Goal: Information Seeking & Learning: Learn about a topic

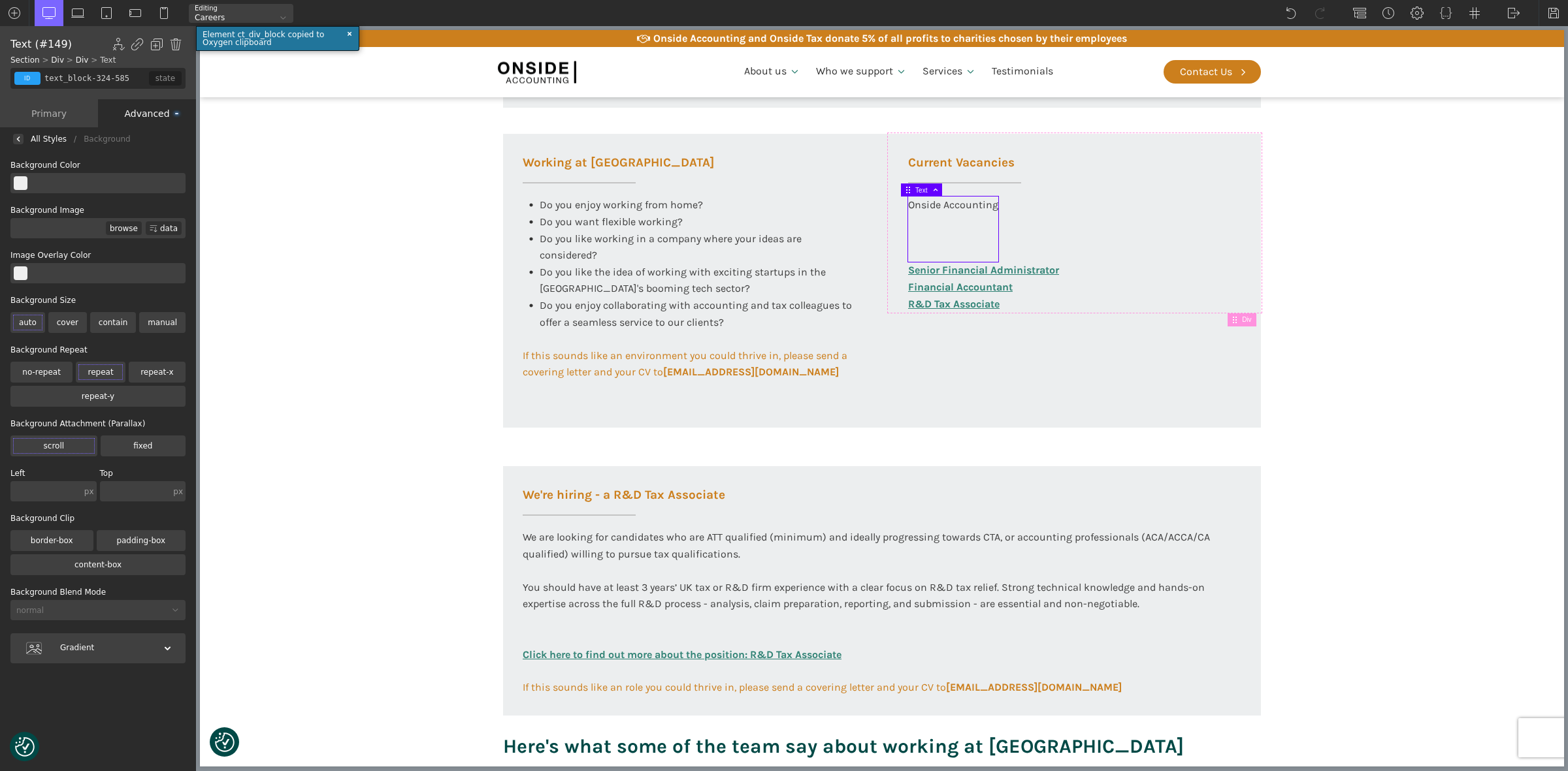
click at [66, 181] on input "text" at bounding box center [105, 183] width 158 height 20
click at [155, 110] on div "Advanced" at bounding box center [146, 113] width 98 height 28
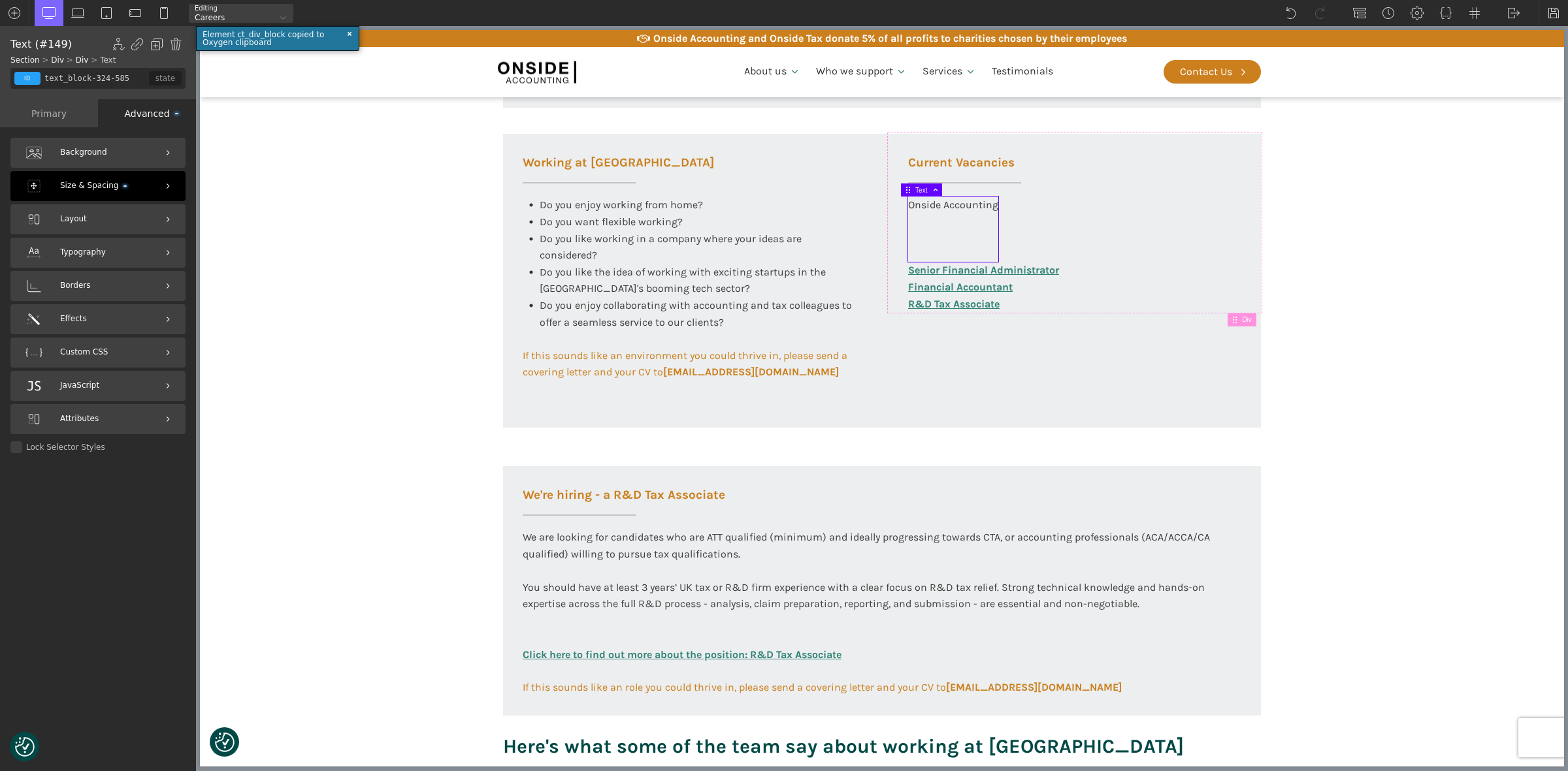
click at [92, 185] on span "Size & Spacing" at bounding box center [93, 186] width 66 height 12
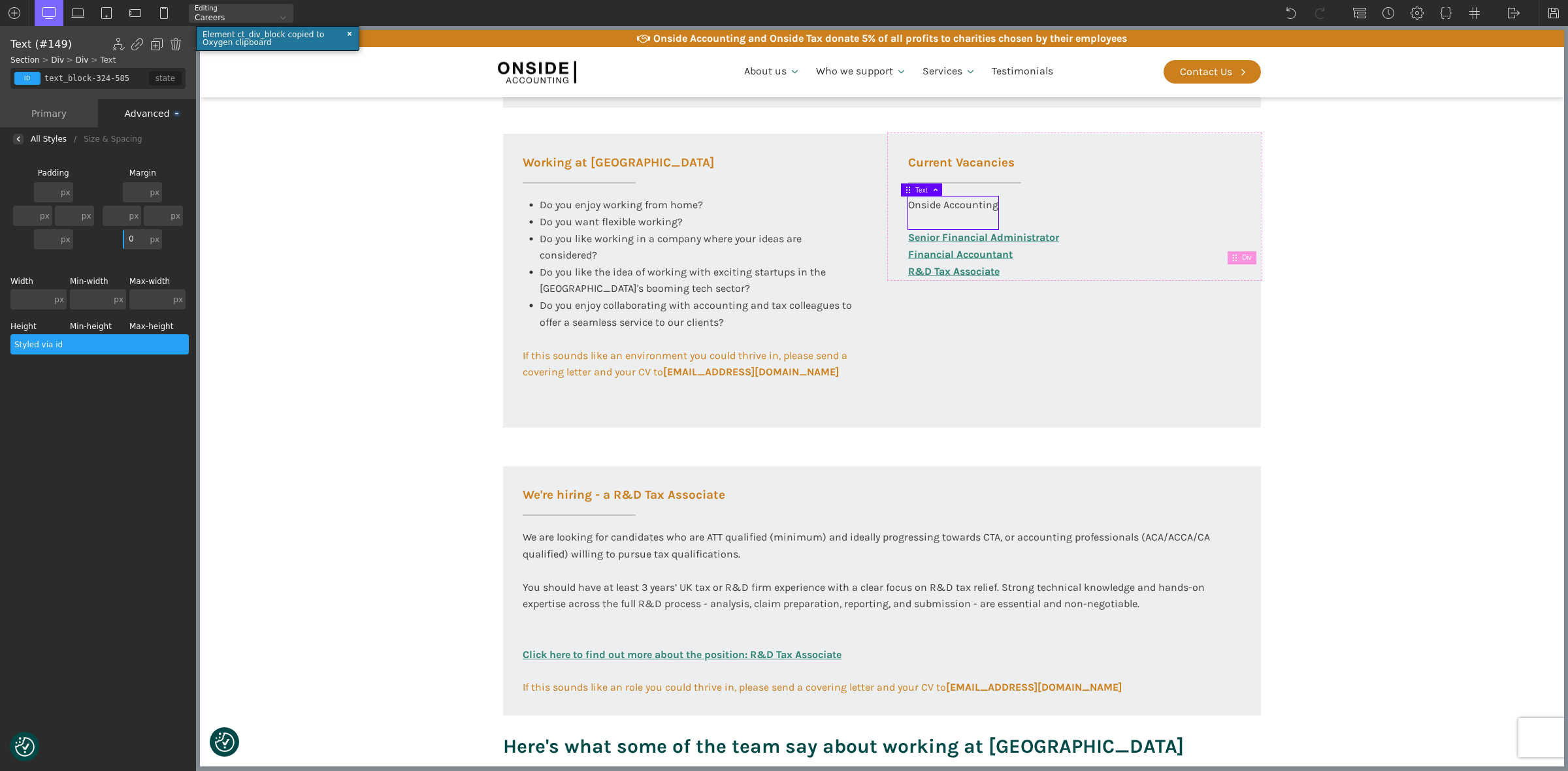
type input "50"
click at [1424, 394] on section "Working at [GEOGRAPHIC_DATA] At Onside Accounting, we are proud to be an ACCA A…" at bounding box center [881, 140] width 1364 height 1290
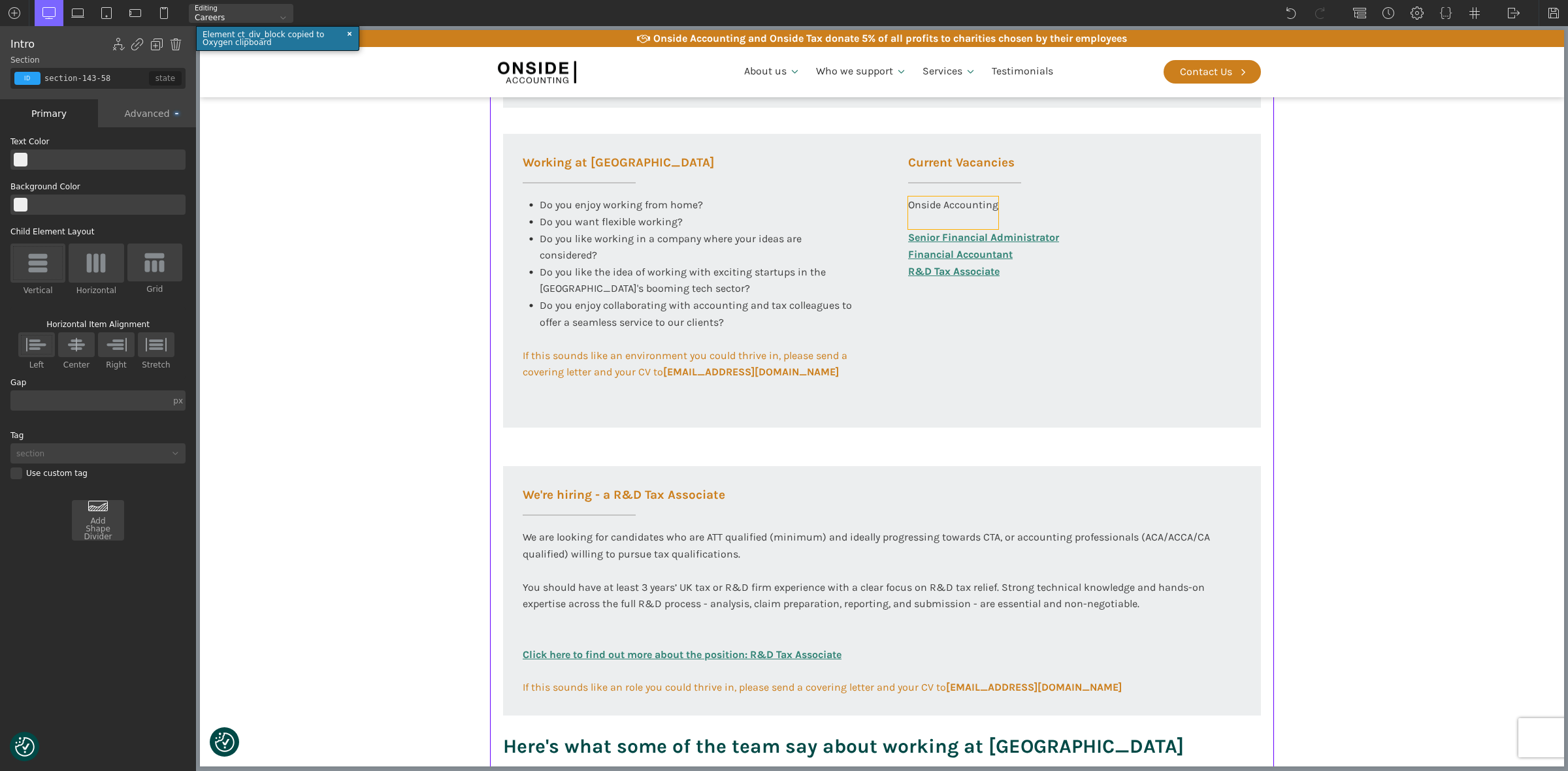
click at [959, 215] on div "Onside Accounting" at bounding box center [953, 213] width 90 height 32
type input "text_block-324-585"
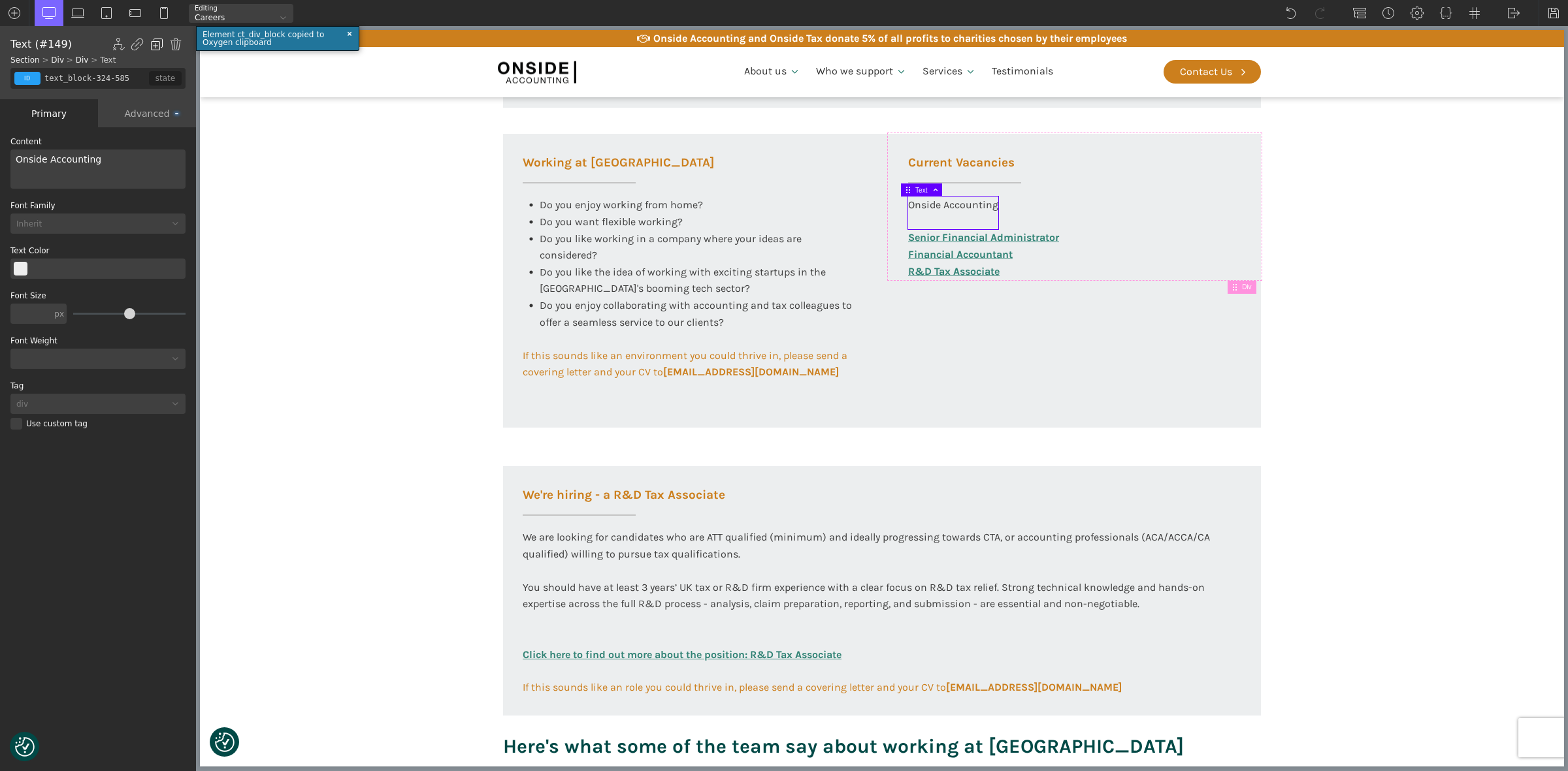
click at [152, 43] on img at bounding box center [156, 44] width 13 height 13
drag, startPoint x: 985, startPoint y: 361, endPoint x: 967, endPoint y: 314, distance: 50.3
click at [985, 361] on div "Working at [GEOGRAPHIC_DATA] Do you enjoy working from home? Do you want flexib…" at bounding box center [882, 281] width 758 height 294
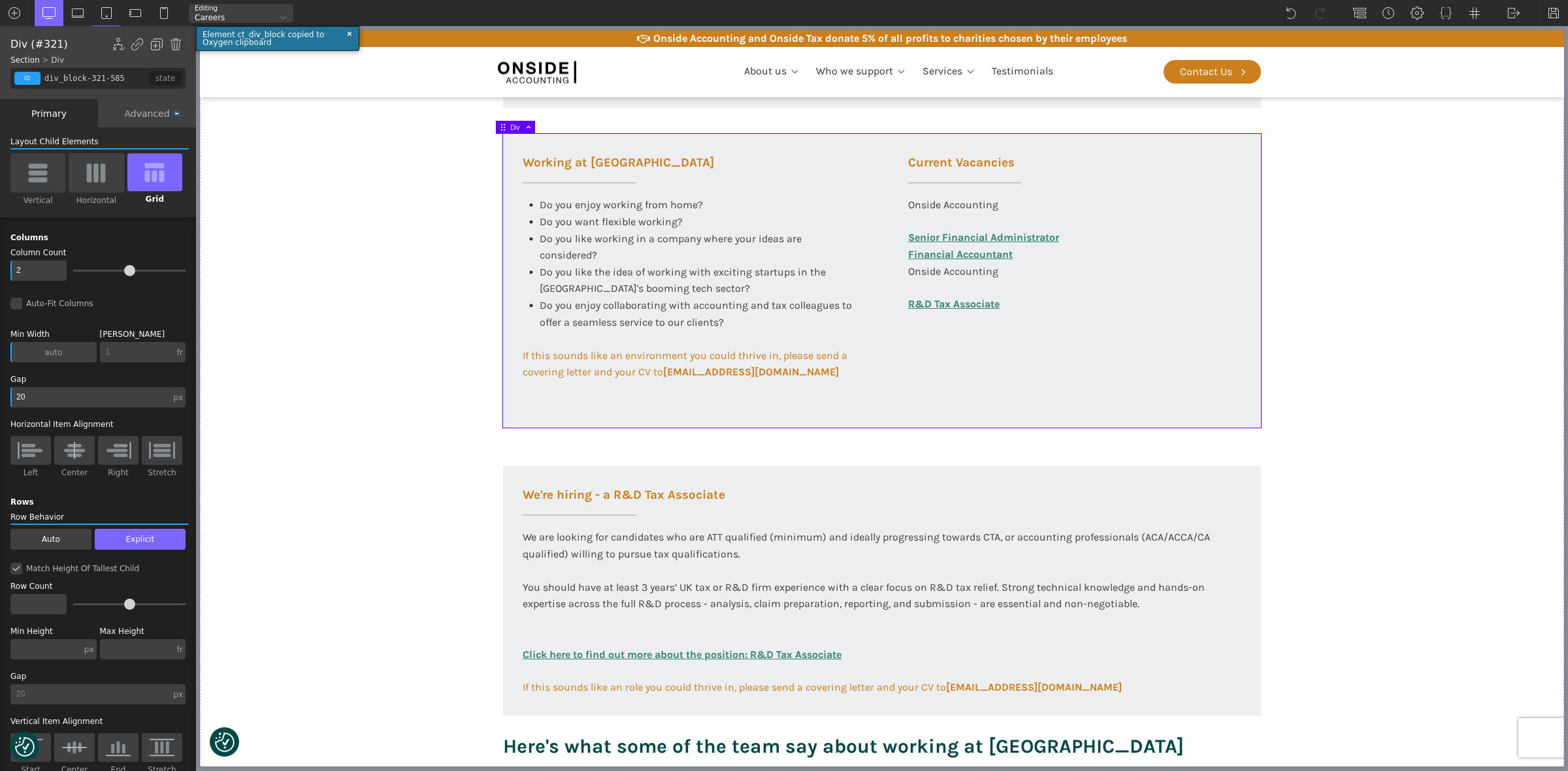
click at [957, 273] on div "Onside Accounting" at bounding box center [953, 279] width 90 height 32
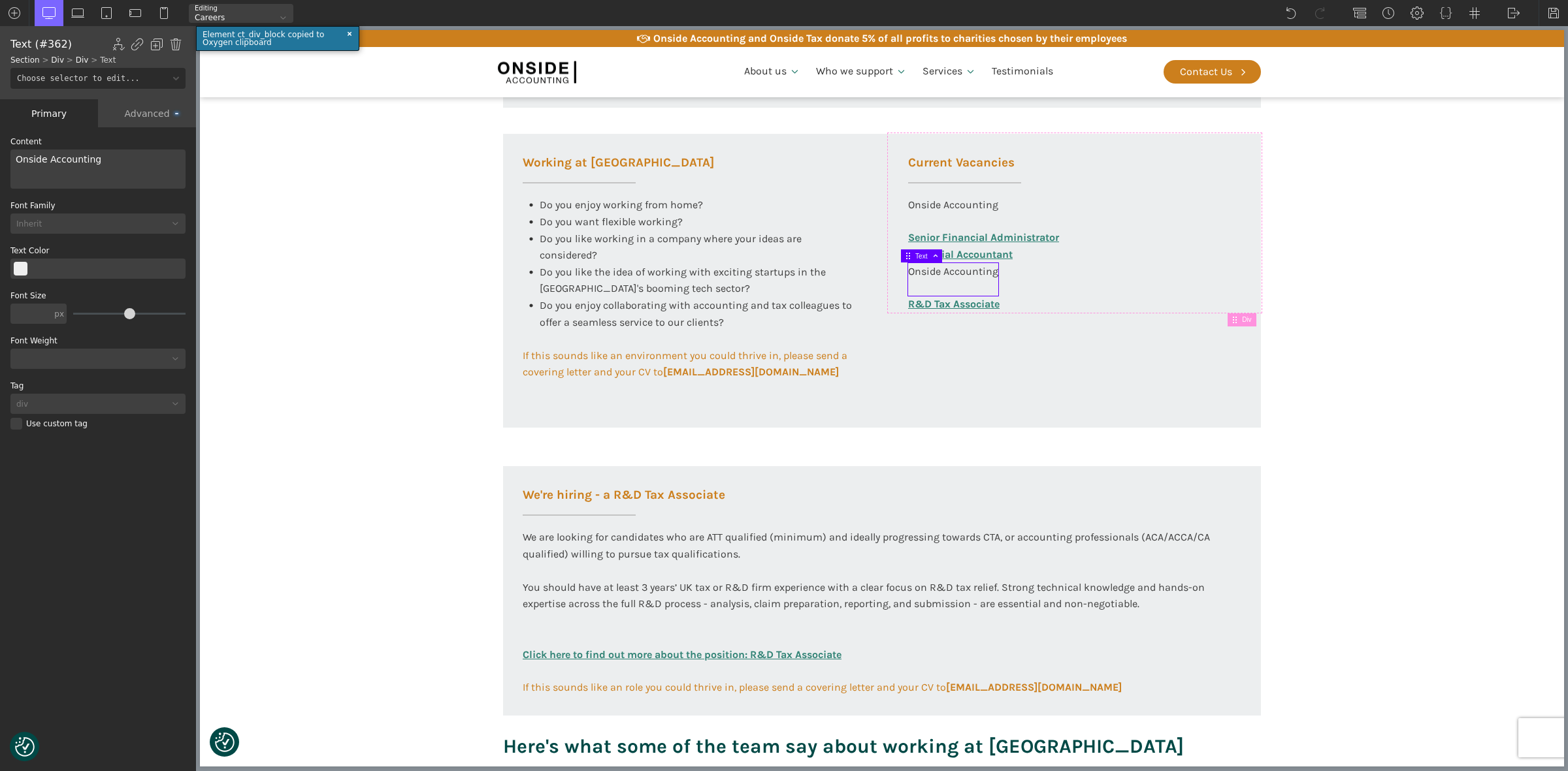
click at [79, 155] on div "Onside Accounting" at bounding box center [98, 169] width 175 height 39
click at [1377, 345] on section "Working at [GEOGRAPHIC_DATA] At Onside Accounting, we are proud to be an ACCA A…" at bounding box center [881, 140] width 1364 height 1290
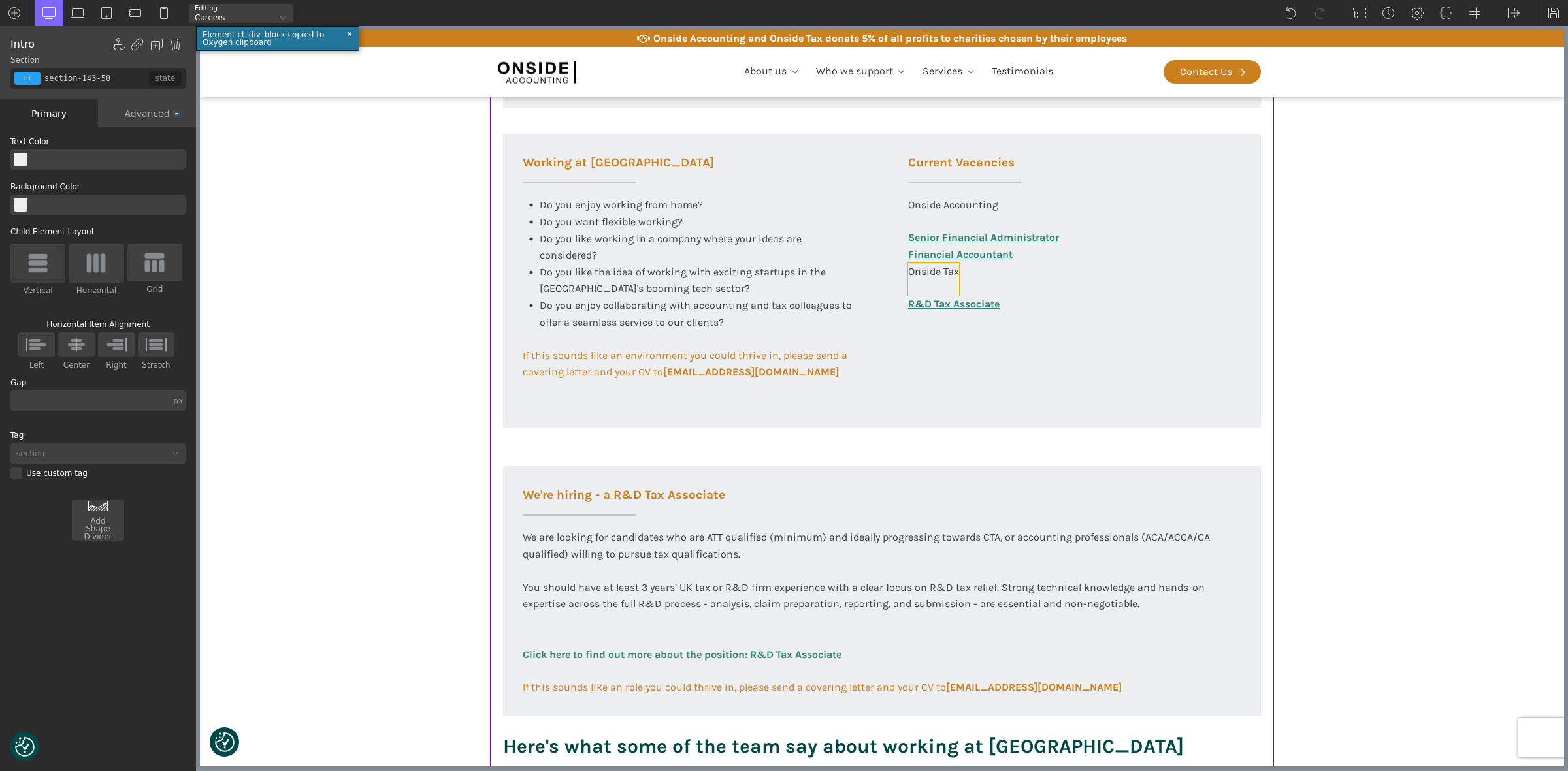
click at [936, 271] on div "Onside Tax" at bounding box center [933, 279] width 51 height 32
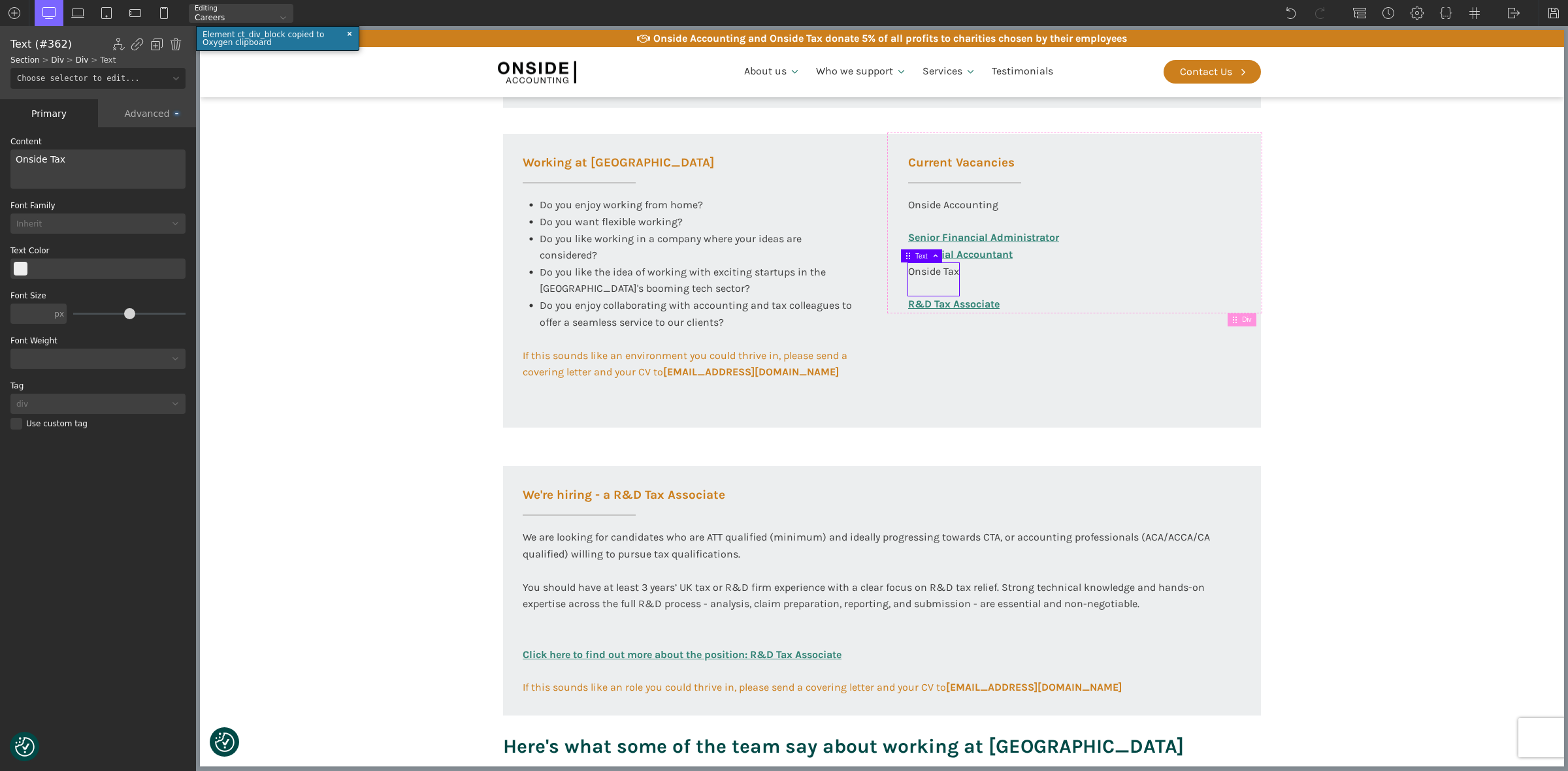
click at [137, 106] on div "Advanced" at bounding box center [146, 113] width 98 height 28
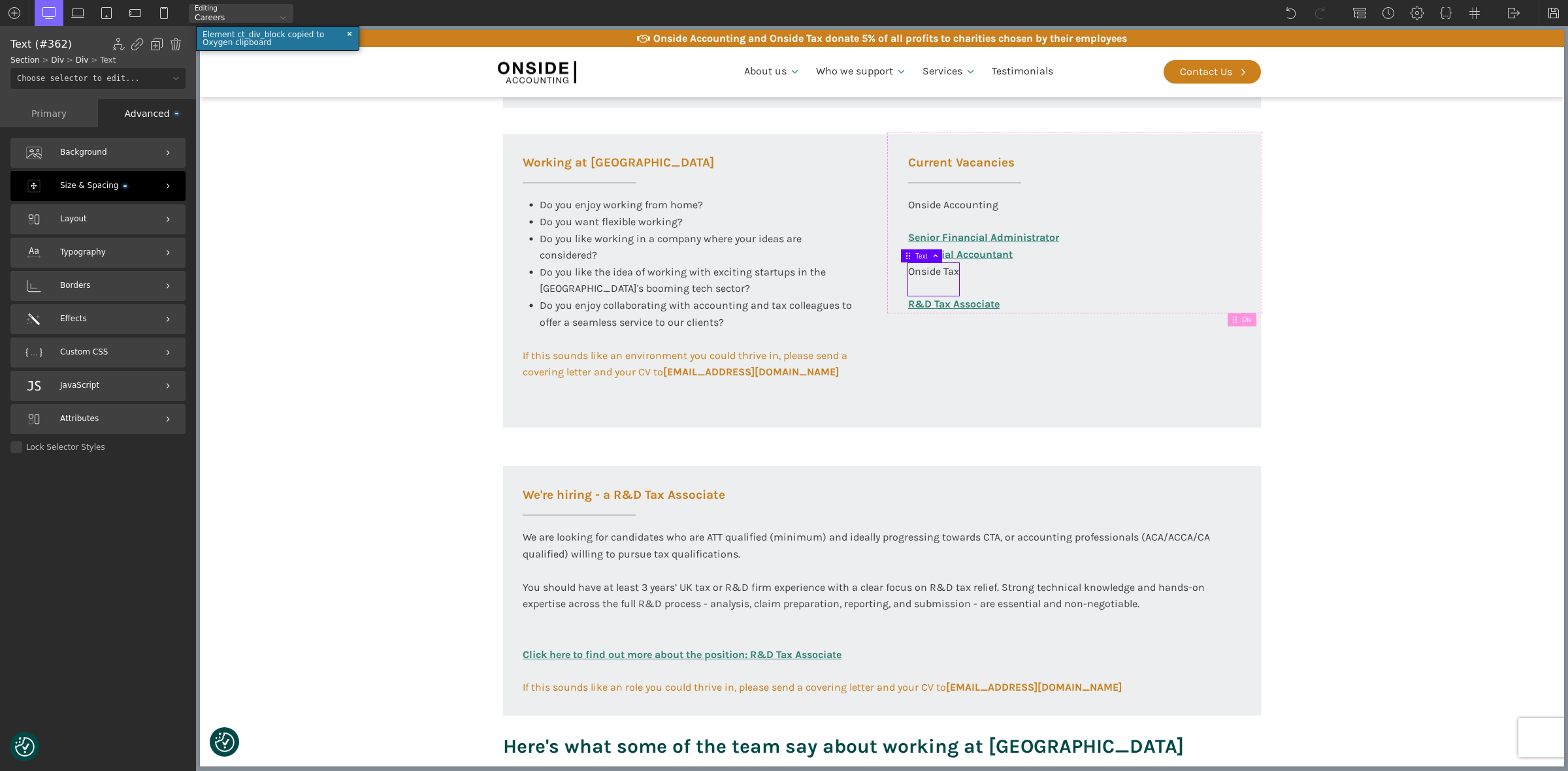
click at [78, 191] on span "Size & Spacing" at bounding box center [93, 186] width 66 height 12
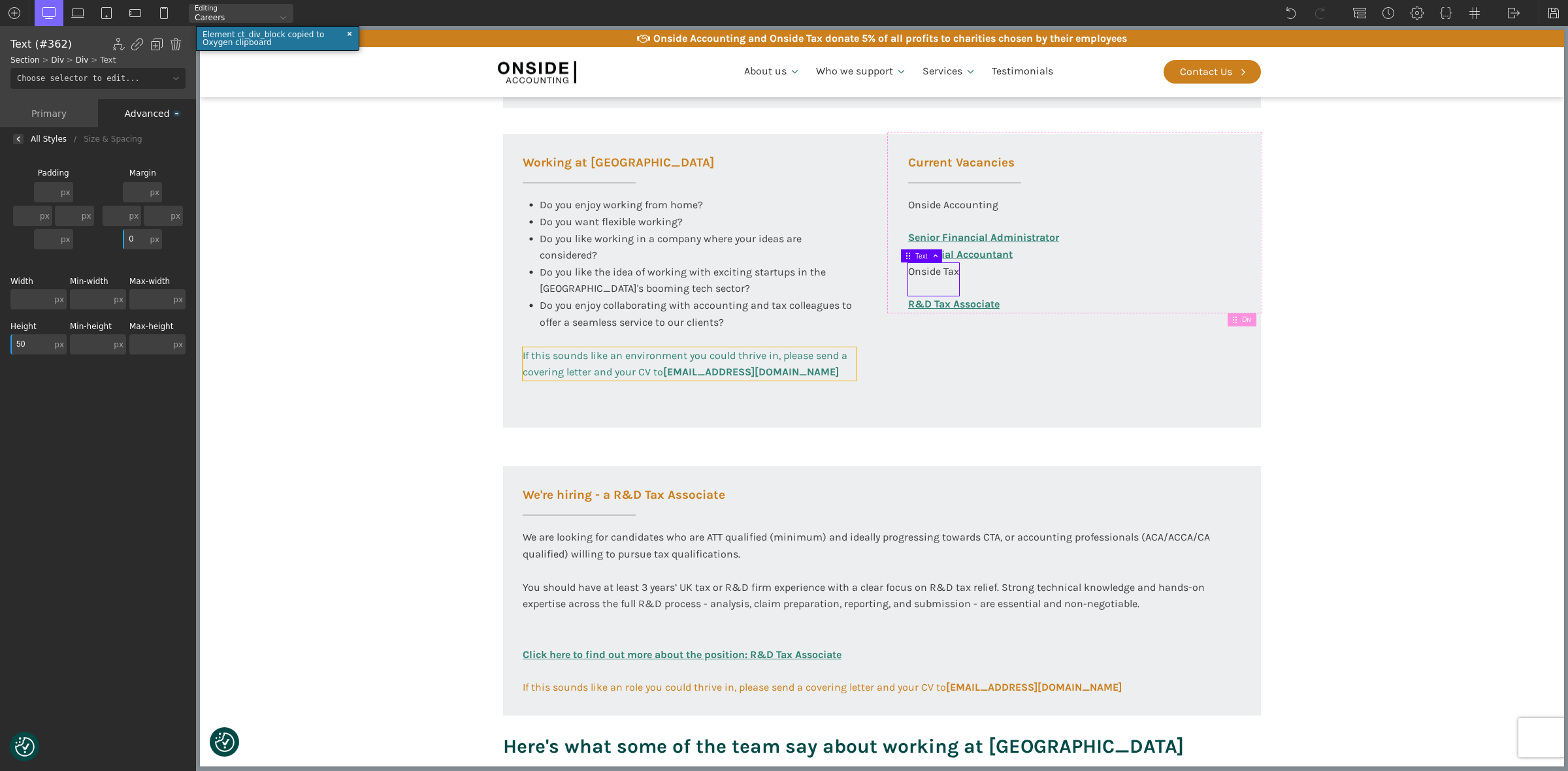
click at [644, 367] on span "If this sounds like an environment you could thrive in, please send a covering …" at bounding box center [687, 364] width 328 height 30
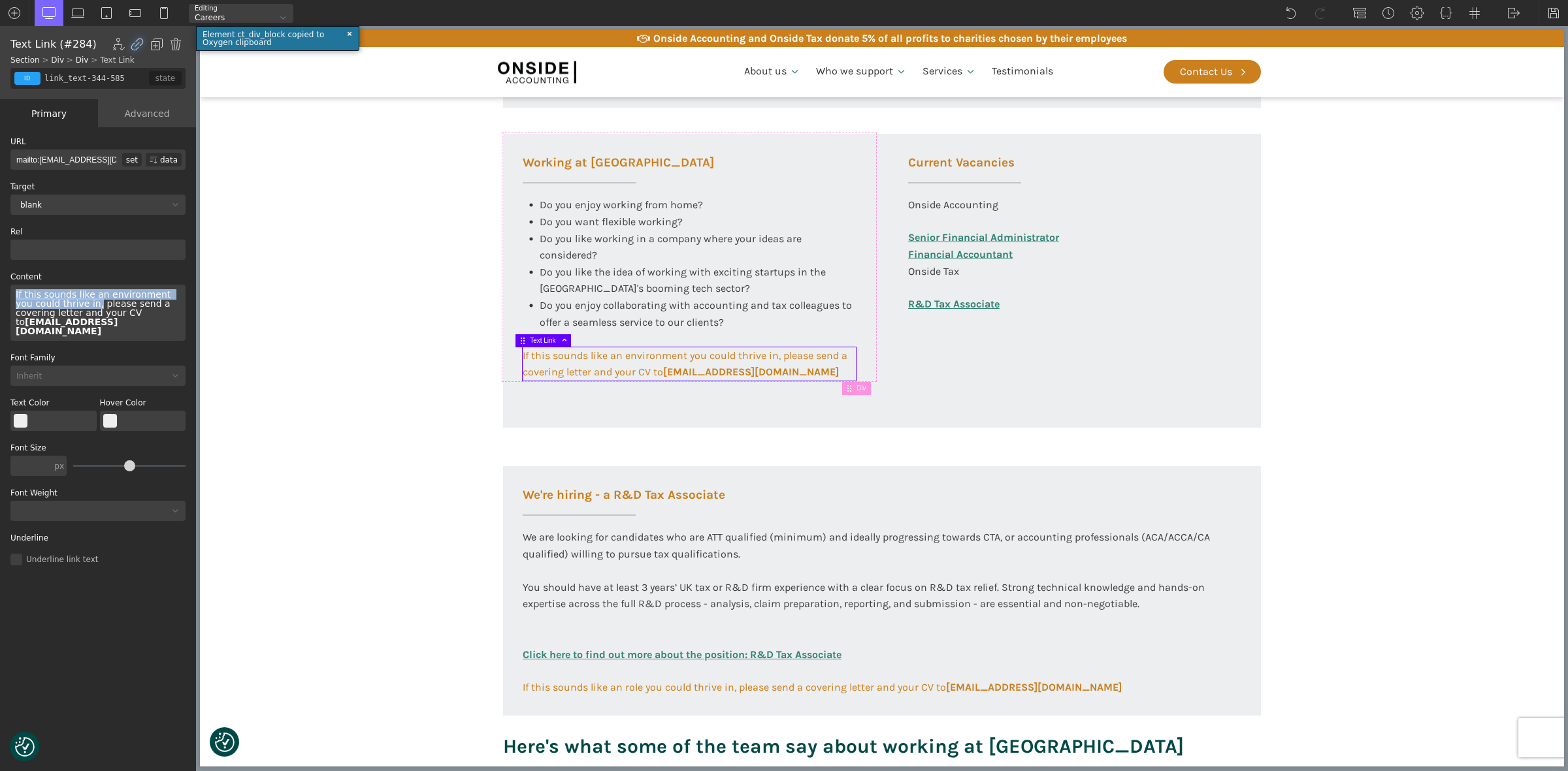
drag, startPoint x: 11, startPoint y: 294, endPoint x: 76, endPoint y: 306, distance: 66.1
click at [76, 306] on div "If this sounds like an environment you could thrive in, please send a covering …" at bounding box center [98, 313] width 175 height 56
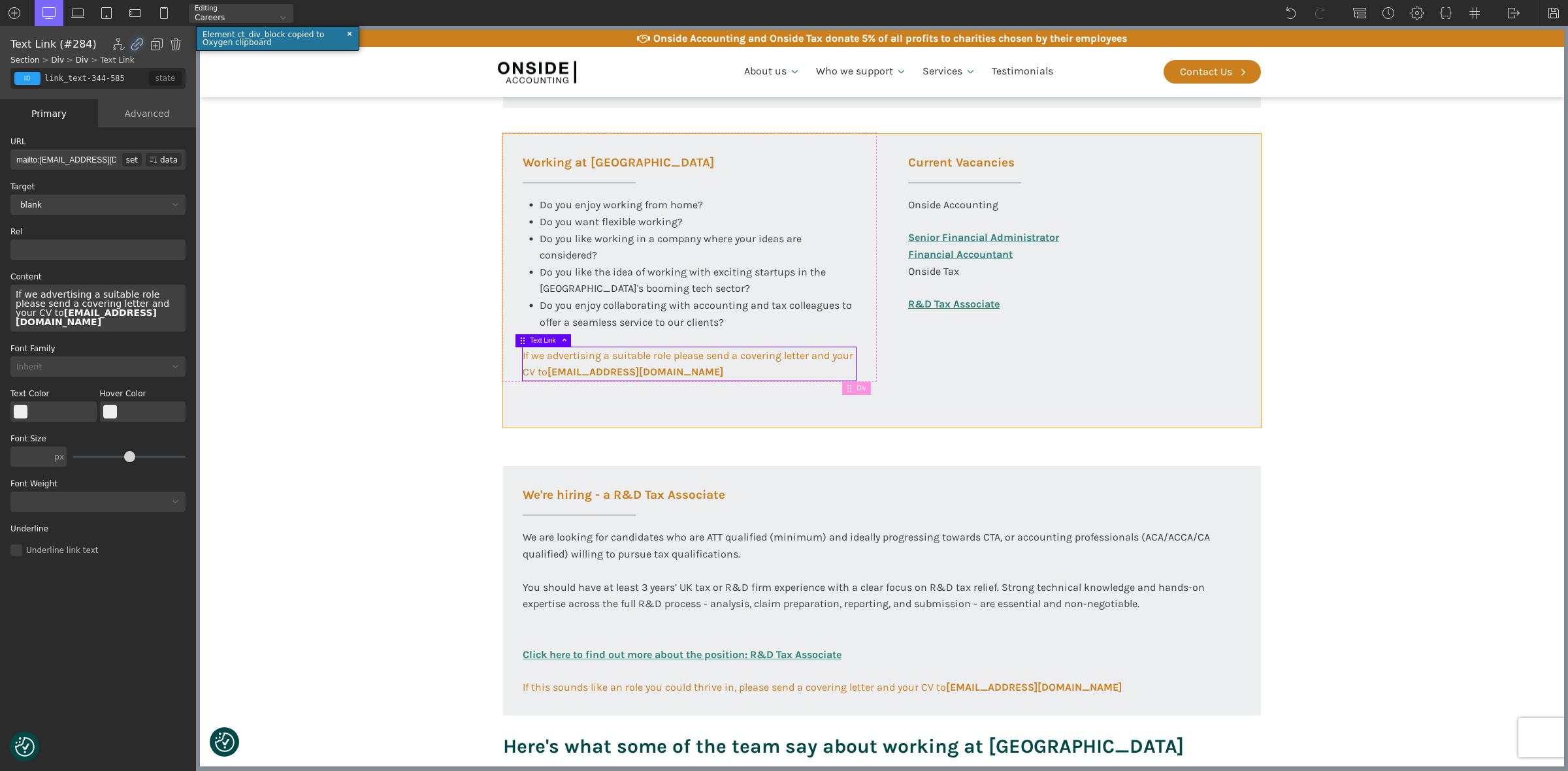
click at [603, 407] on div "Working at [GEOGRAPHIC_DATA] Do you enjoy working from home? Do you want flexib…" at bounding box center [882, 281] width 758 height 294
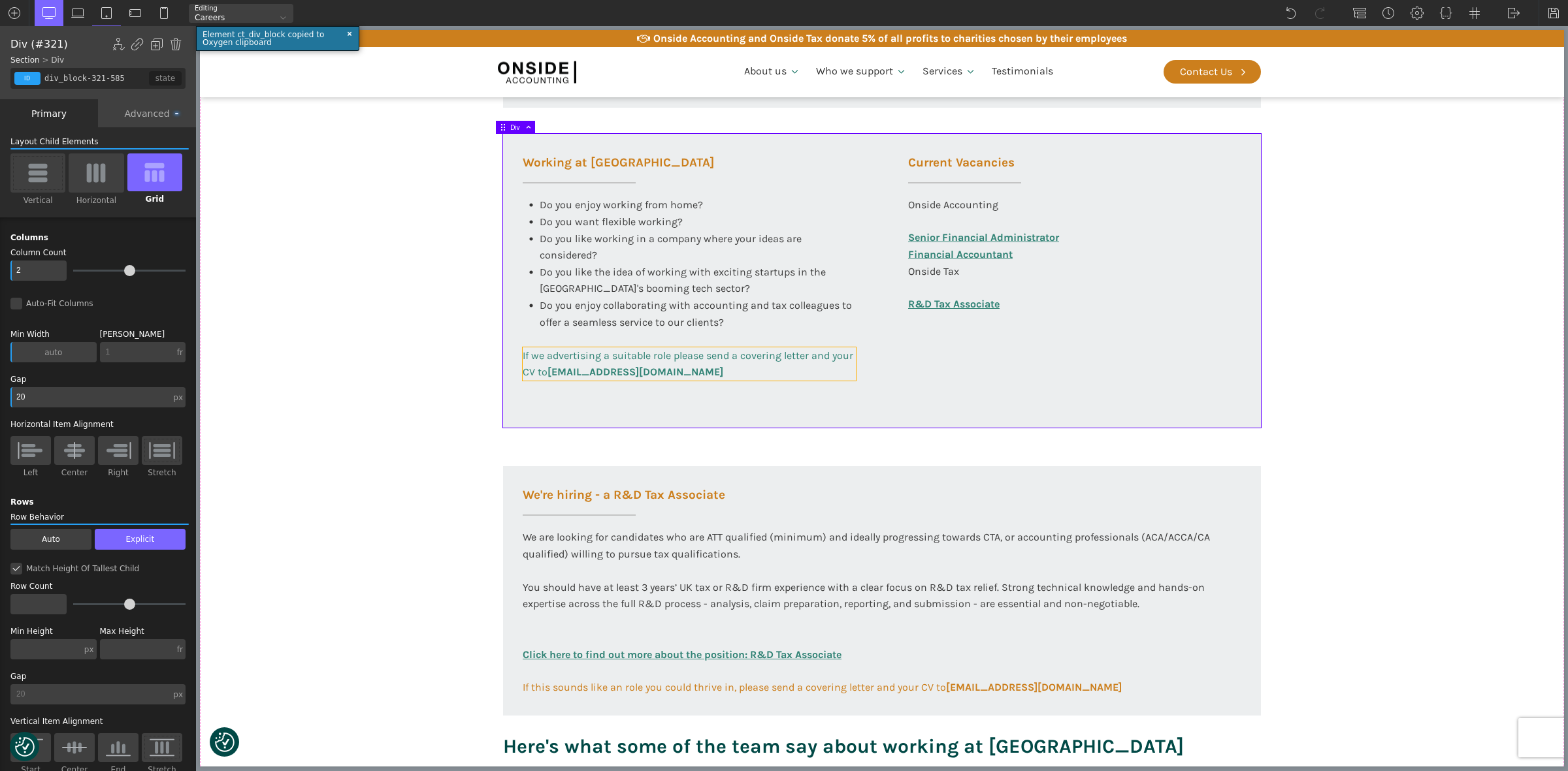
click at [609, 363] on link "If we advertising a suitable role please send a covering letter and your CV to …" at bounding box center [689, 364] width 333 height 33
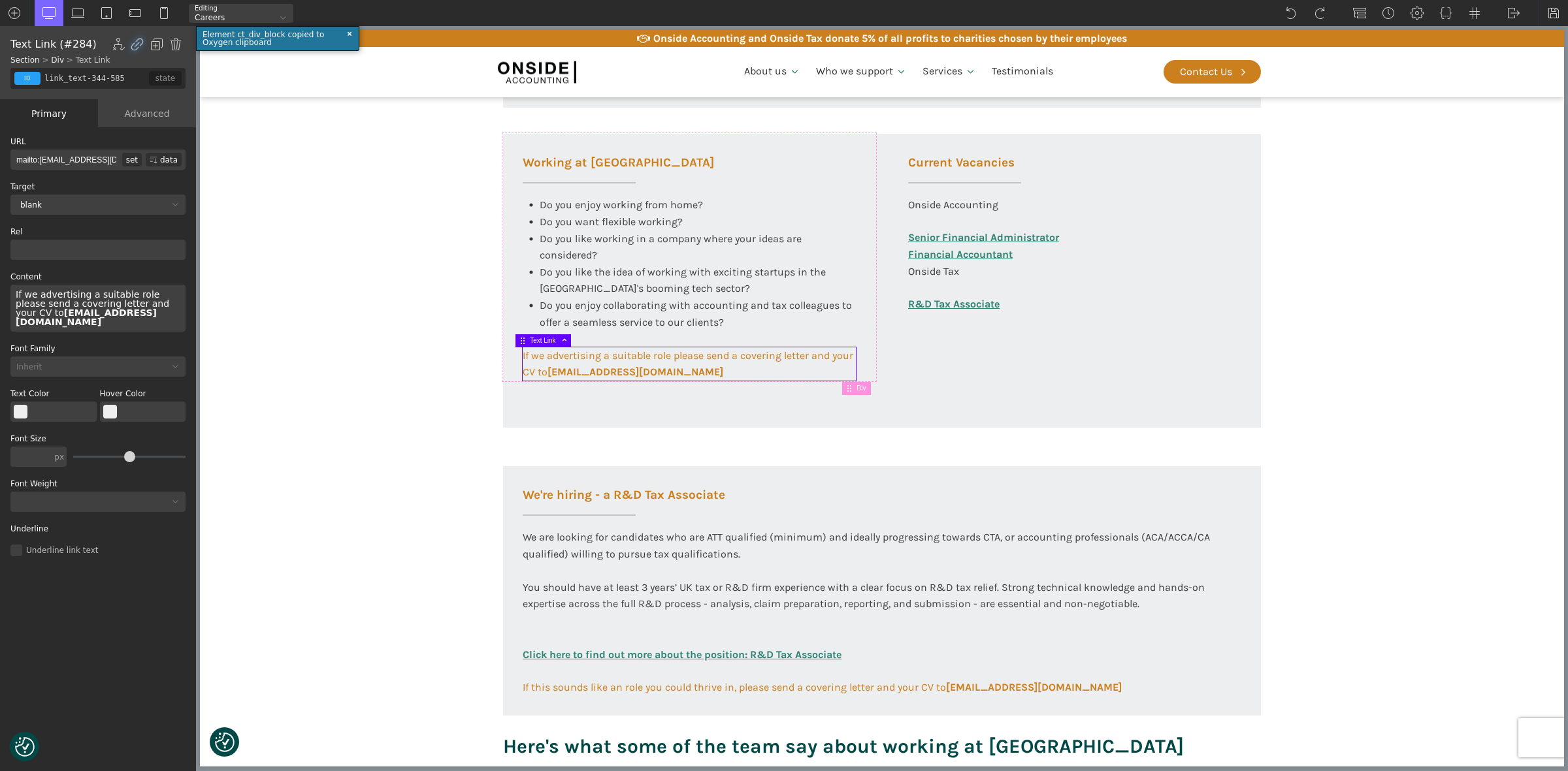
drag, startPoint x: 342, startPoint y: 304, endPoint x: 539, endPoint y: 363, distance: 205.6
click at [343, 304] on section "Working at [GEOGRAPHIC_DATA] At Onside Accounting, we are proud to be an ACCA A…" at bounding box center [881, 140] width 1364 height 1290
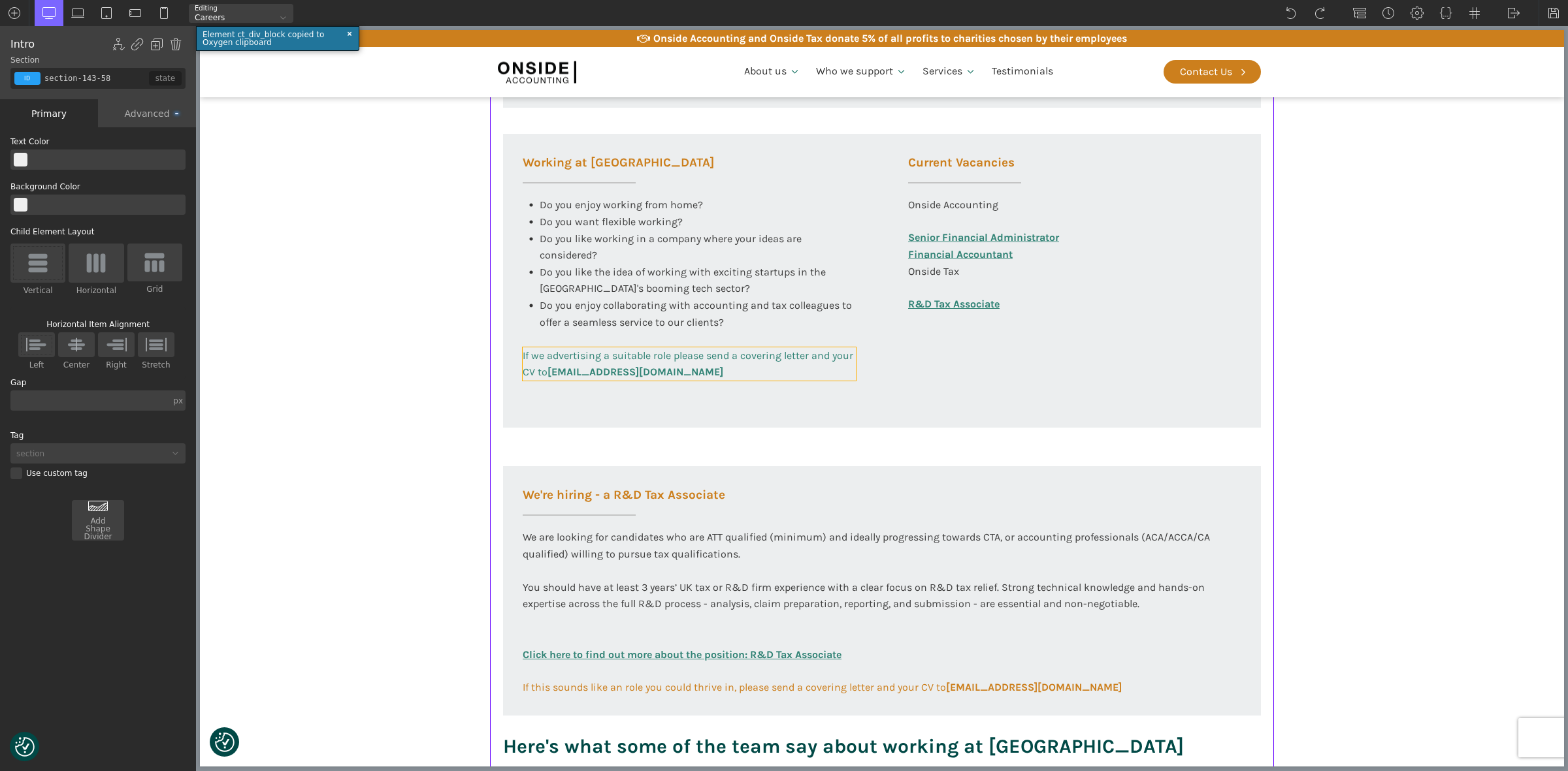
click at [574, 355] on span "If we advertising a suitable role please send a covering letter and your CV to …" at bounding box center [689, 364] width 333 height 30
type input "link_text-344-585"
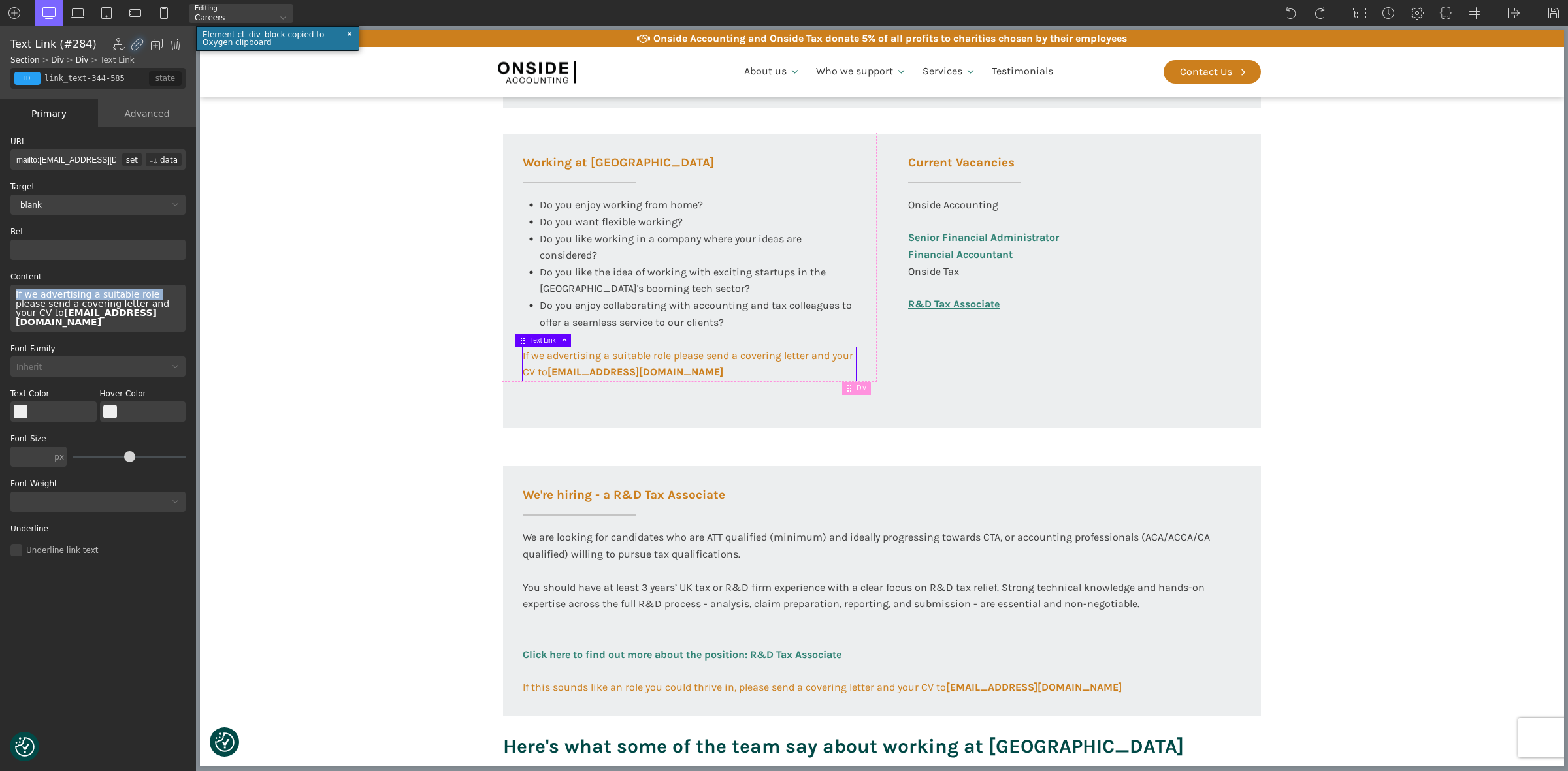
drag, startPoint x: 144, startPoint y: 296, endPoint x: 1, endPoint y: 294, distance: 143.0
click at [1, 294] on div "WP Grid Builder Stack Columns Vertically Page container (1200px) and below Less…" at bounding box center [98, 450] width 196 height 646
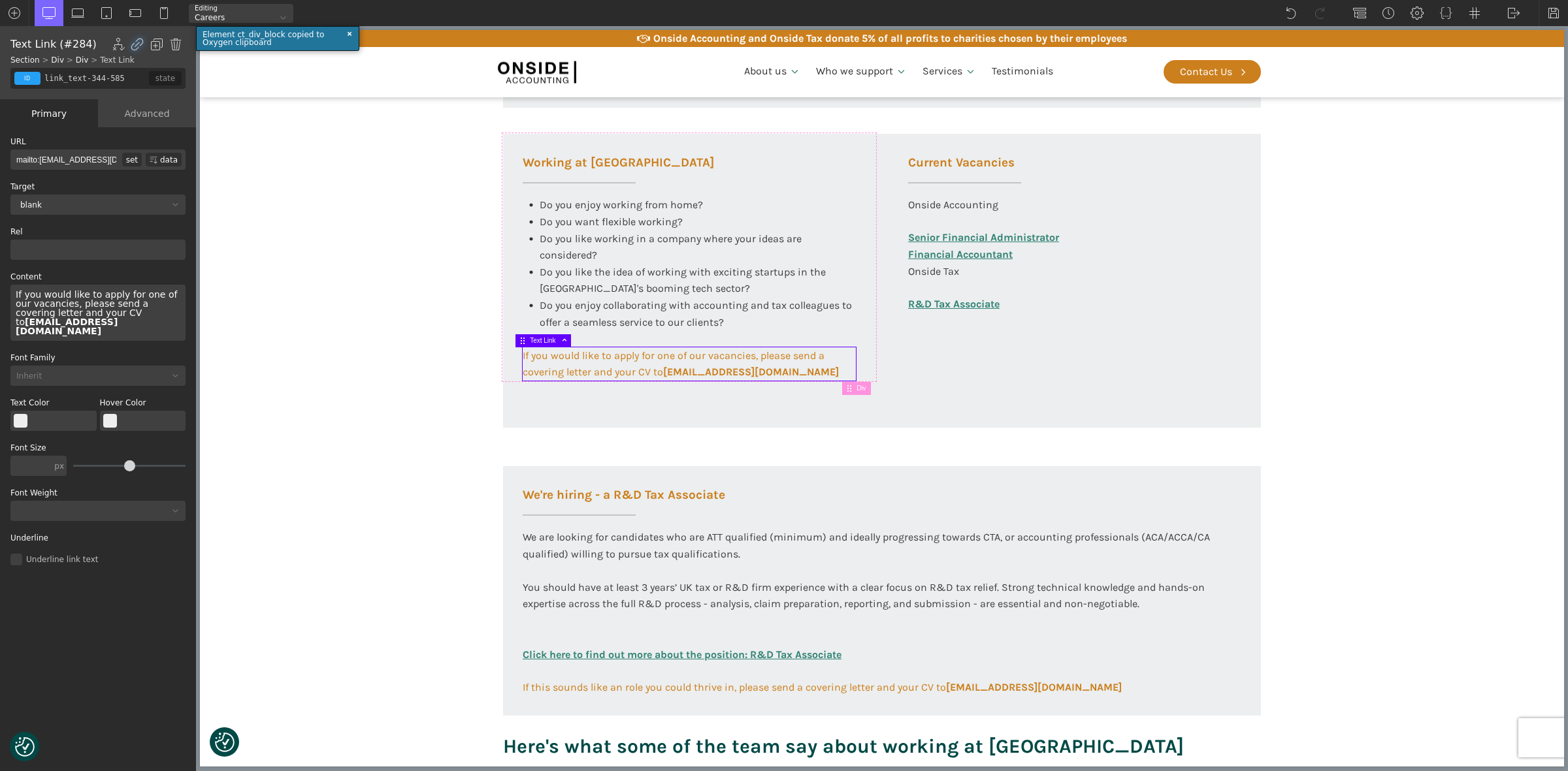
click at [398, 380] on section "Working at [GEOGRAPHIC_DATA] At Onside Accounting, we are proud to be an ACCA A…" at bounding box center [881, 140] width 1364 height 1290
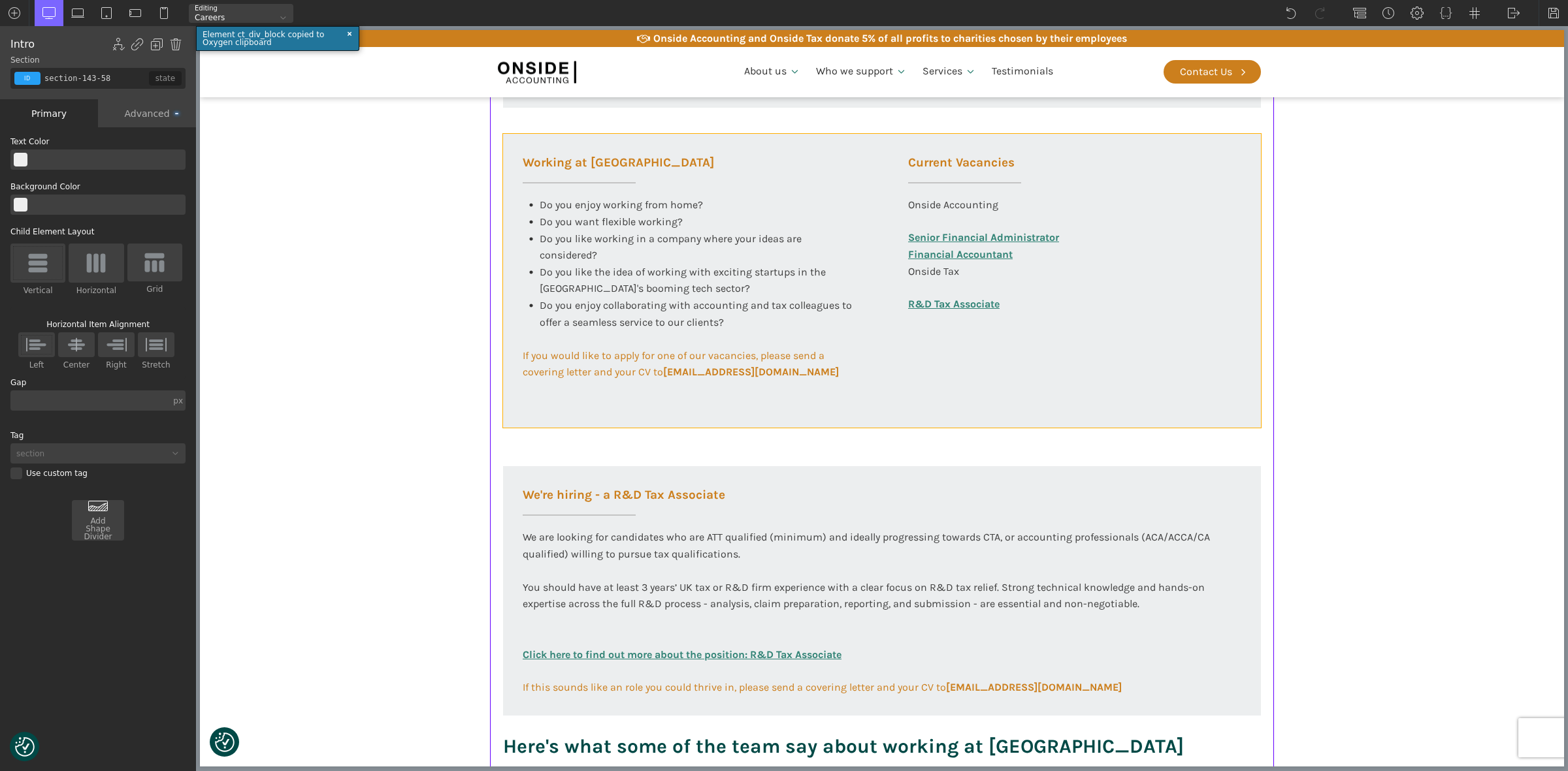
click at [1029, 350] on div "Working at [GEOGRAPHIC_DATA] Do you enjoy working from home? Do you want flexib…" at bounding box center [882, 281] width 758 height 294
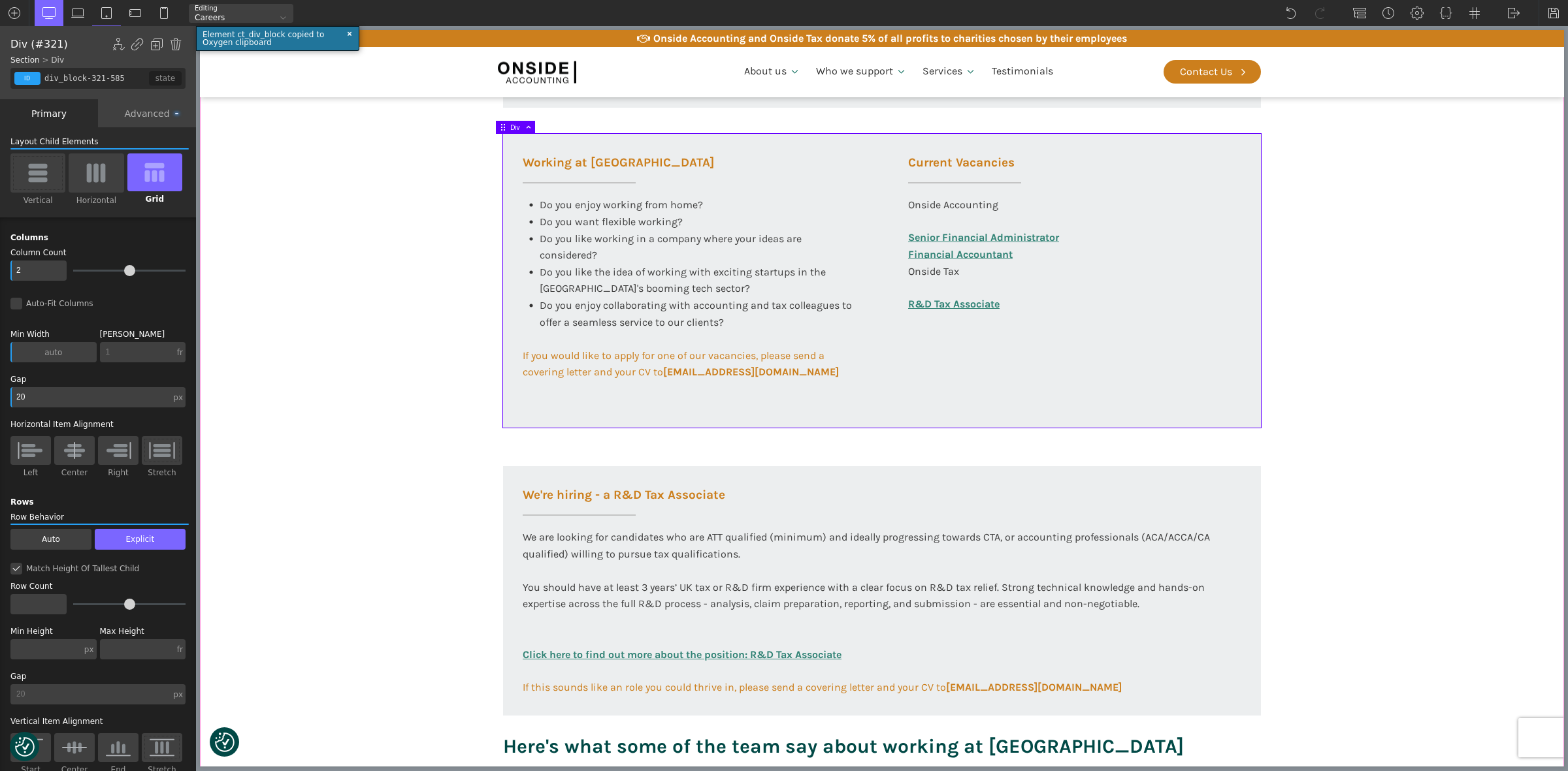
click at [370, 368] on section "Working at [GEOGRAPHIC_DATA] At Onside Accounting, we are proud to be an ACCA A…" at bounding box center [881, 140] width 1364 height 1290
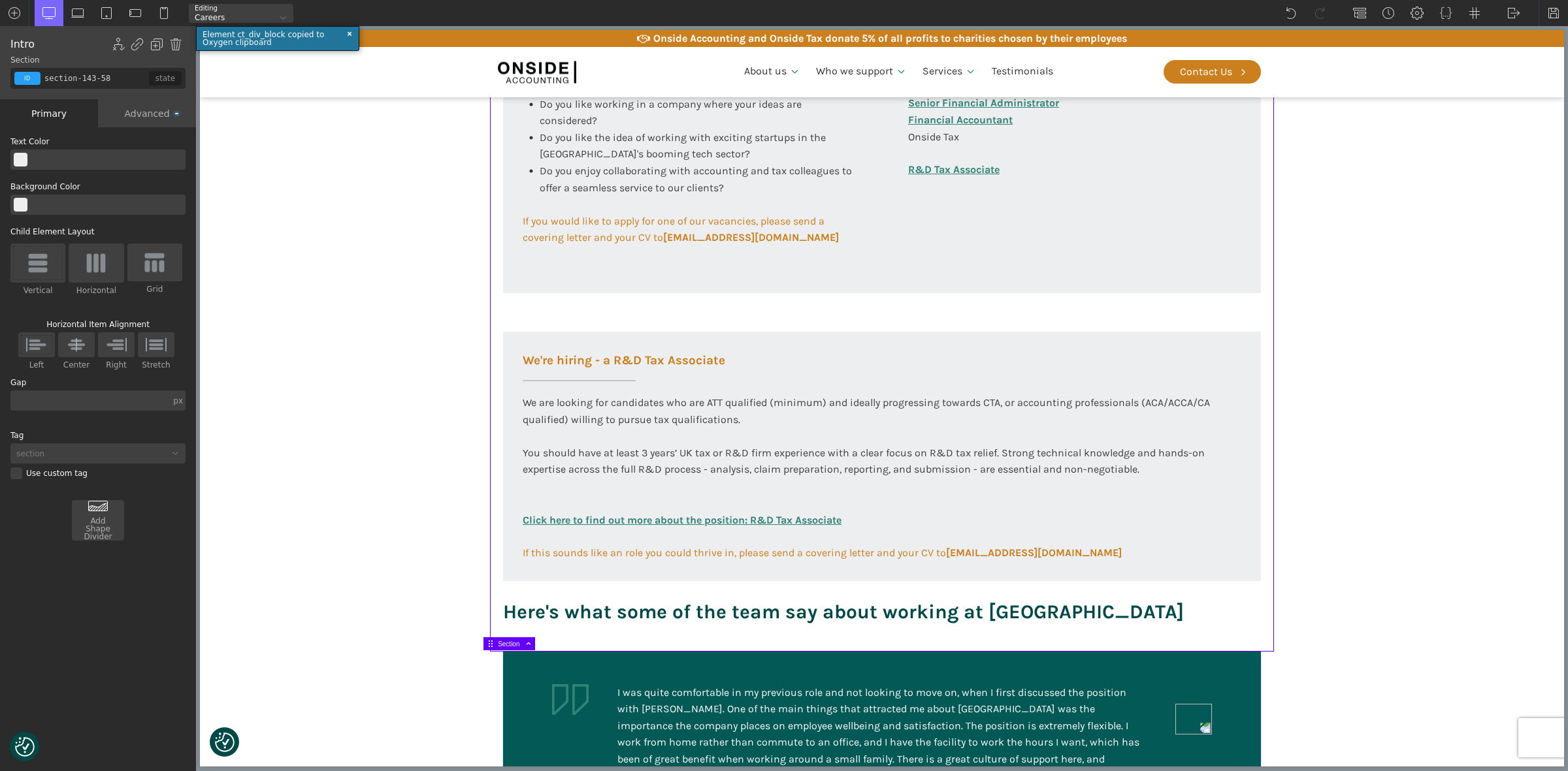
scroll to position [961, 0]
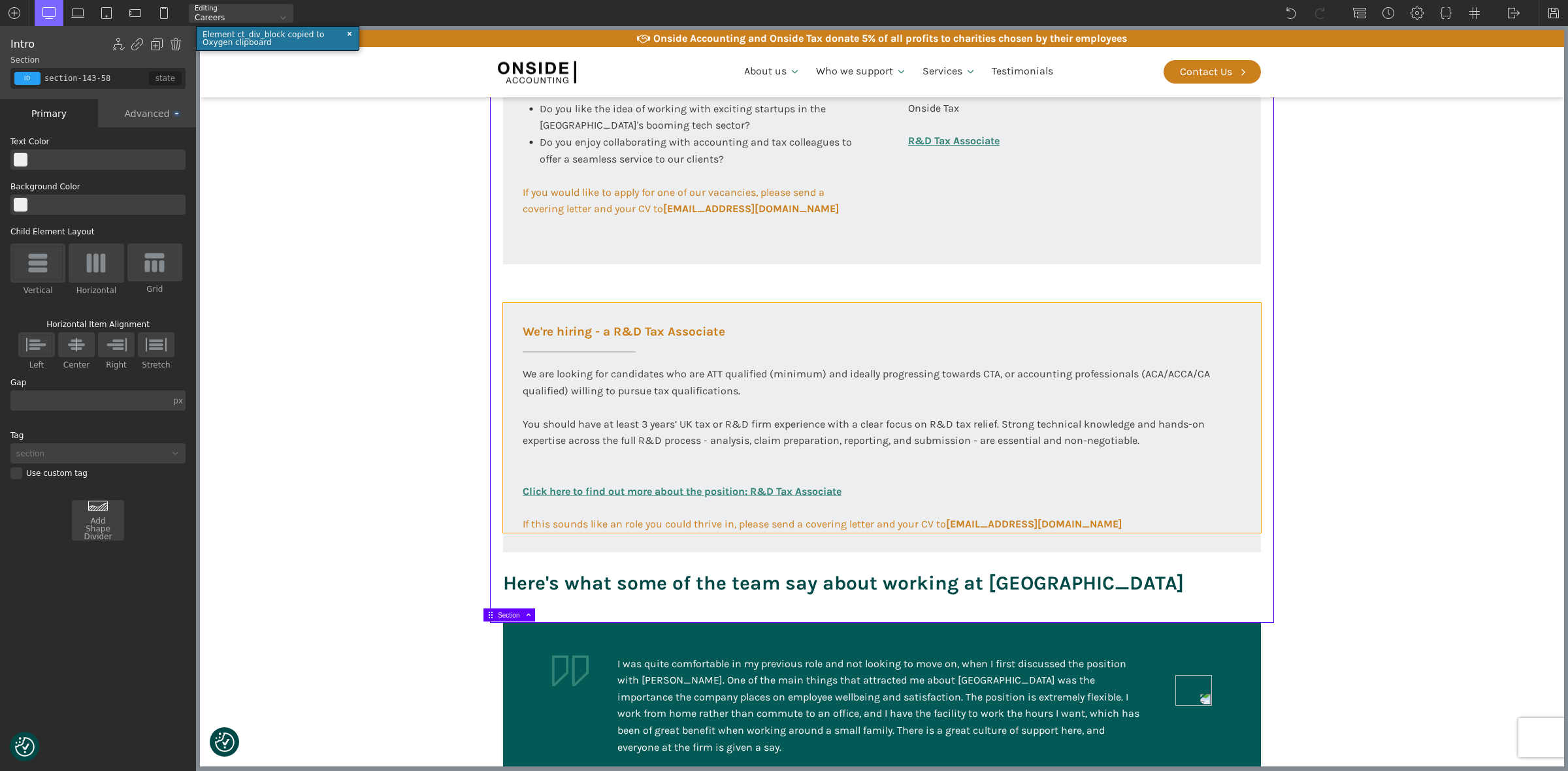
click at [1089, 324] on div "We're hiring - a R&D Tax Associate We are looking for candidates who are ATT qu…" at bounding box center [882, 418] width 758 height 230
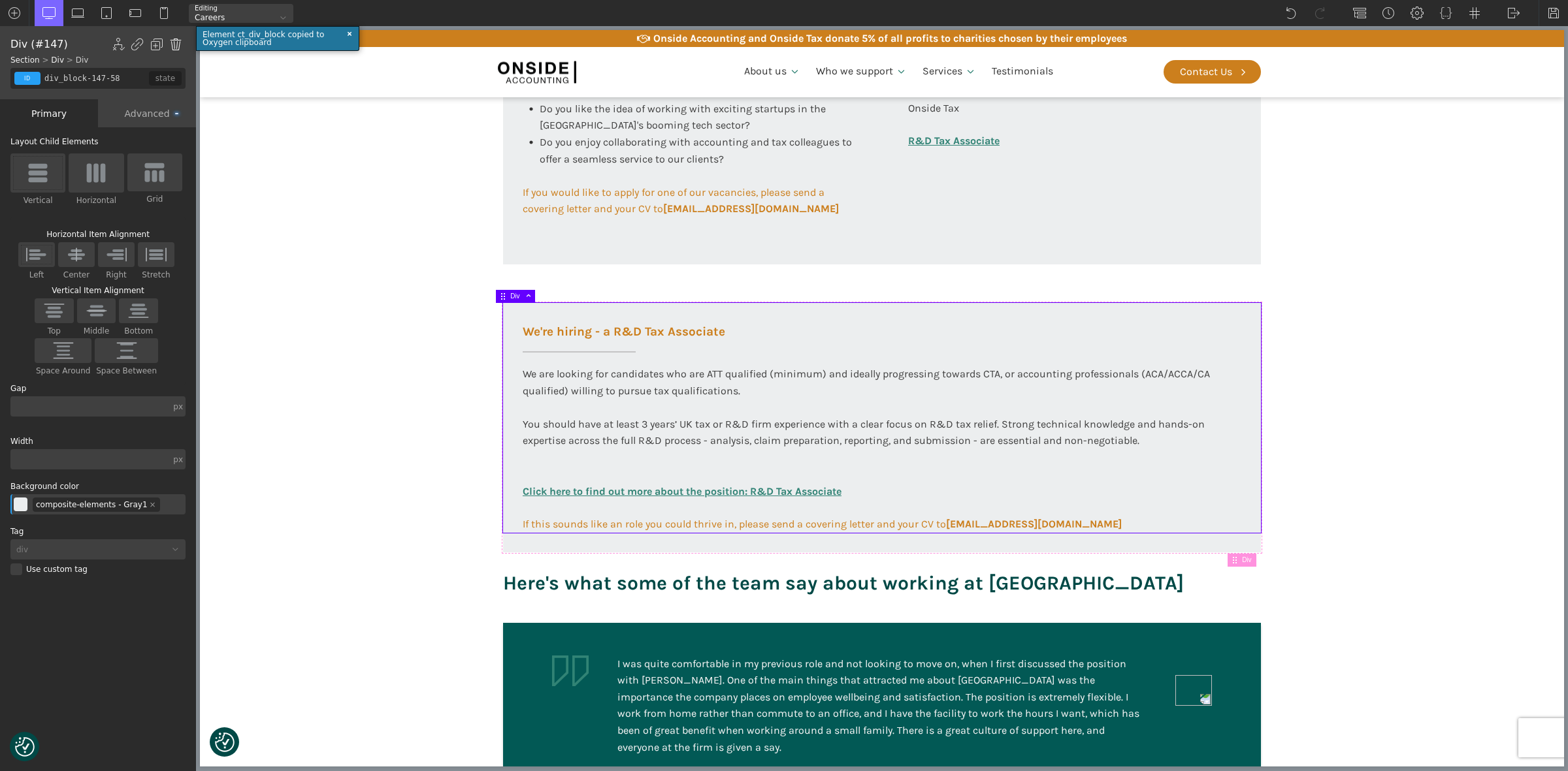
click at [178, 45] on img at bounding box center [175, 44] width 13 height 13
type input "div_block-146-58"
type input "100"
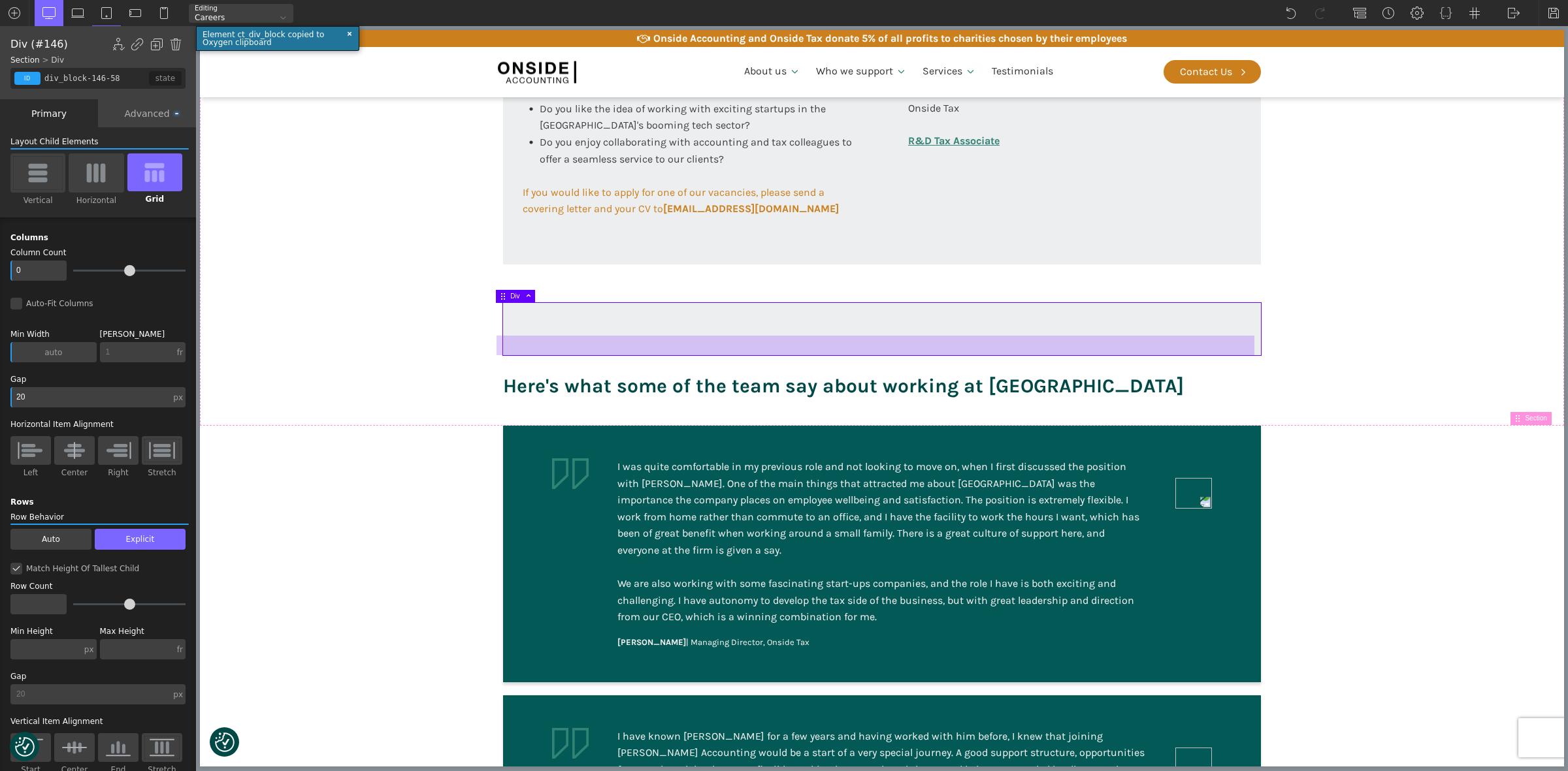
click at [865, 335] on div at bounding box center [876, 345] width 758 height 19
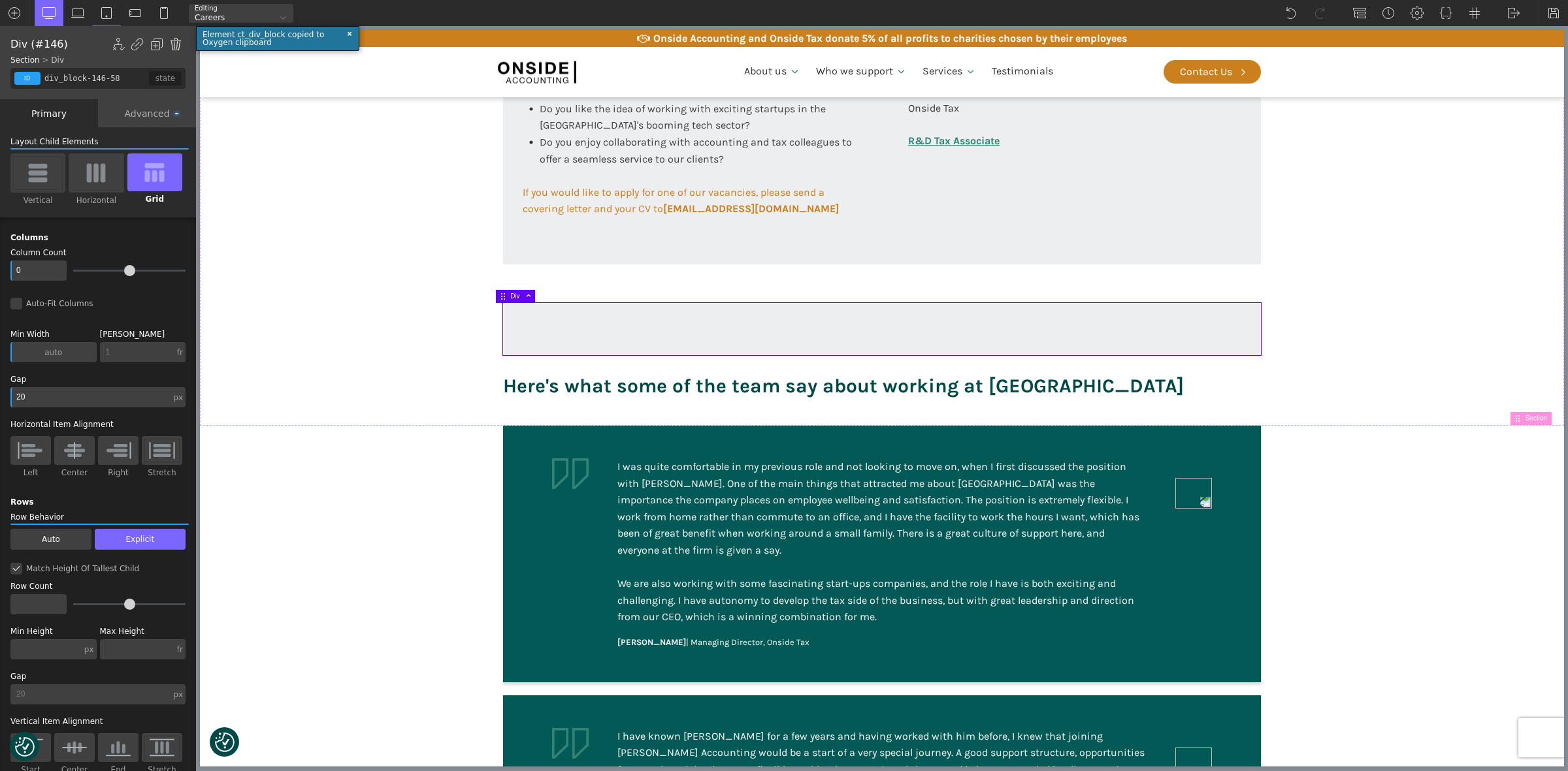
click at [172, 41] on img at bounding box center [175, 44] width 13 height 13
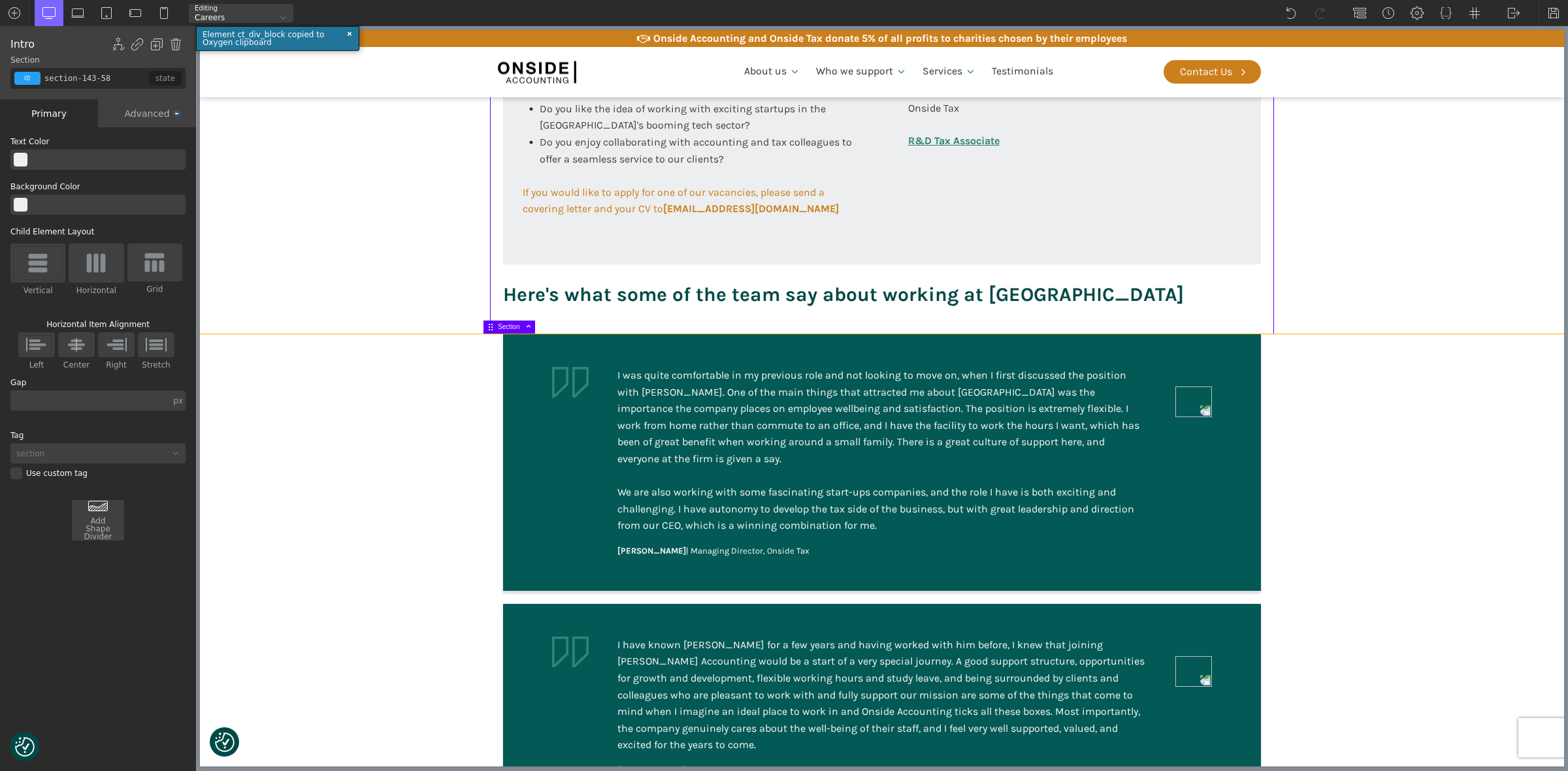
click at [1422, 455] on section "I was quite comfortable in my previous role and not looking to move on, when I …" at bounding box center [881, 697] width 1364 height 725
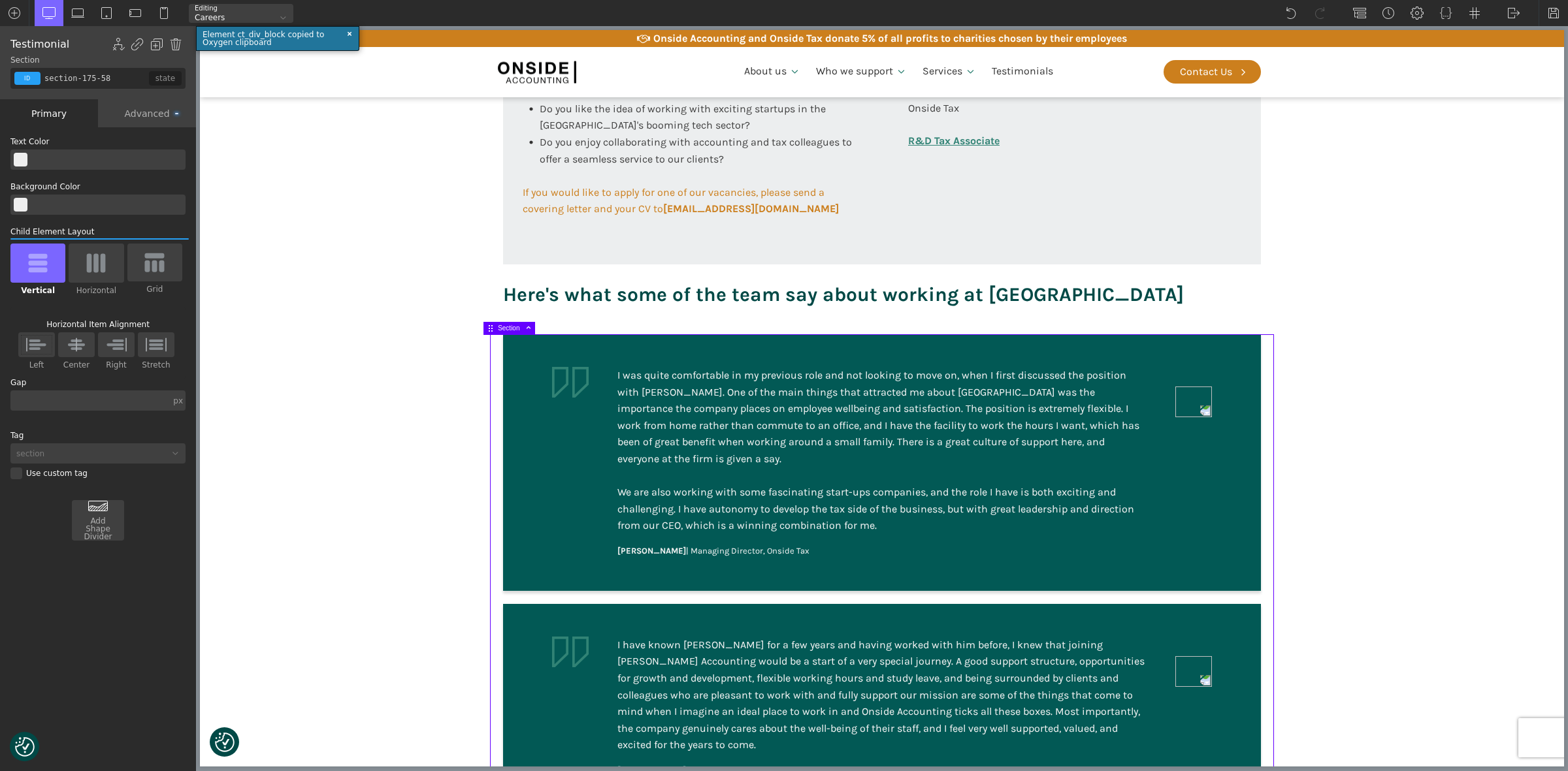
scroll to position [880, 0]
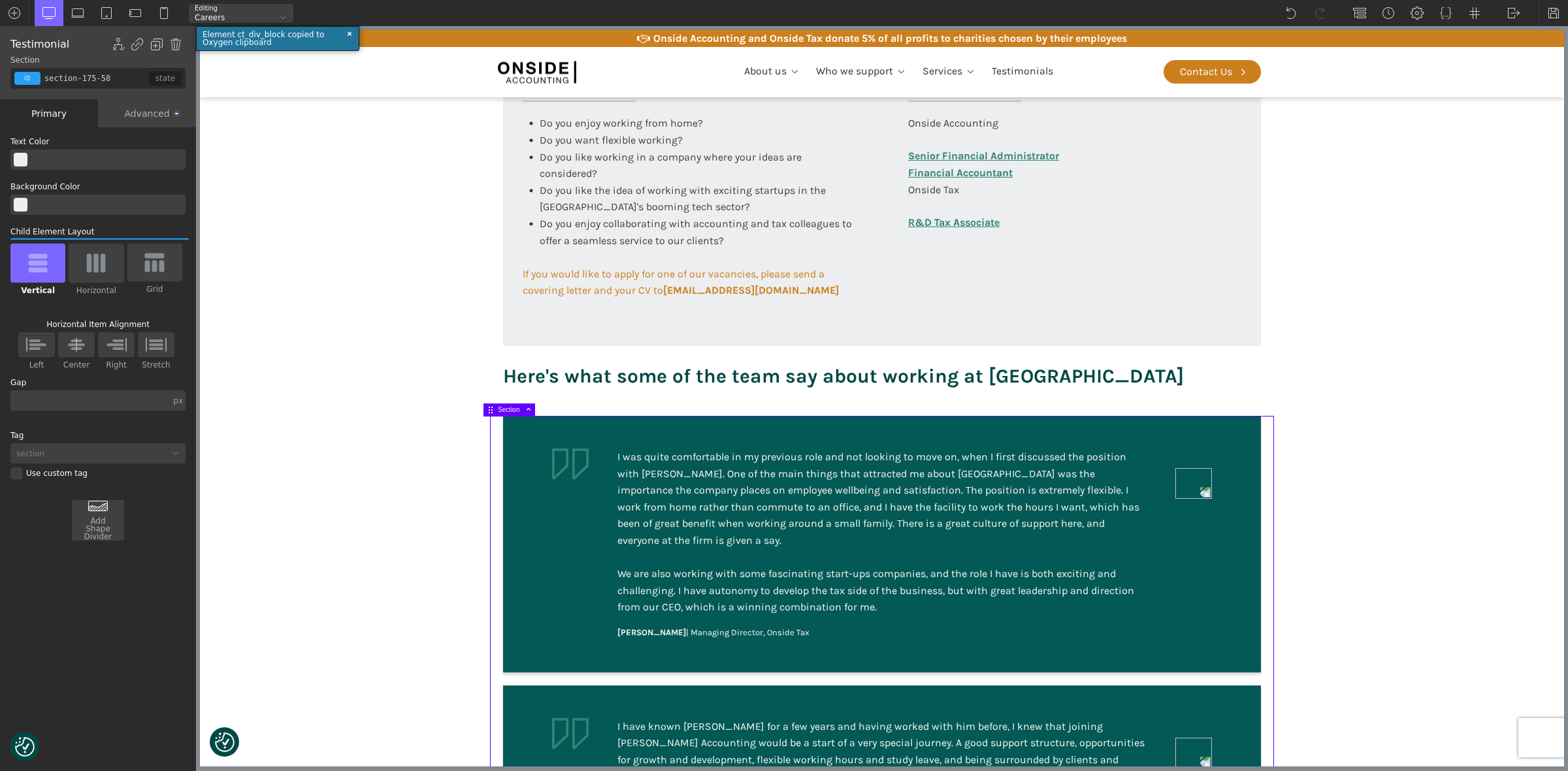
click at [1420, 460] on section "I was quite comfortable in my previous role and not looking to move on, when I …" at bounding box center [881, 778] width 1364 height 725
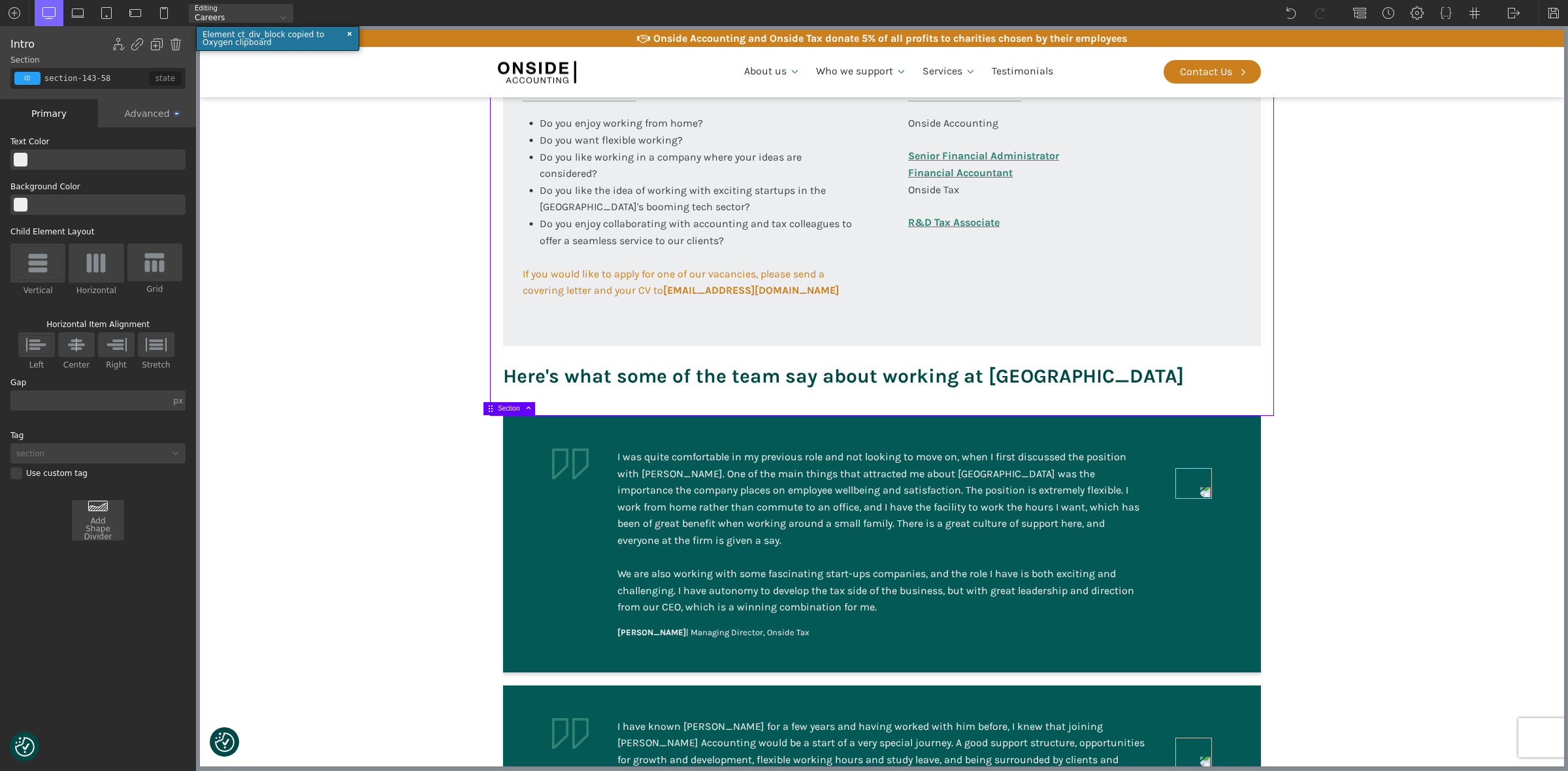
click at [73, 622] on div "WP Grid Builder Stack Columns Vertically Page container (1200px) and below Less…" at bounding box center [98, 450] width 196 height 646
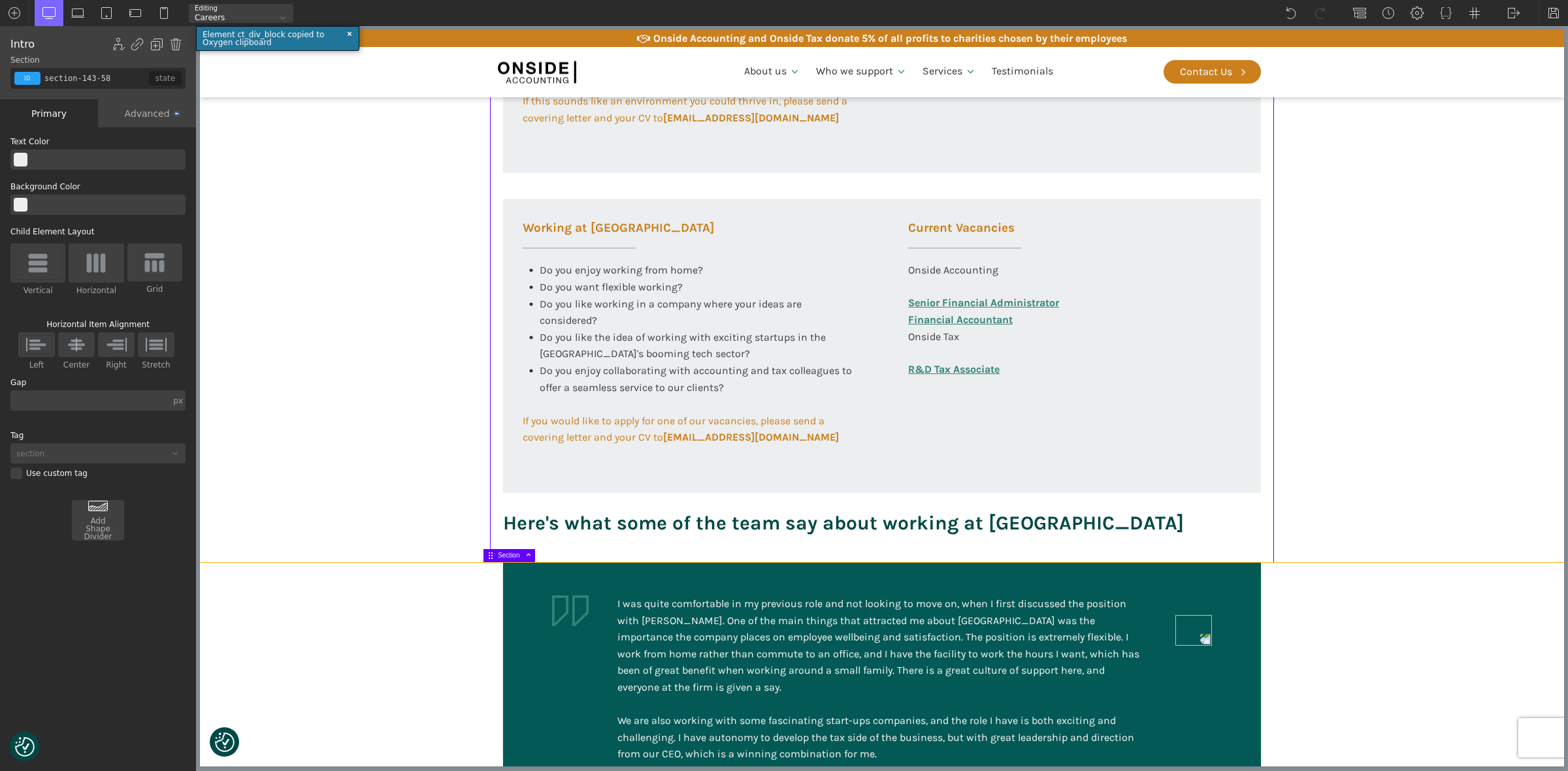
scroll to position [716, 0]
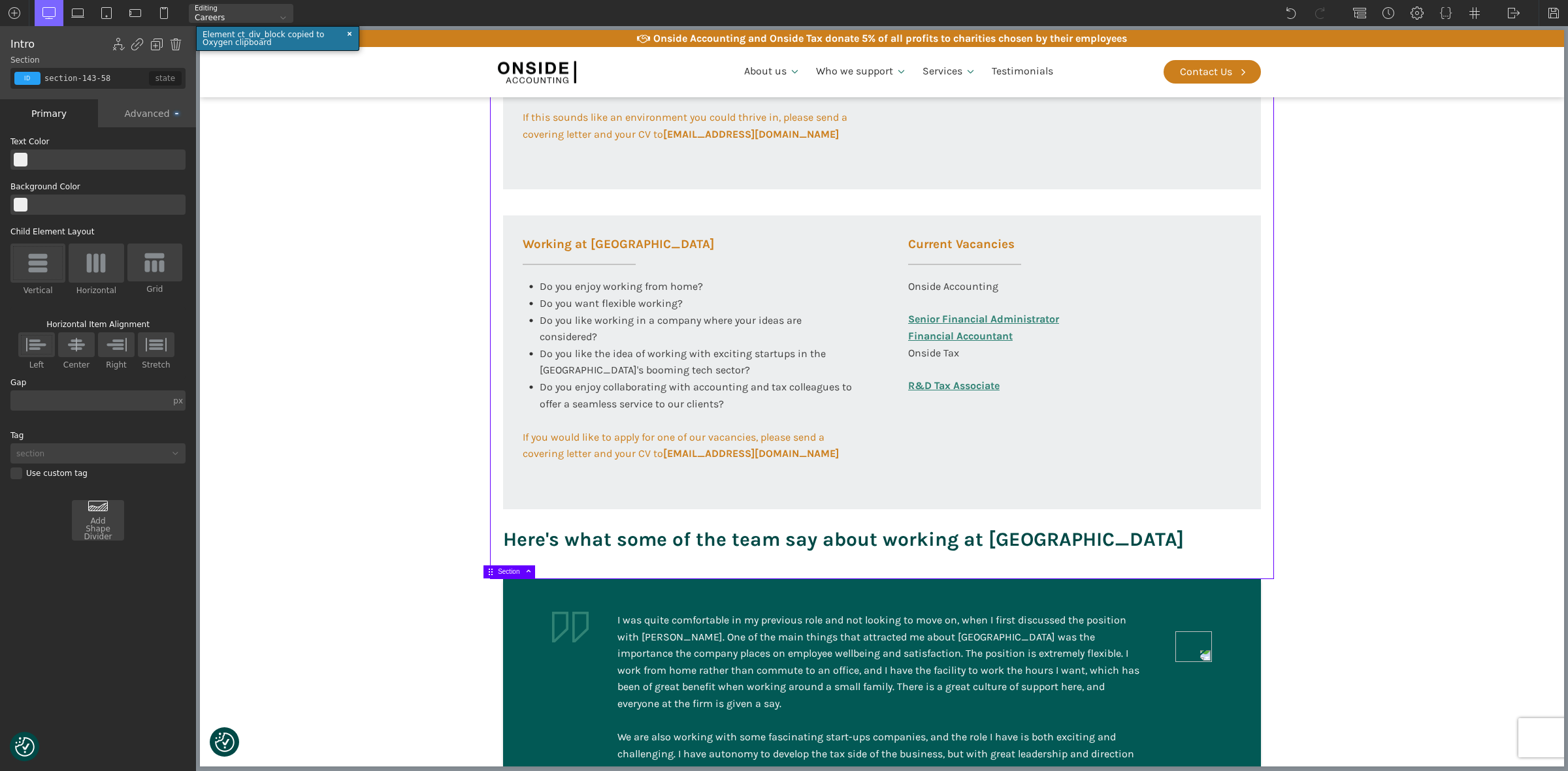
click at [1359, 462] on section "Working at [GEOGRAPHIC_DATA] At Onside Accounting, we are proud to be an ACCA A…" at bounding box center [881, 78] width 1364 height 1002
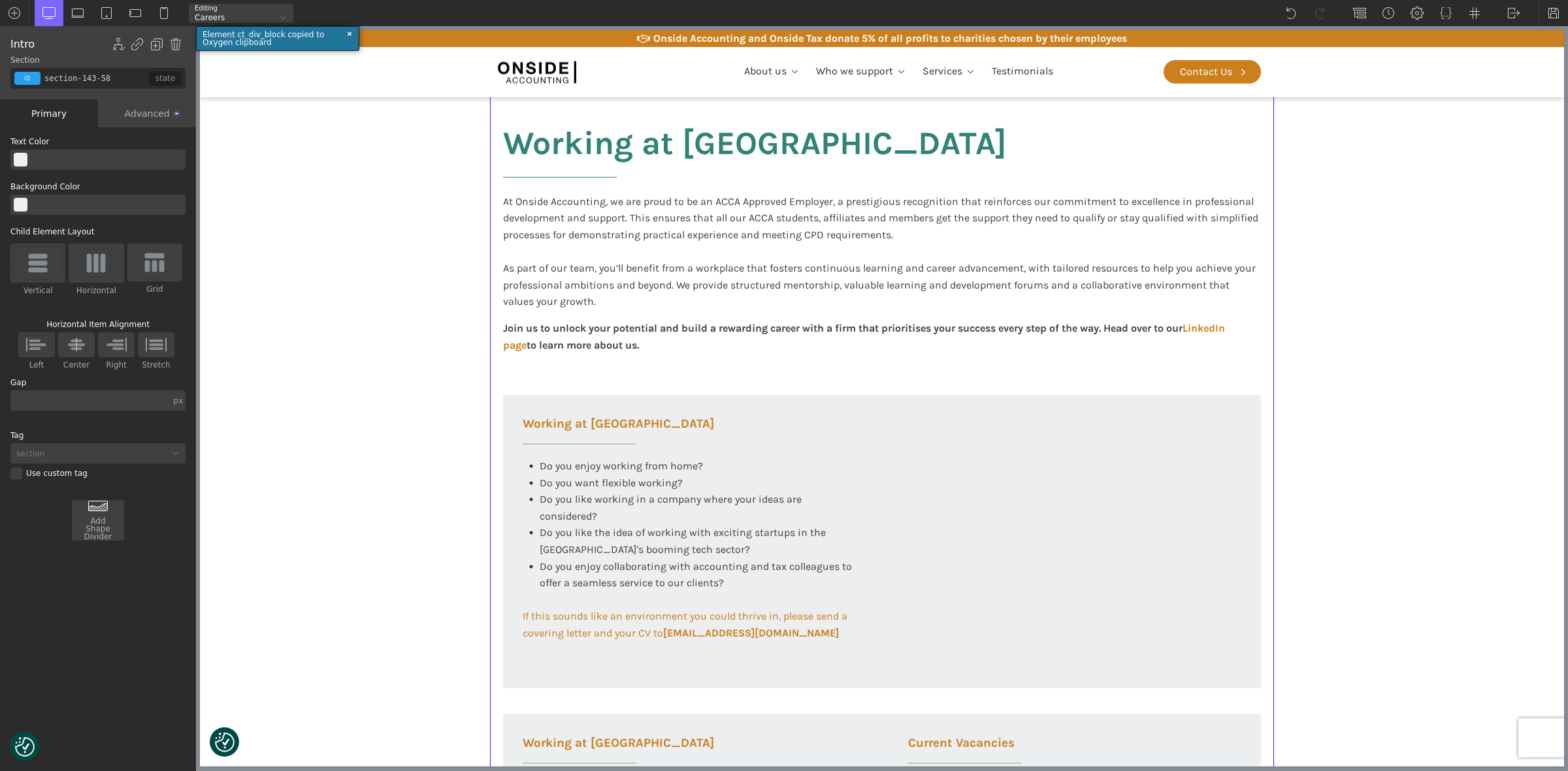
scroll to position [390, 0]
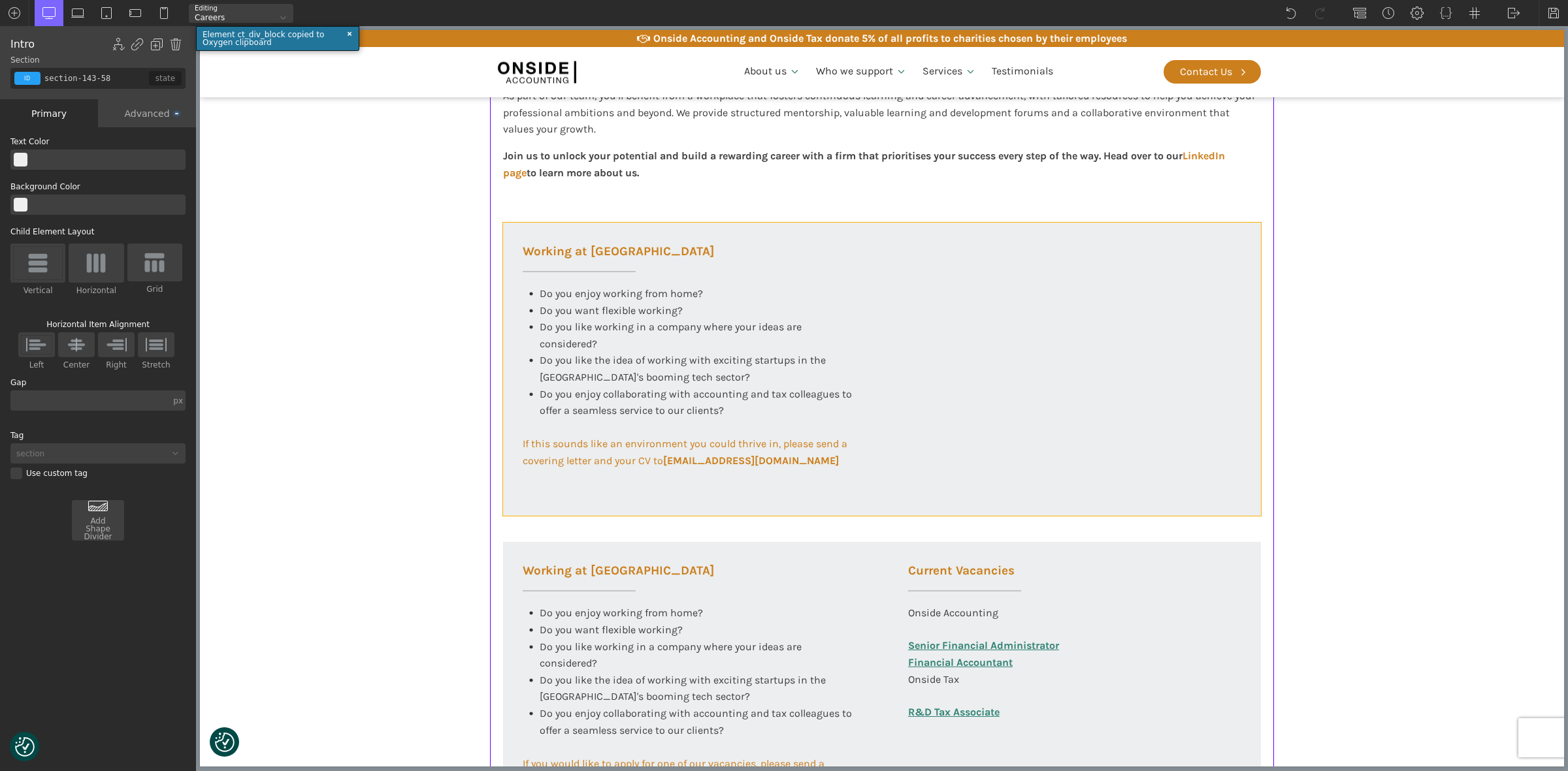
click at [1190, 243] on div "Working at [GEOGRAPHIC_DATA] Do you enjoy working from home? Do you want flexib…" at bounding box center [882, 369] width 758 height 294
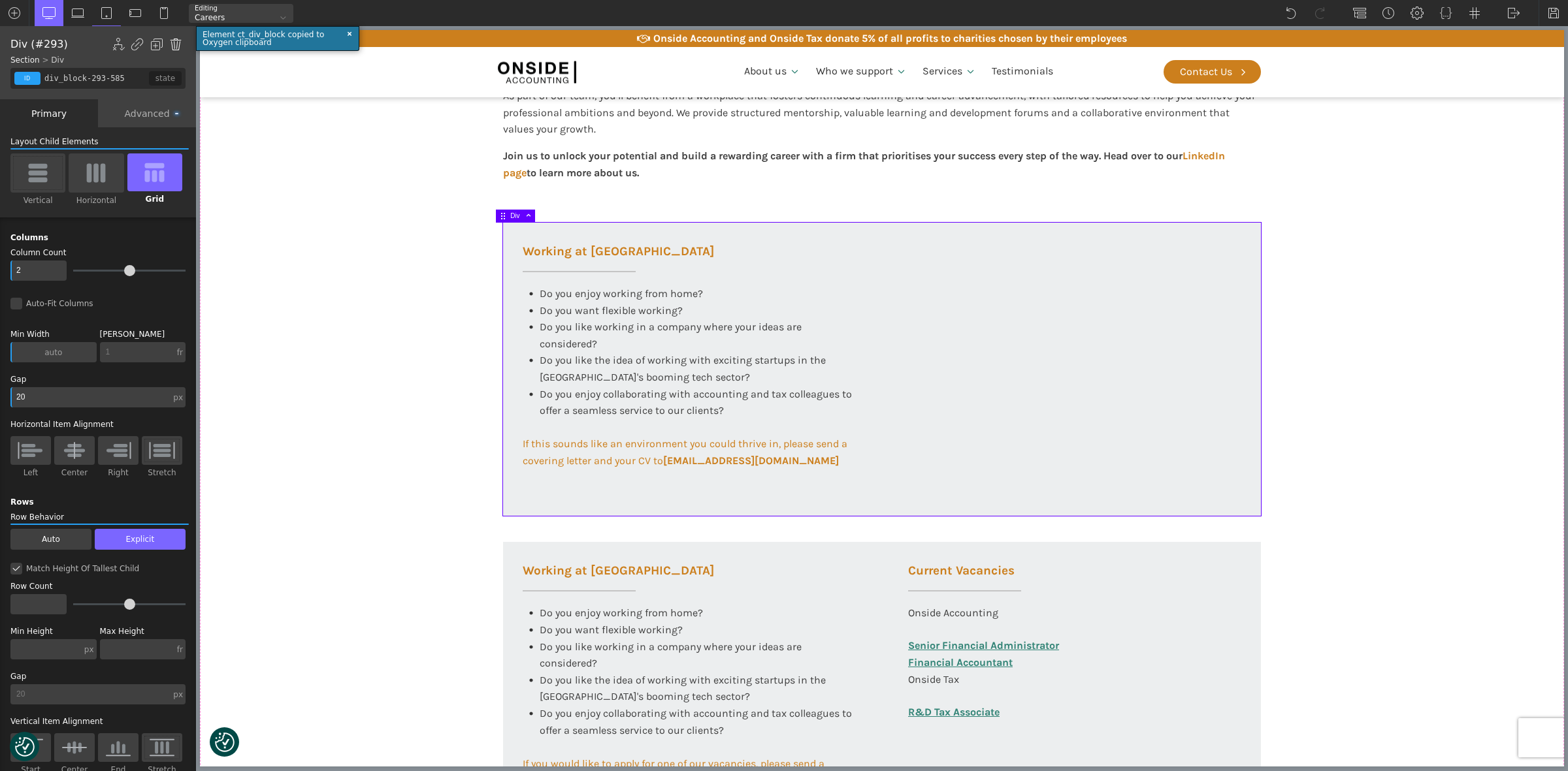
drag, startPoint x: 173, startPoint y: 43, endPoint x: 193, endPoint y: 163, distance: 121.7
click at [173, 43] on img at bounding box center [175, 44] width 13 height 13
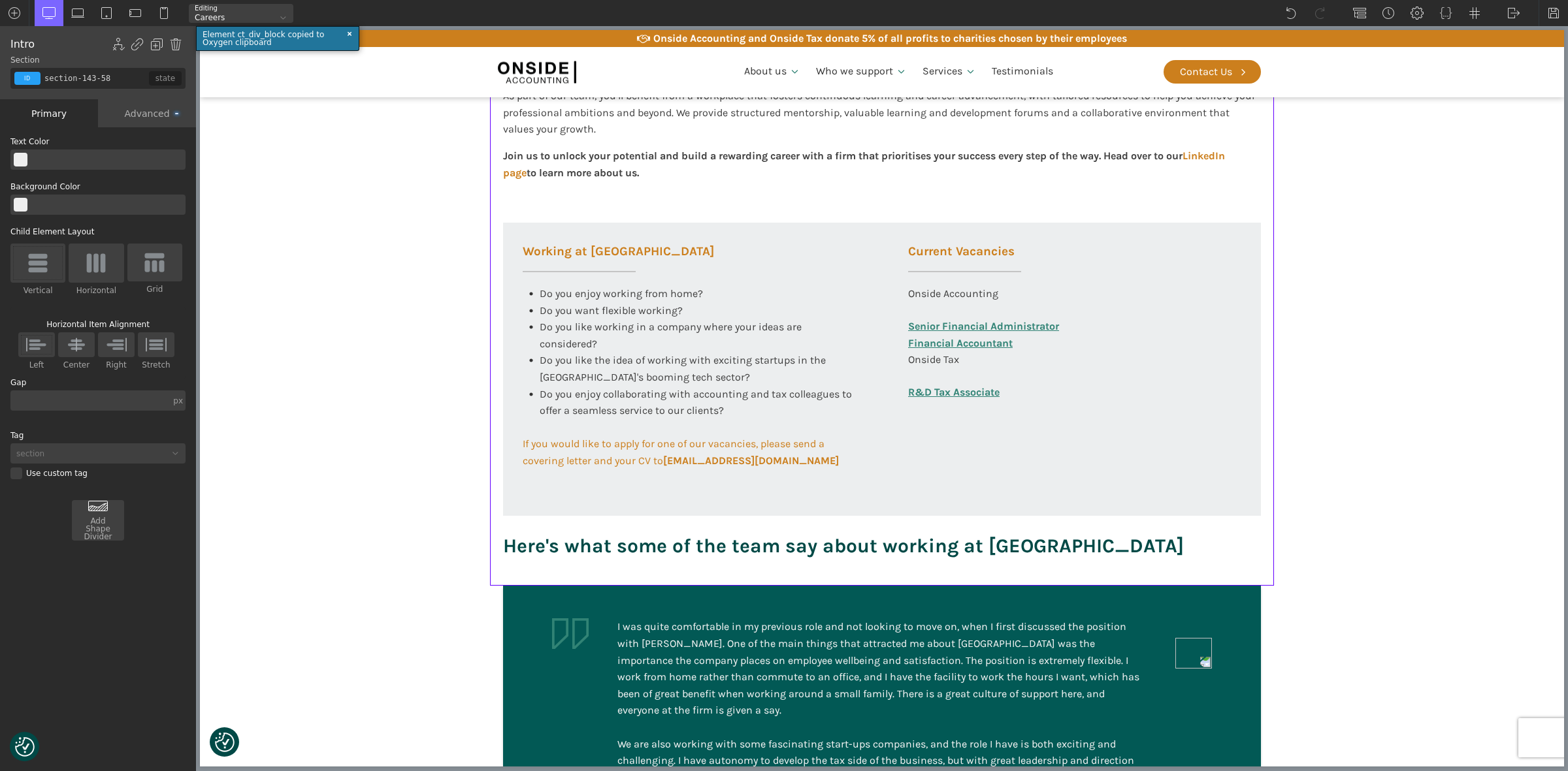
click at [664, 215] on div "Working at [GEOGRAPHIC_DATA] At Onside Accounting, we are proud to be an ACCA A…" at bounding box center [882, 245] width 784 height 682
click at [781, 258] on div "Working at [GEOGRAPHIC_DATA] Do you enjoy working from home? Do you want flexib…" at bounding box center [689, 346] width 372 height 247
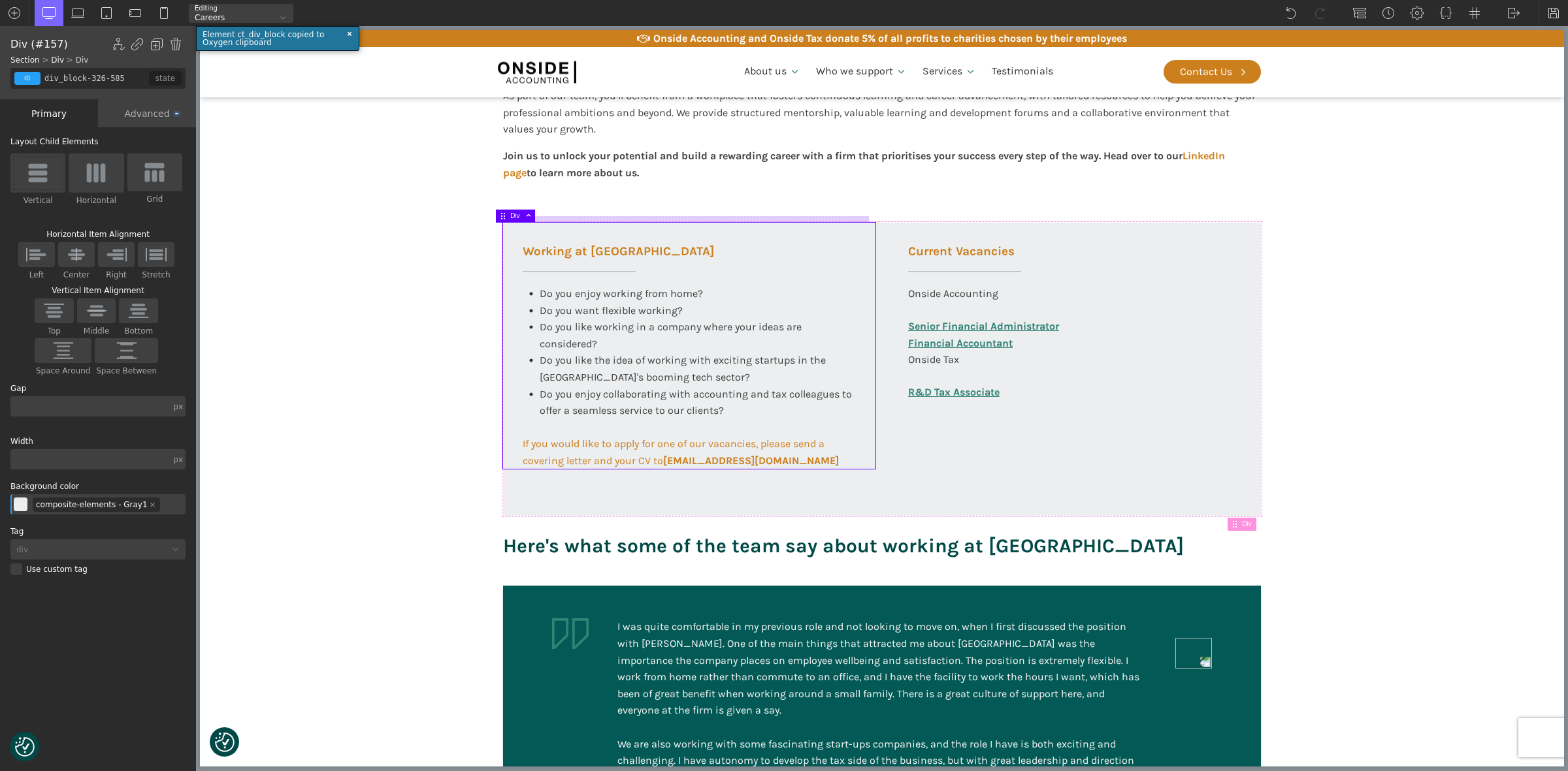
click at [799, 219] on div at bounding box center [682, 219] width 373 height 6
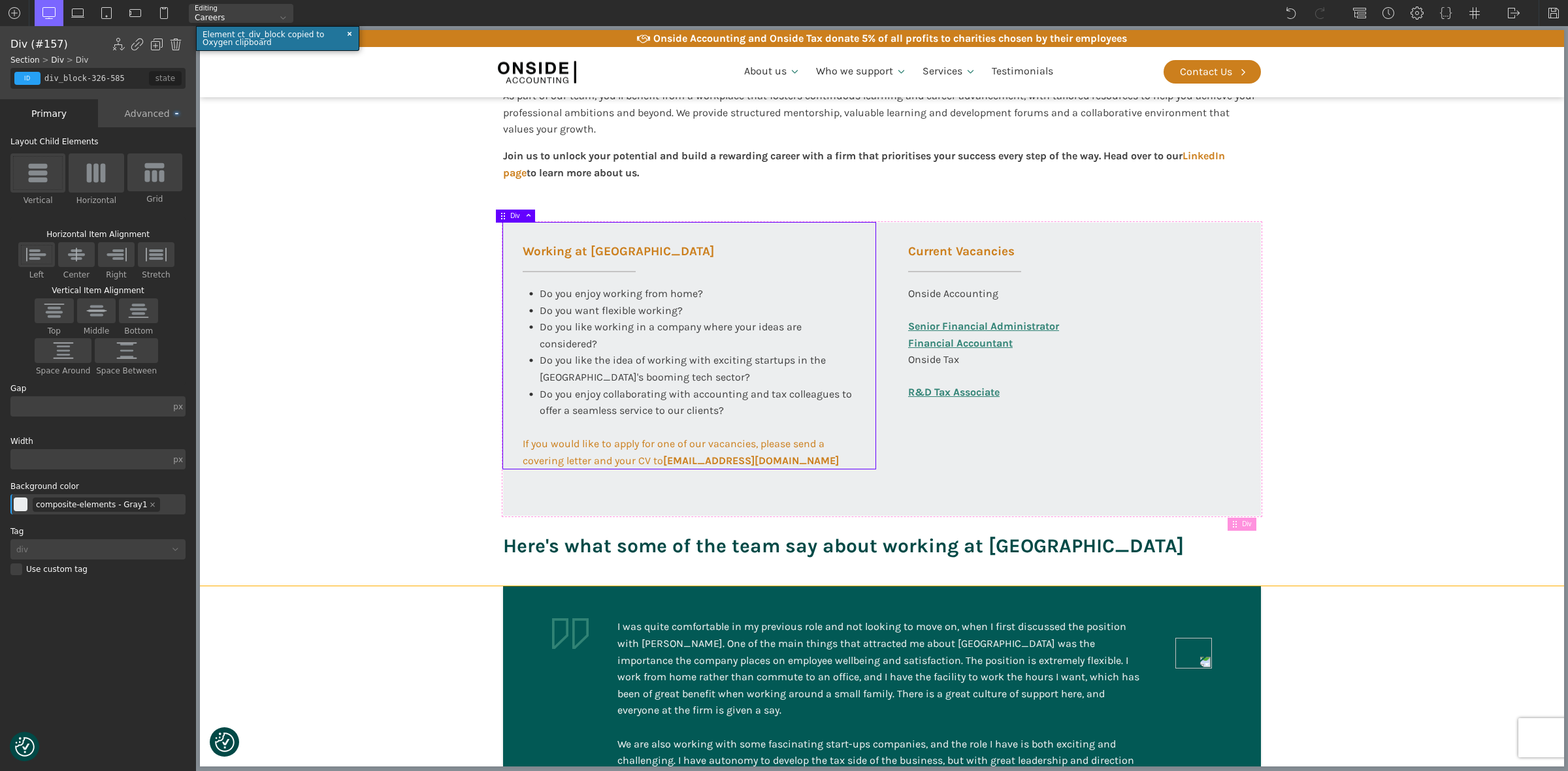
click at [804, 200] on div "Working at [GEOGRAPHIC_DATA] At Onside Accounting, we are proud to be an ACCA A…" at bounding box center [882, 245] width 784 height 682
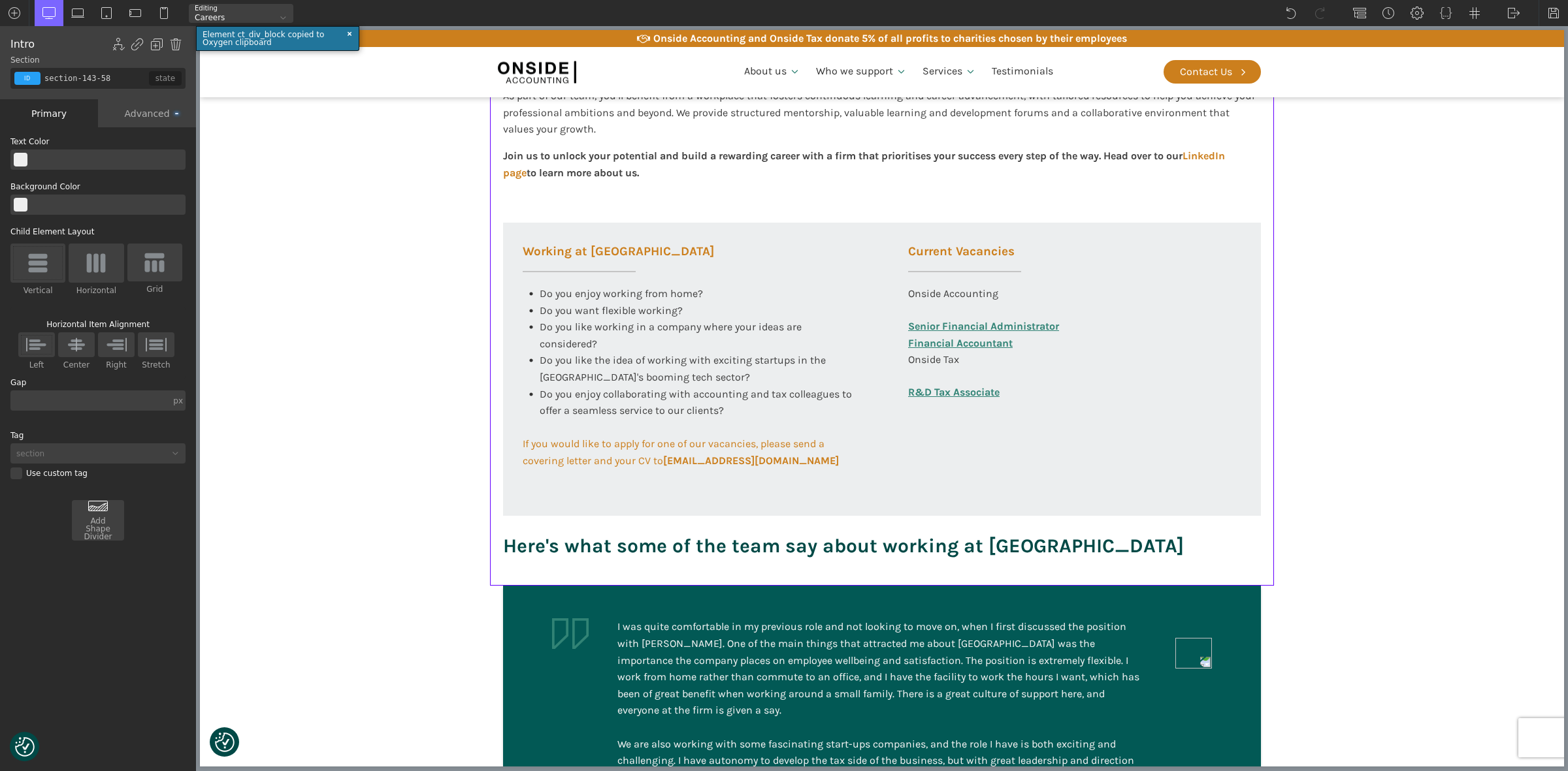
click at [1549, 330] on section "Working at [GEOGRAPHIC_DATA] At Onside Accounting, we are proud to be an ACCA A…" at bounding box center [881, 245] width 1364 height 682
click at [1434, 337] on section "Working at [GEOGRAPHIC_DATA] At Onside Accounting, we are proud to be an ACCA A…" at bounding box center [881, 245] width 1364 height 682
click at [1392, 80] on section "Working at [GEOGRAPHIC_DATA] At Onside Accounting, we are proud to be an ACCA A…" at bounding box center [881, 245] width 1364 height 682
click at [1379, 399] on section "Working at [GEOGRAPHIC_DATA] At Onside Accounting, we are proud to be an ACCA A…" at bounding box center [881, 245] width 1364 height 682
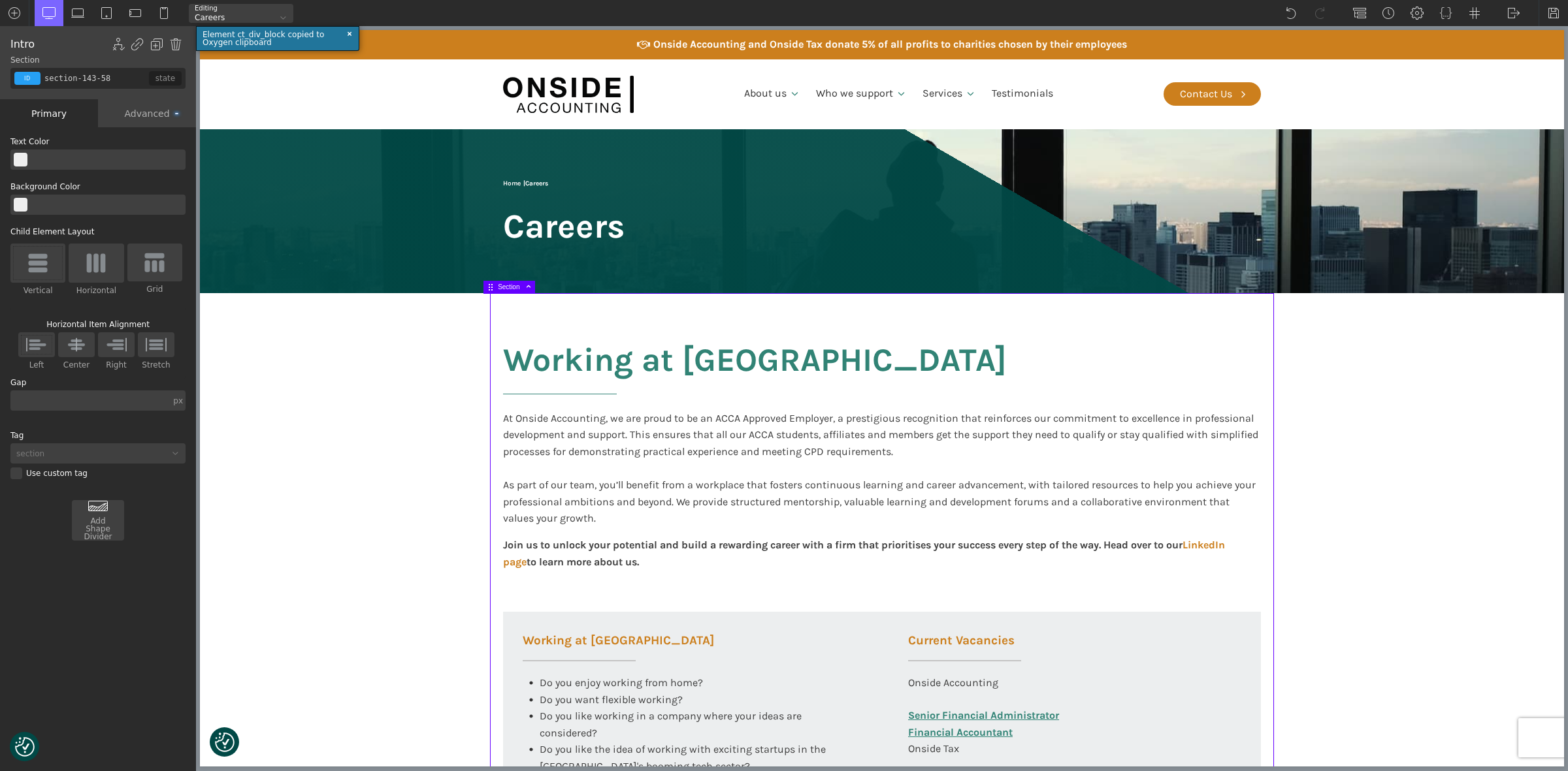
scroll to position [0, 0]
click at [1554, 14] on img at bounding box center [1553, 12] width 13 height 13
click at [1478, 431] on section "Working at [GEOGRAPHIC_DATA] At Onside Accounting, we are proud to be an ACCA A…" at bounding box center [881, 634] width 1364 height 682
click at [1478, 384] on section "Working at [GEOGRAPHIC_DATA] At Onside Accounting, we are proud to be an ACCA A…" at bounding box center [881, 634] width 1364 height 682
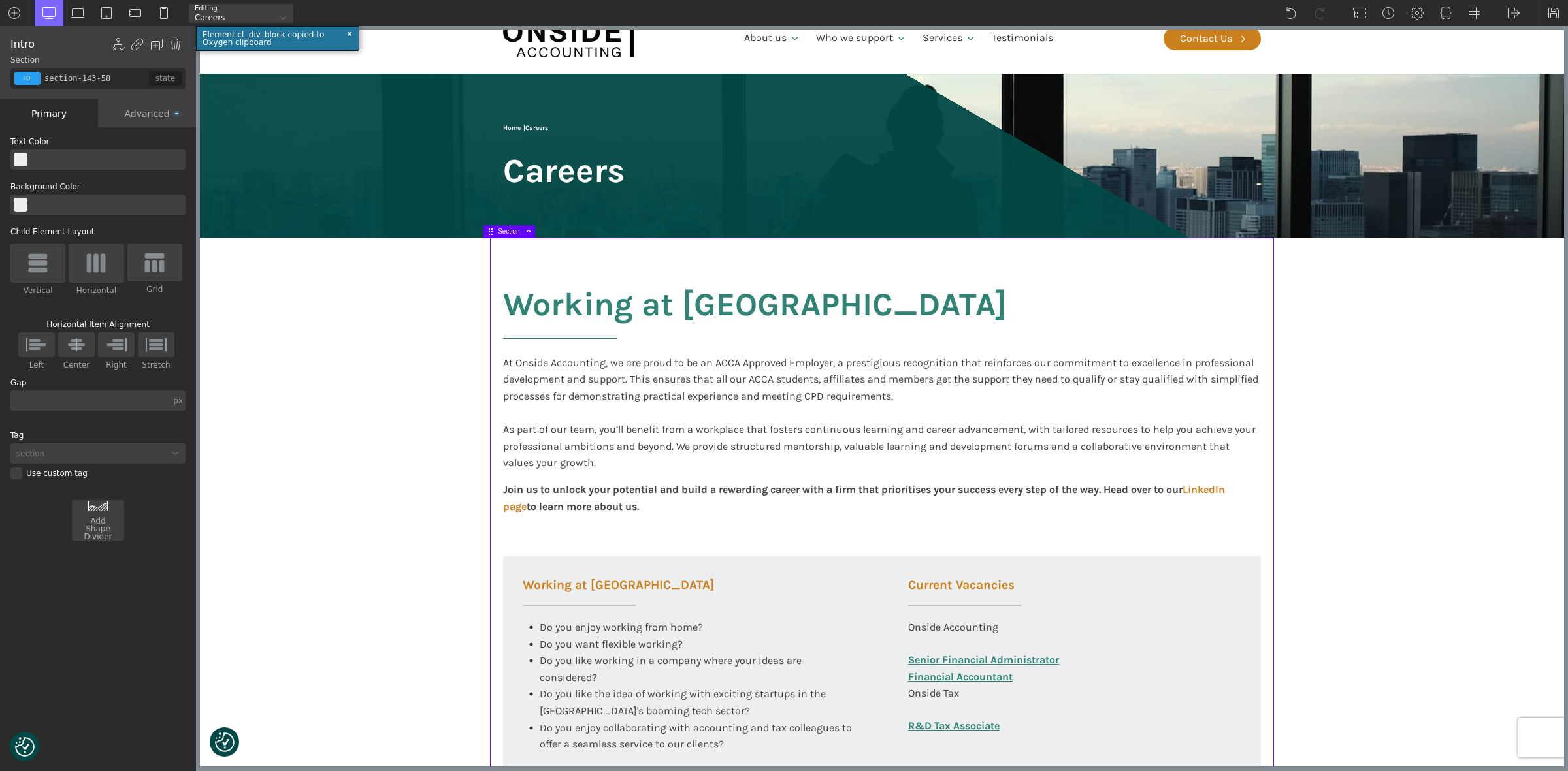
scroll to position [82, 0]
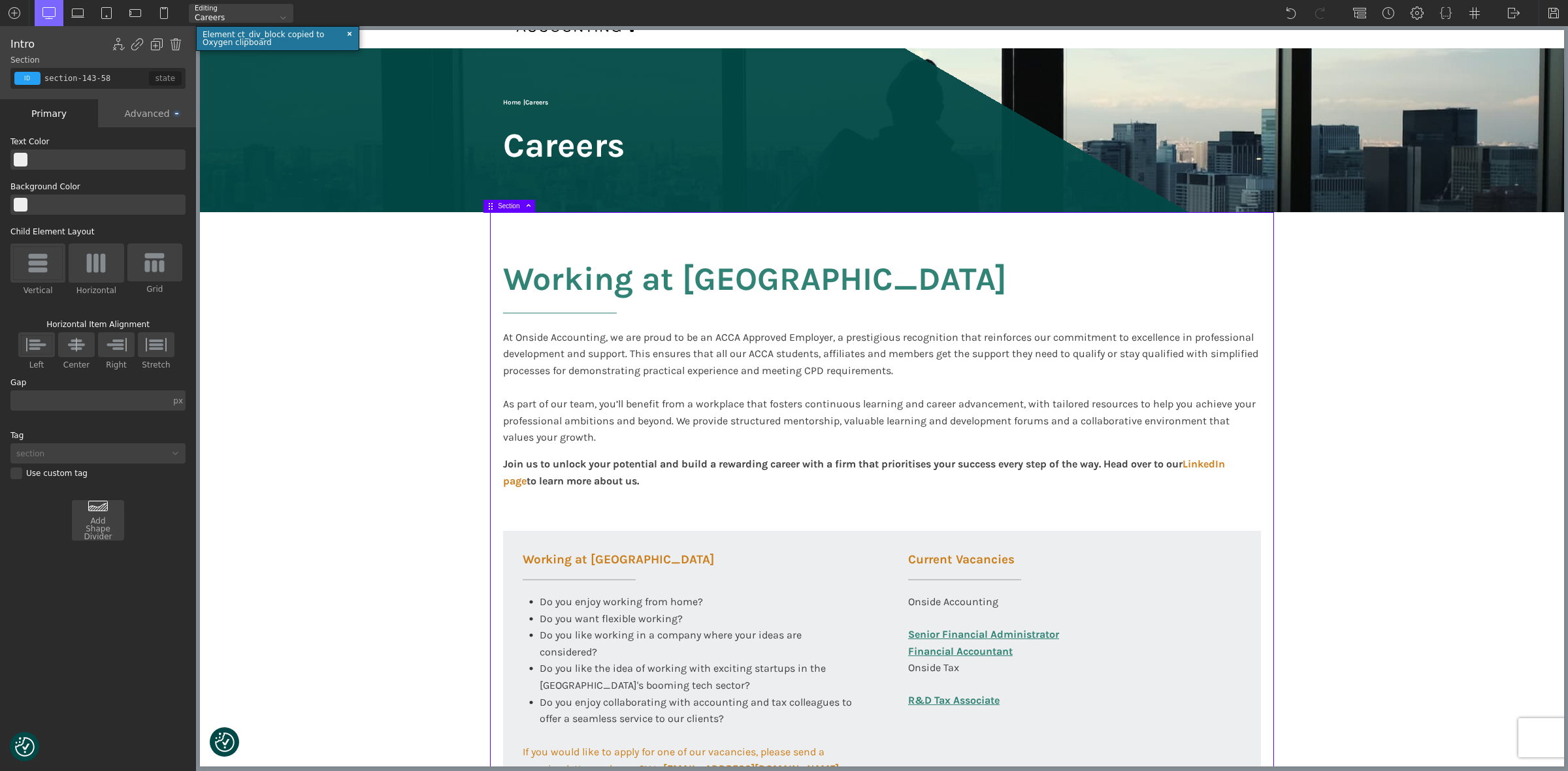
click at [350, 31] on div at bounding box center [350, 33] width 10 height 10
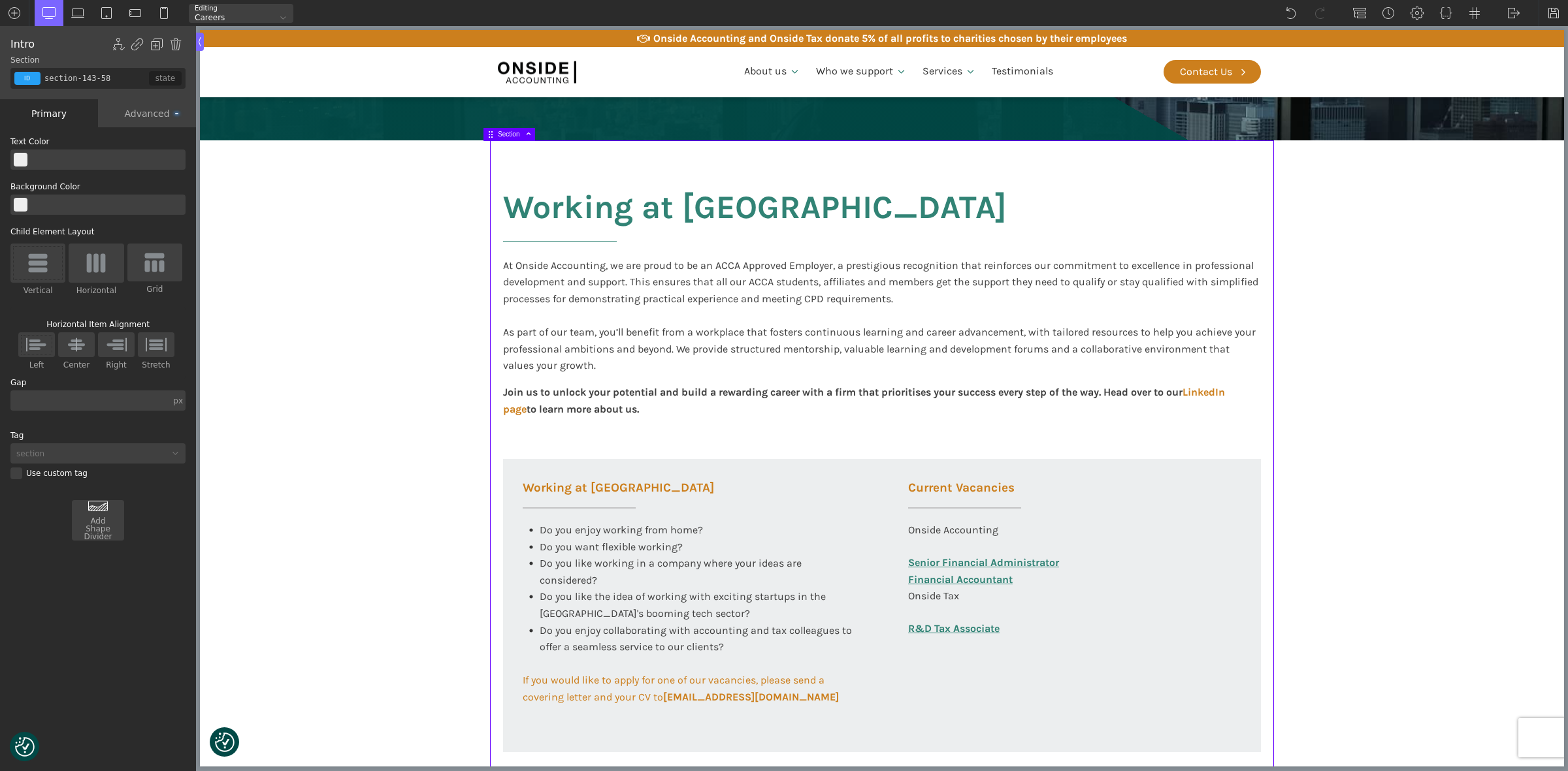
scroll to position [327, 0]
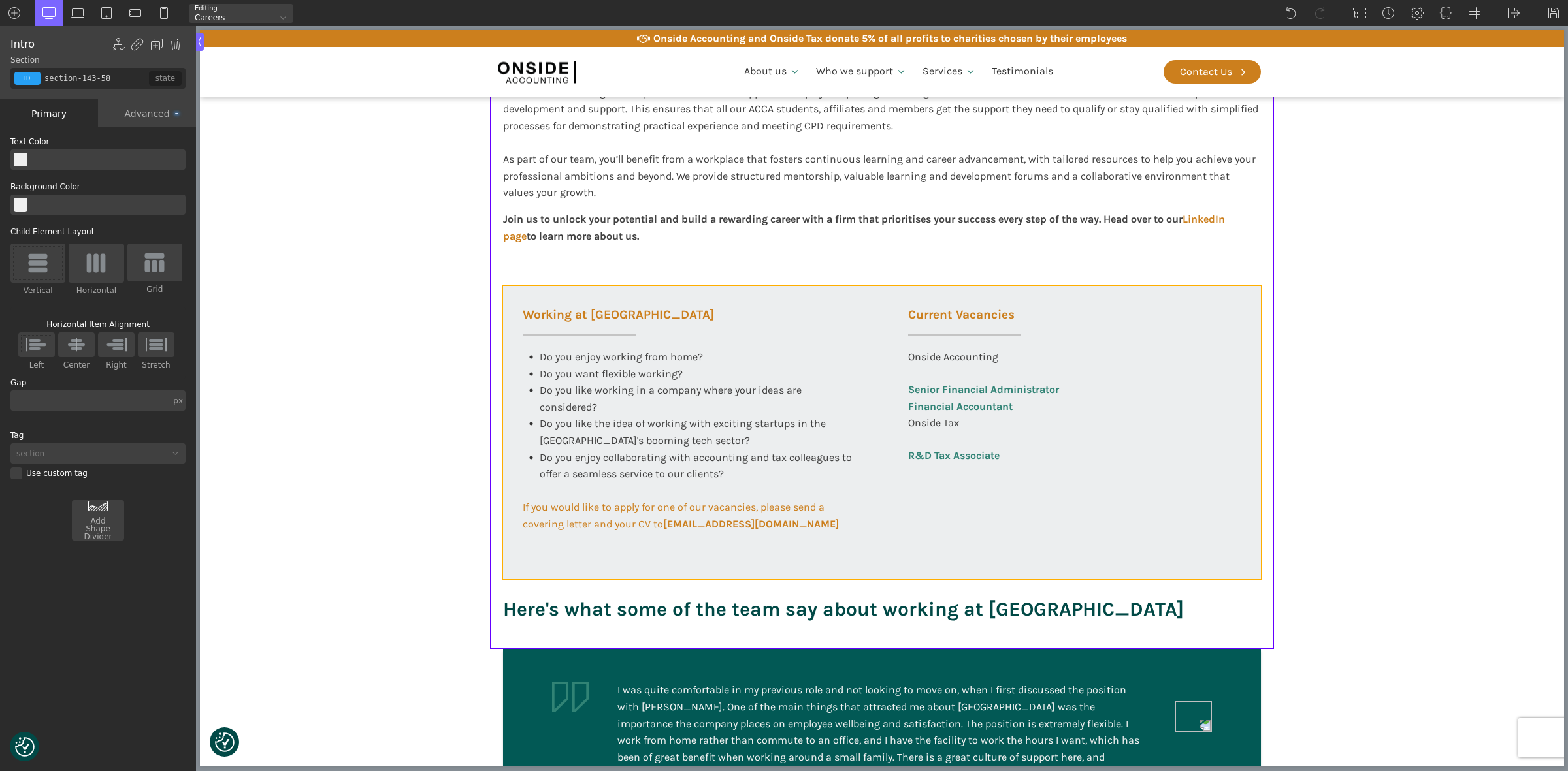
click at [670, 559] on div "Working at [GEOGRAPHIC_DATA] Do you enjoy working from home? Do you want flexib…" at bounding box center [882, 432] width 758 height 294
type input "div_block-321-585"
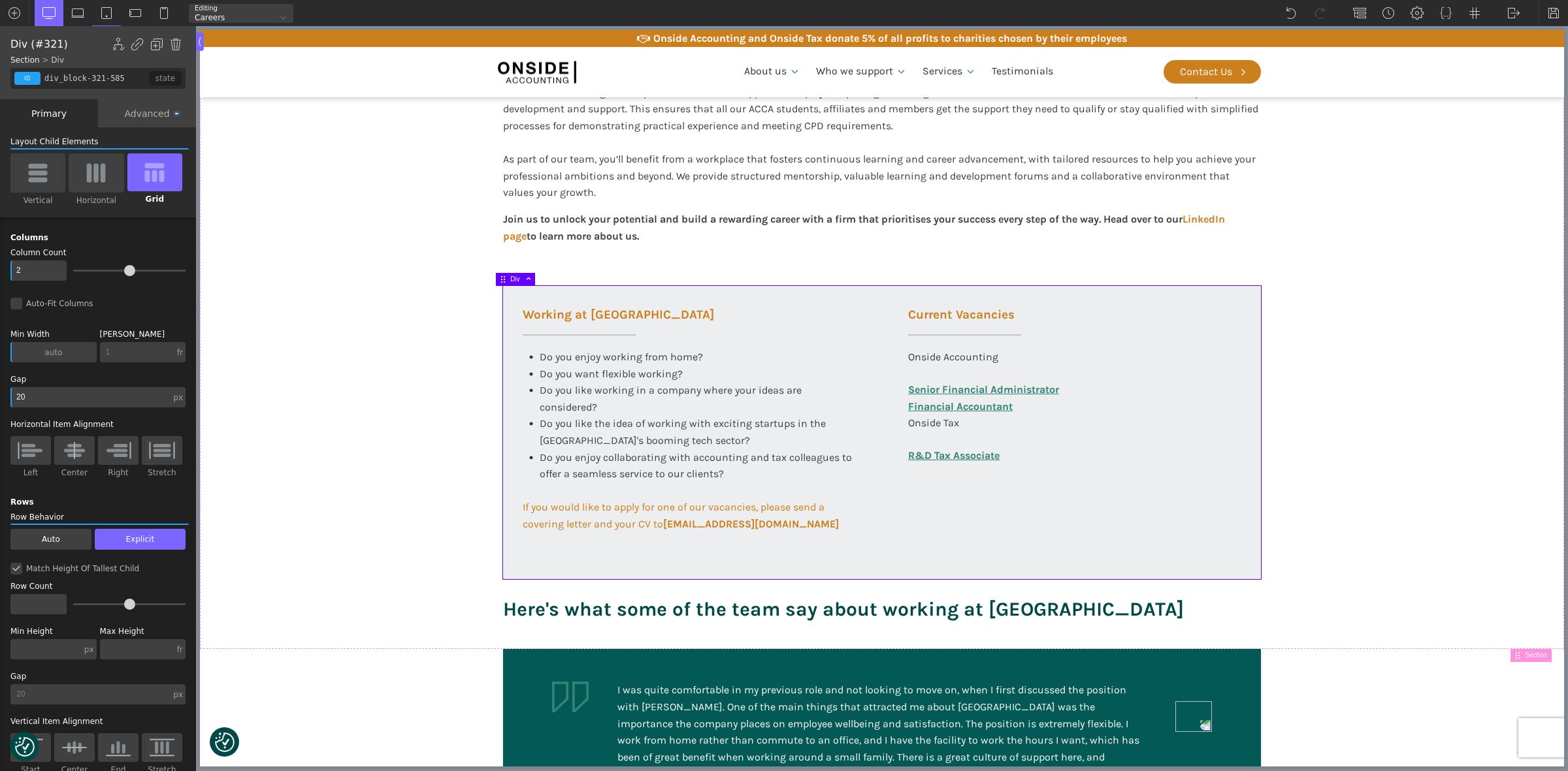
click at [146, 113] on div "Advanced" at bounding box center [146, 113] width 98 height 28
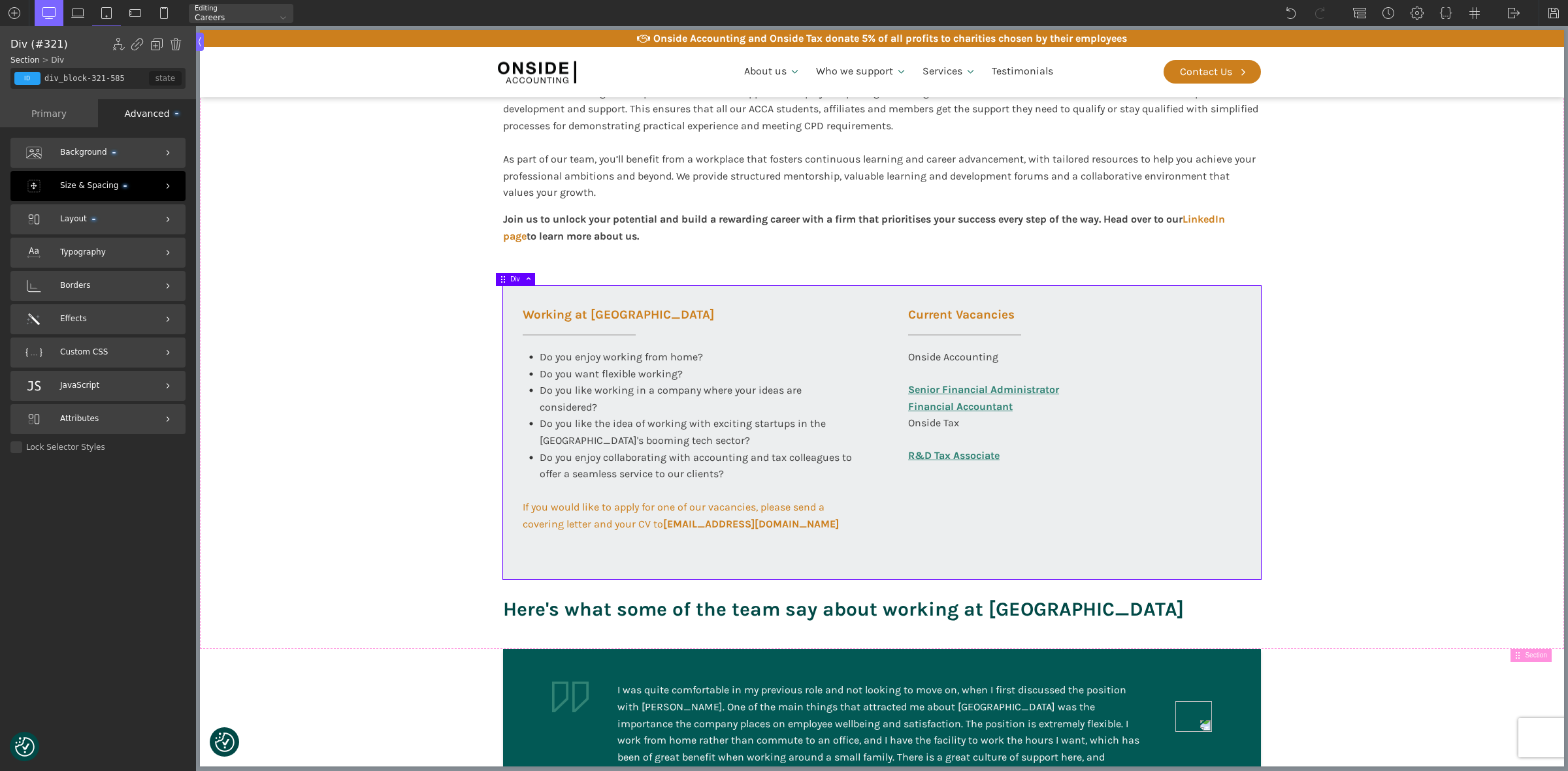
click at [77, 179] on div "Size & Spacing" at bounding box center [98, 186] width 175 height 30
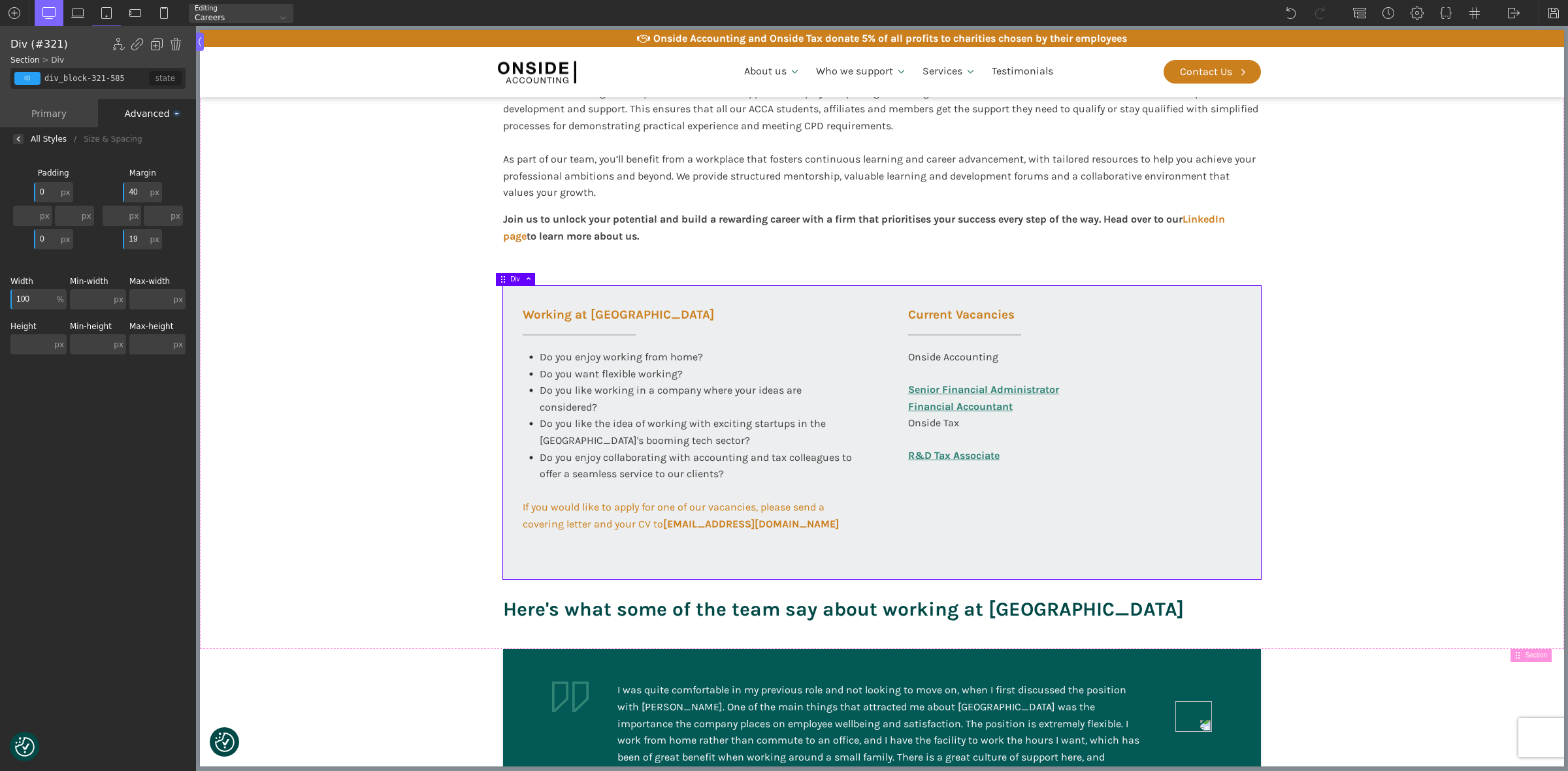
click at [563, 550] on div "Working at [GEOGRAPHIC_DATA] Do you enjoy working from home? Do you want flexib…" at bounding box center [882, 432] width 758 height 294
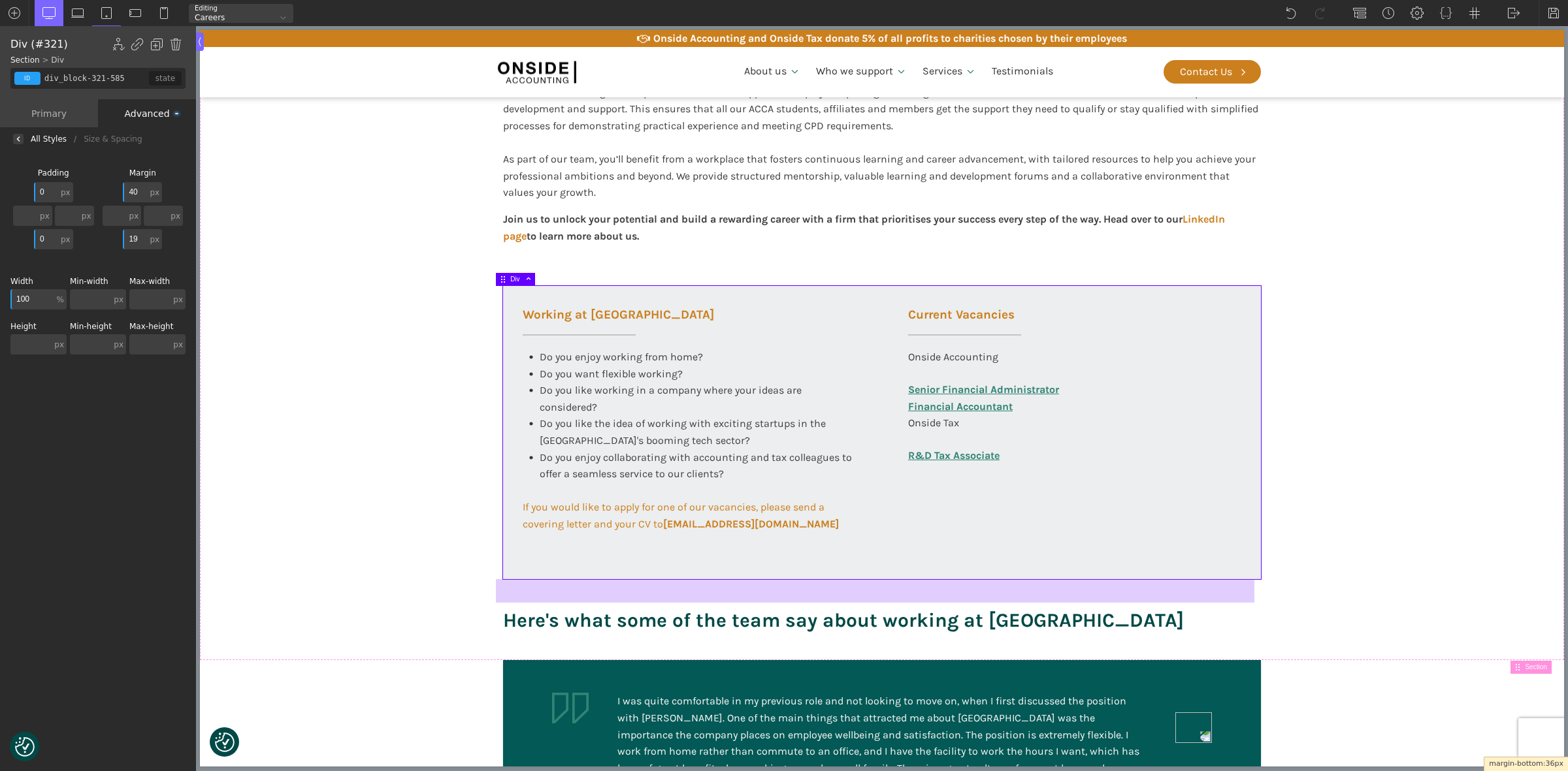
drag, startPoint x: 557, startPoint y: 580, endPoint x: 553, endPoint y: 591, distance: 11.7
click at [553, 591] on div at bounding box center [875, 591] width 758 height 24
type input "36"
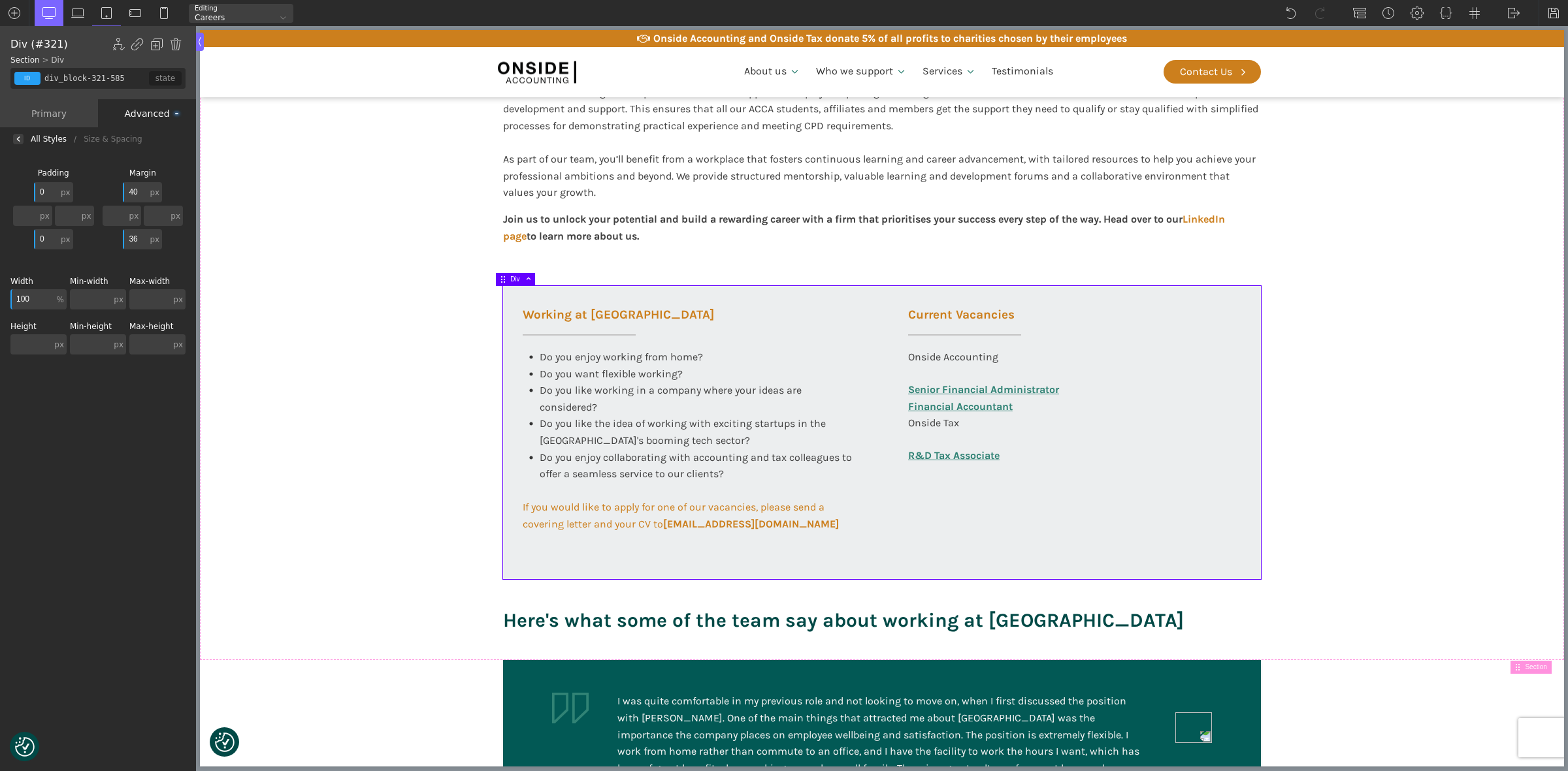
click at [559, 549] on div "Working at [GEOGRAPHIC_DATA] Do you enjoy working from home? Do you want flexib…" at bounding box center [882, 432] width 758 height 294
click at [37, 336] on input "text" at bounding box center [31, 344] width 41 height 20
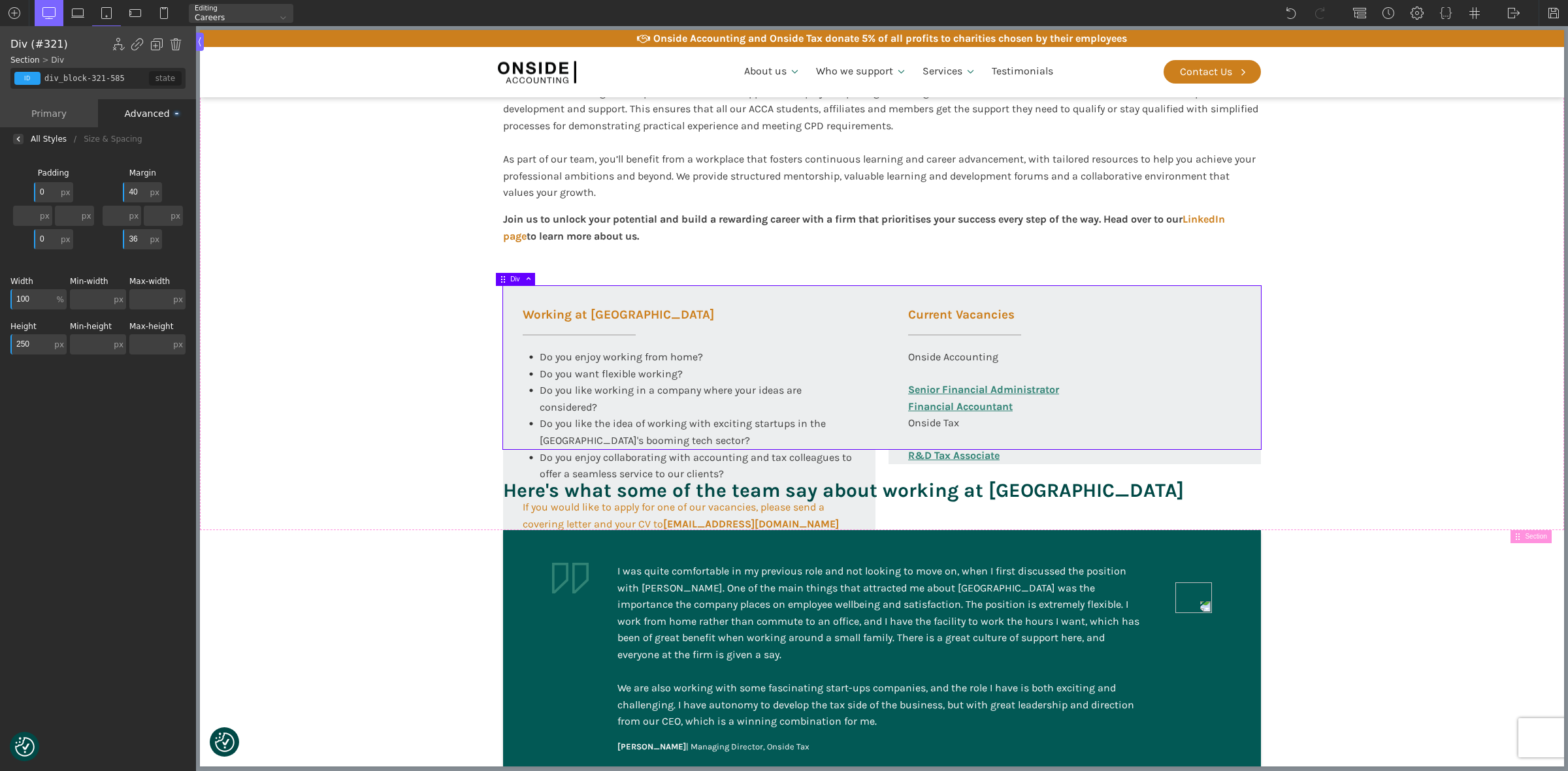
drag, startPoint x: 36, startPoint y: 343, endPoint x: 1, endPoint y: 346, distance: 35.1
click at [1, 346] on div "Background Size & Spacing [GEOGRAPHIC_DATA] 0 px px % em rem auto vw vh none px…" at bounding box center [98, 462] width 196 height 623
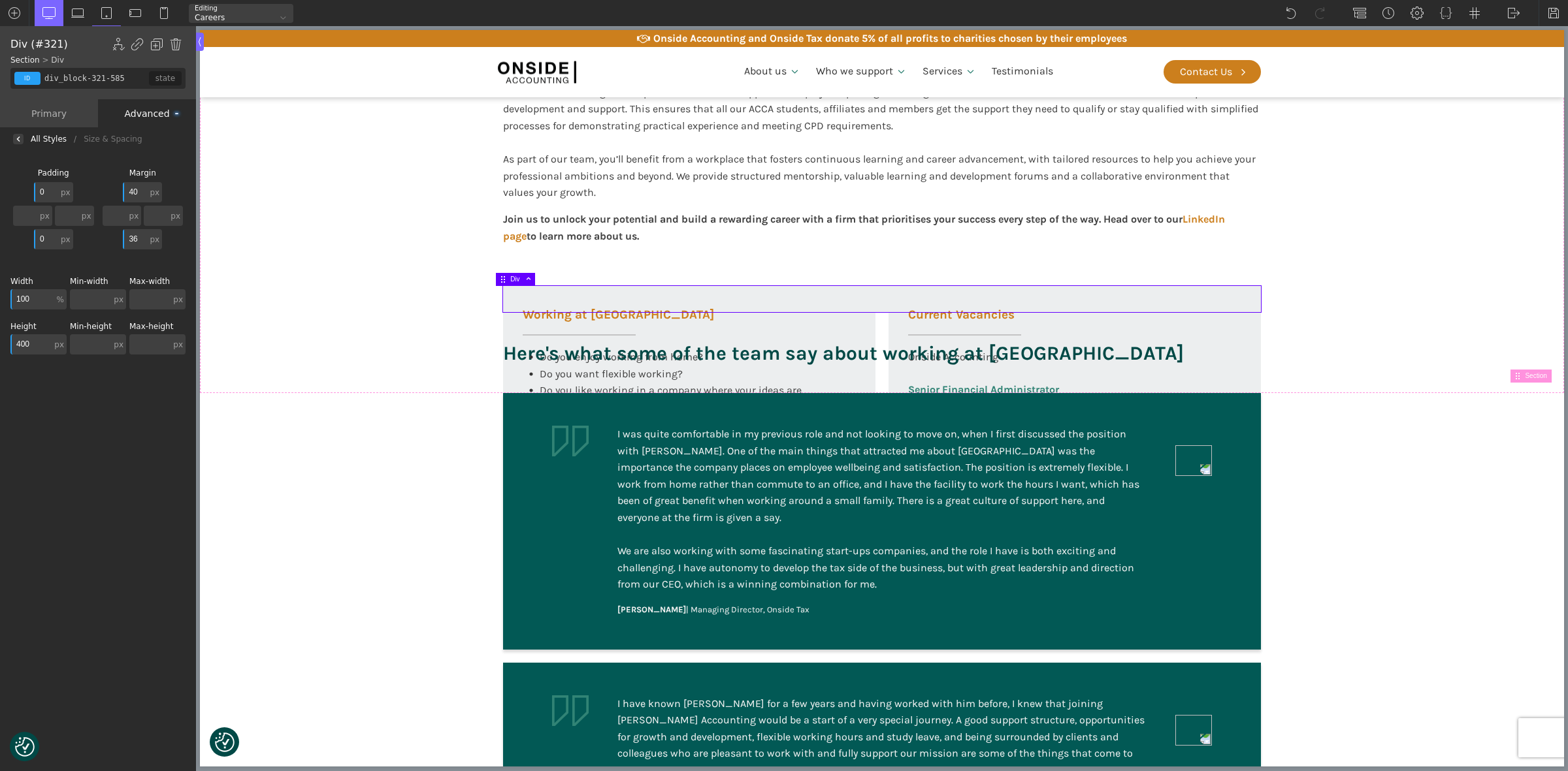
type input "400"
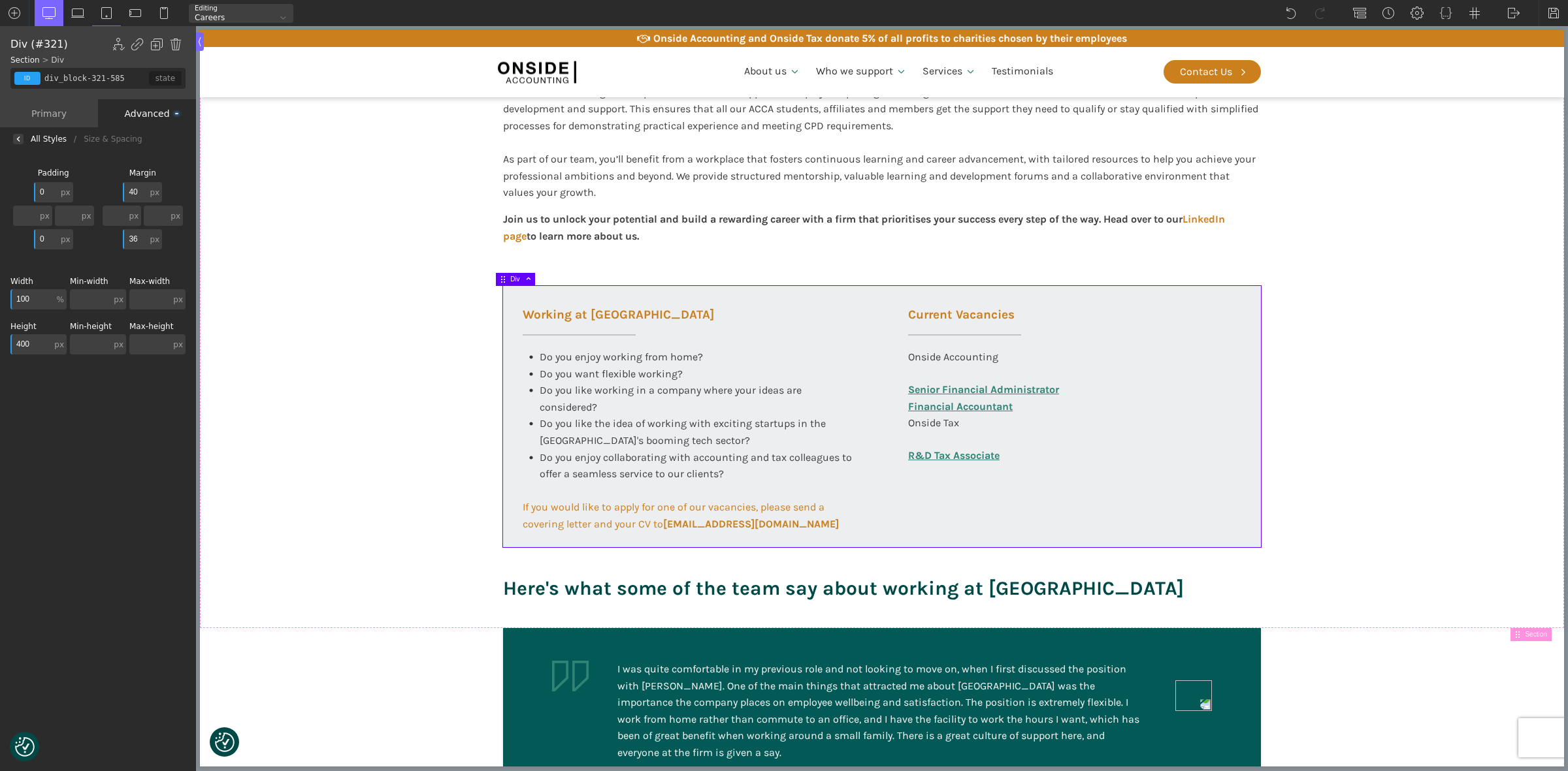
click at [116, 446] on div "Background Size & Spacing [GEOGRAPHIC_DATA] 0 px px % em rem auto vw vh none px…" at bounding box center [98, 462] width 196 height 623
click at [364, 545] on section "Working at [GEOGRAPHIC_DATA] At Onside Accounting, we are proud to be an ACCA A…" at bounding box center [881, 298] width 1364 height 661
type input "section-143-58"
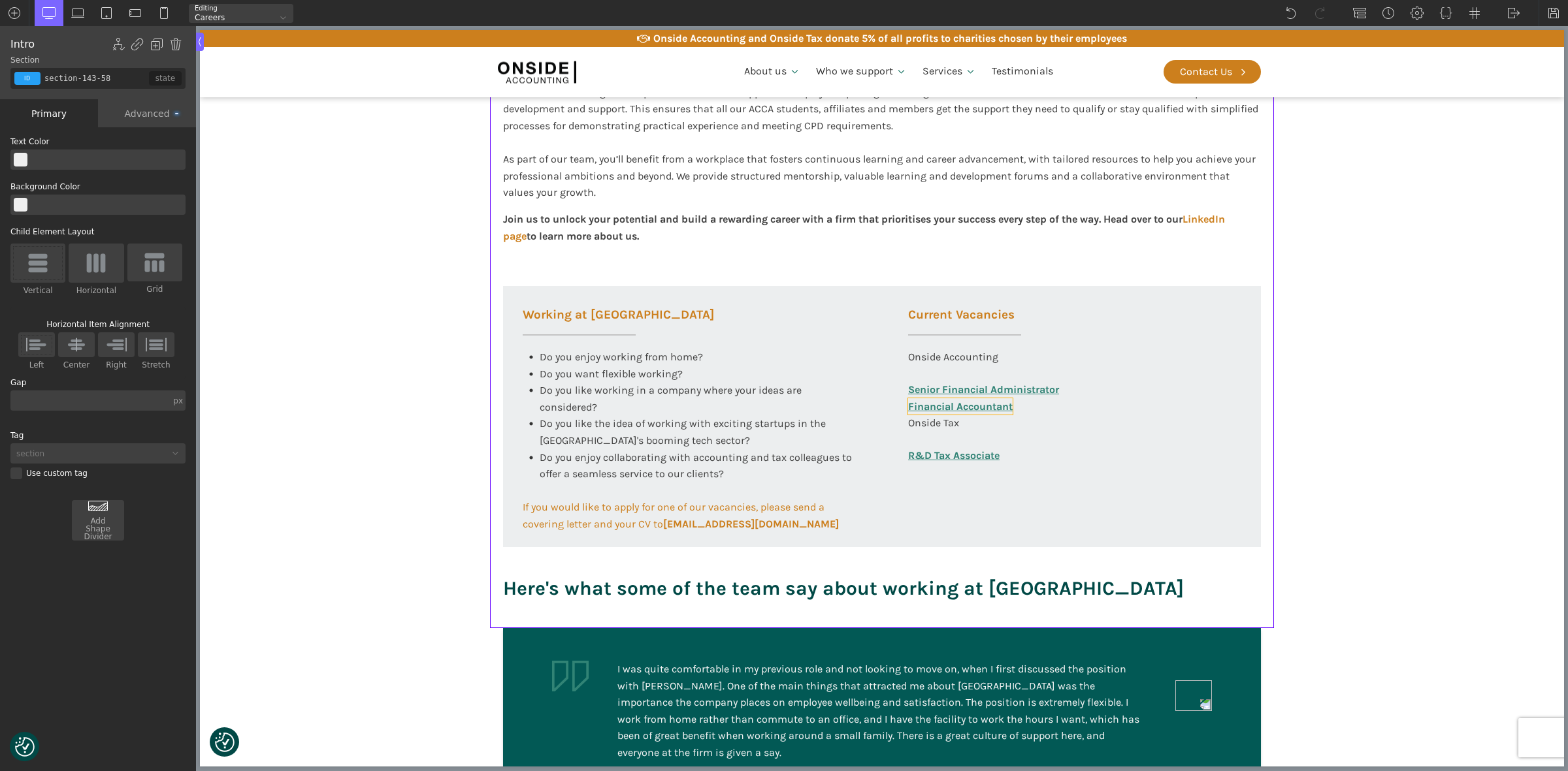
click at [974, 409] on link "Financial Accountant" at bounding box center [960, 406] width 105 height 17
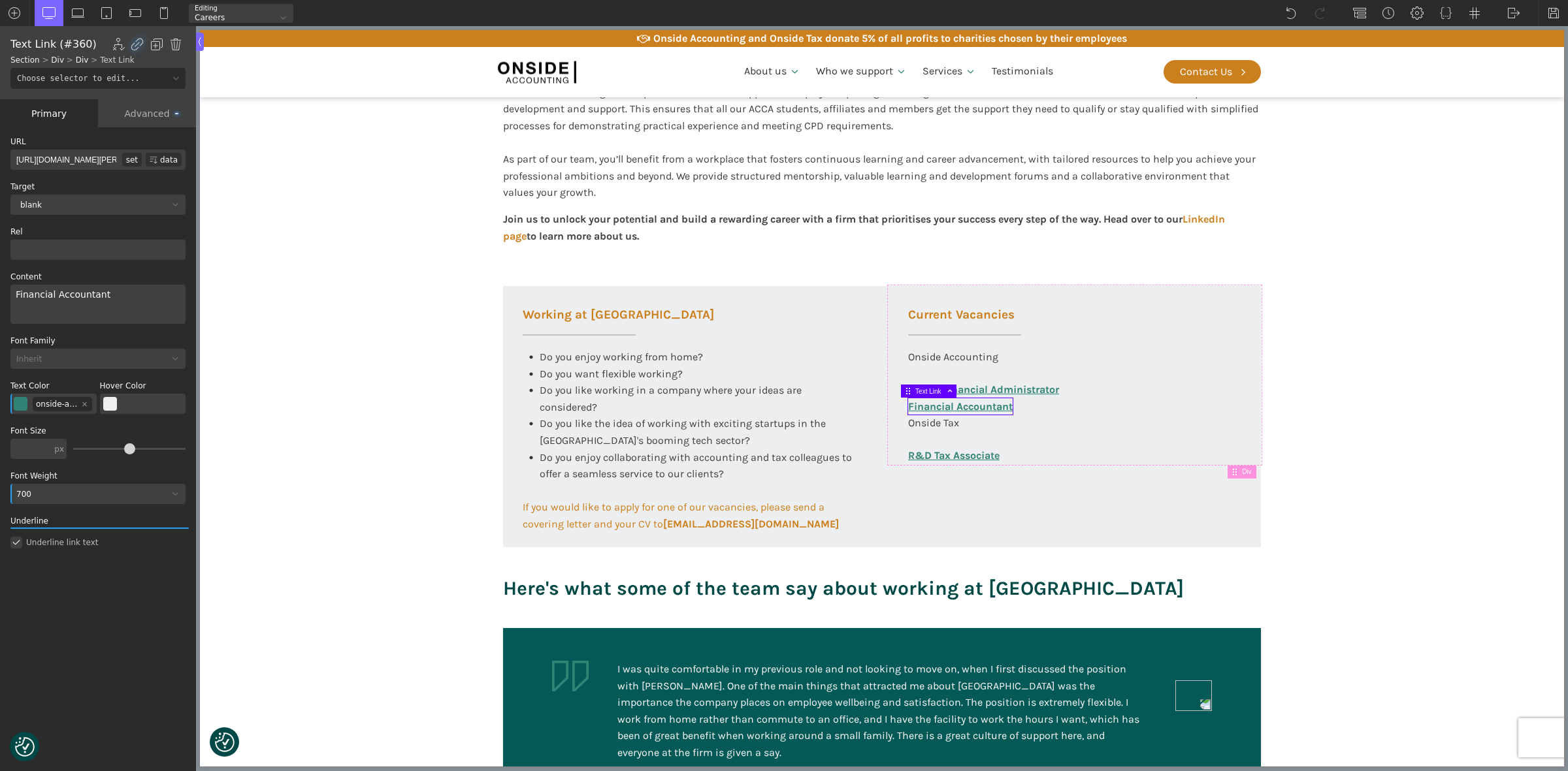
click at [124, 292] on div "Financial Accountant" at bounding box center [98, 304] width 175 height 39
click at [1366, 434] on section "Working at [GEOGRAPHIC_DATA] At Onside Accounting, we are proud to be an ACCA A…" at bounding box center [881, 298] width 1364 height 661
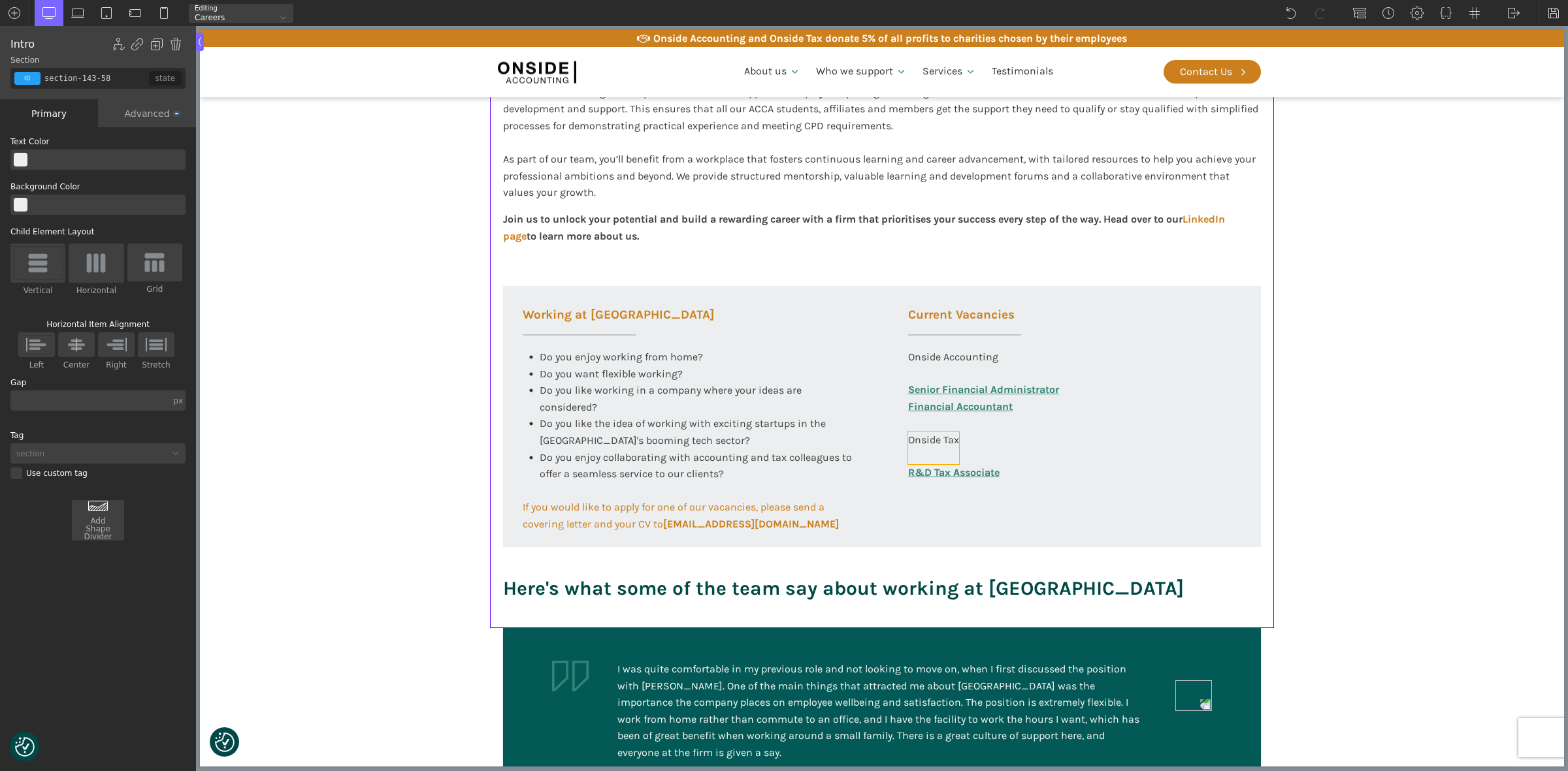
click at [921, 443] on div "Onside Tax" at bounding box center [933, 447] width 51 height 32
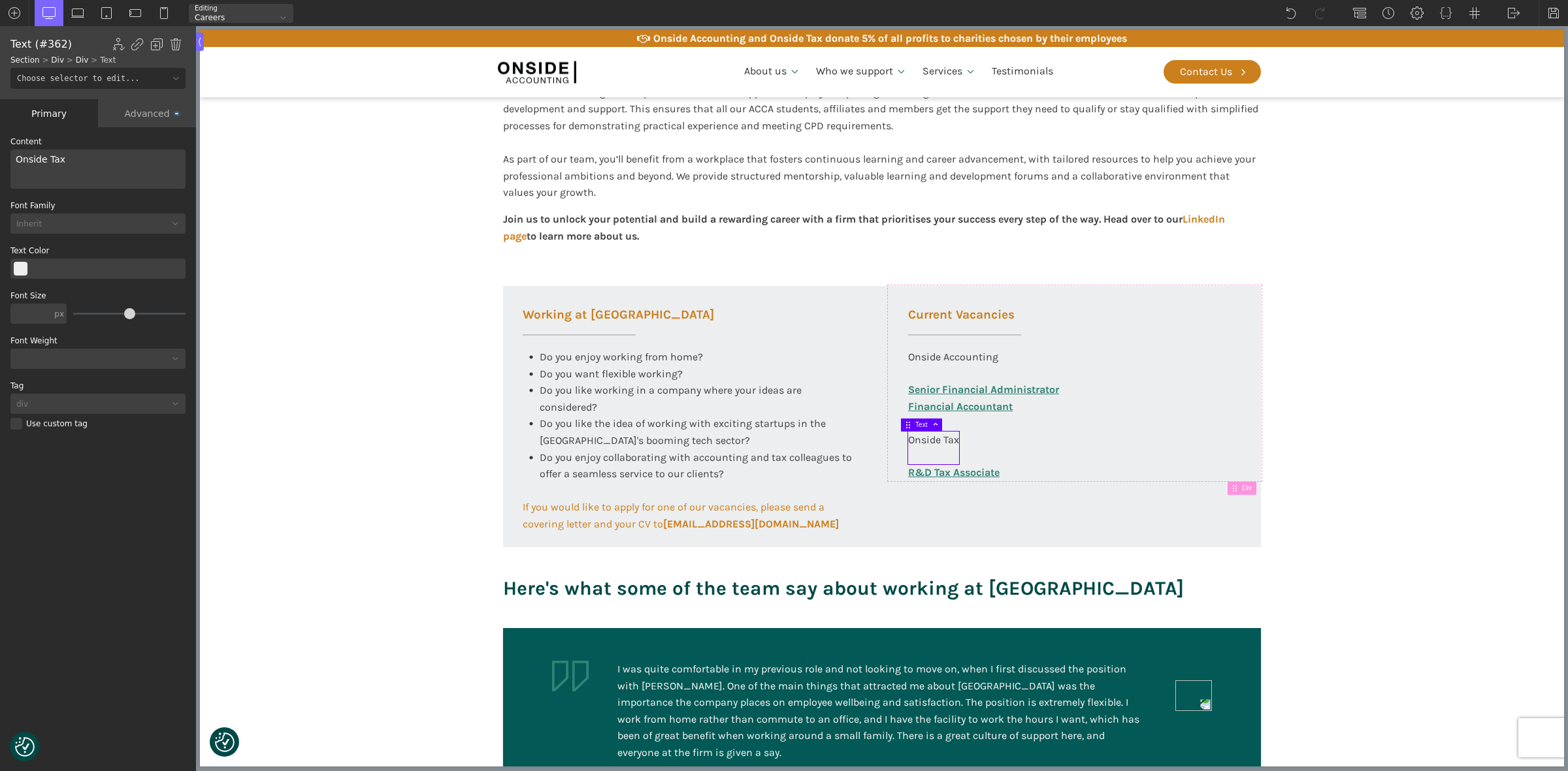
click at [145, 111] on div "Advanced" at bounding box center [146, 113] width 98 height 28
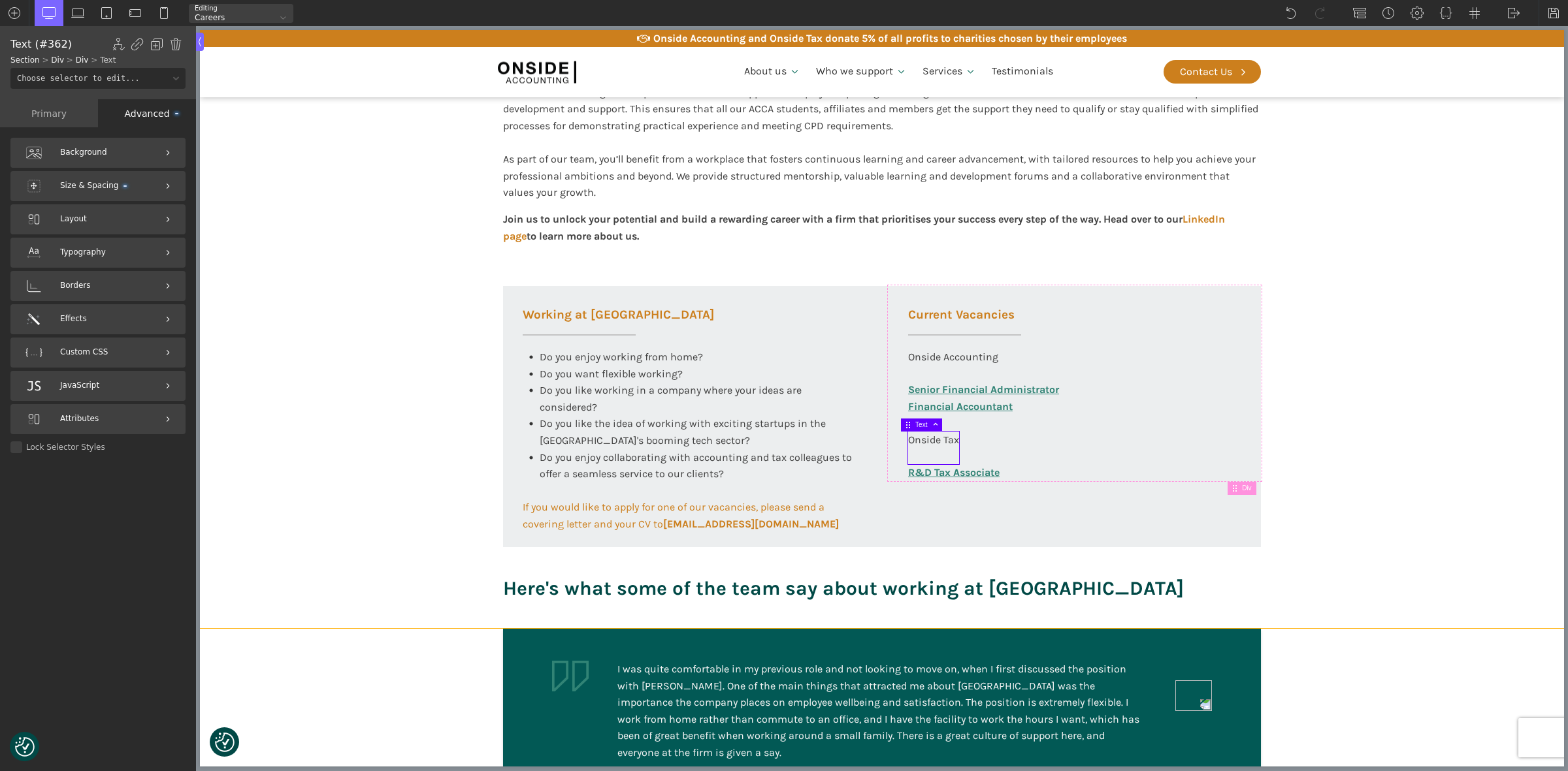
click at [1336, 419] on section "Working at [GEOGRAPHIC_DATA] At Onside Accounting, we are proud to be an ACCA A…" at bounding box center [881, 298] width 1364 height 661
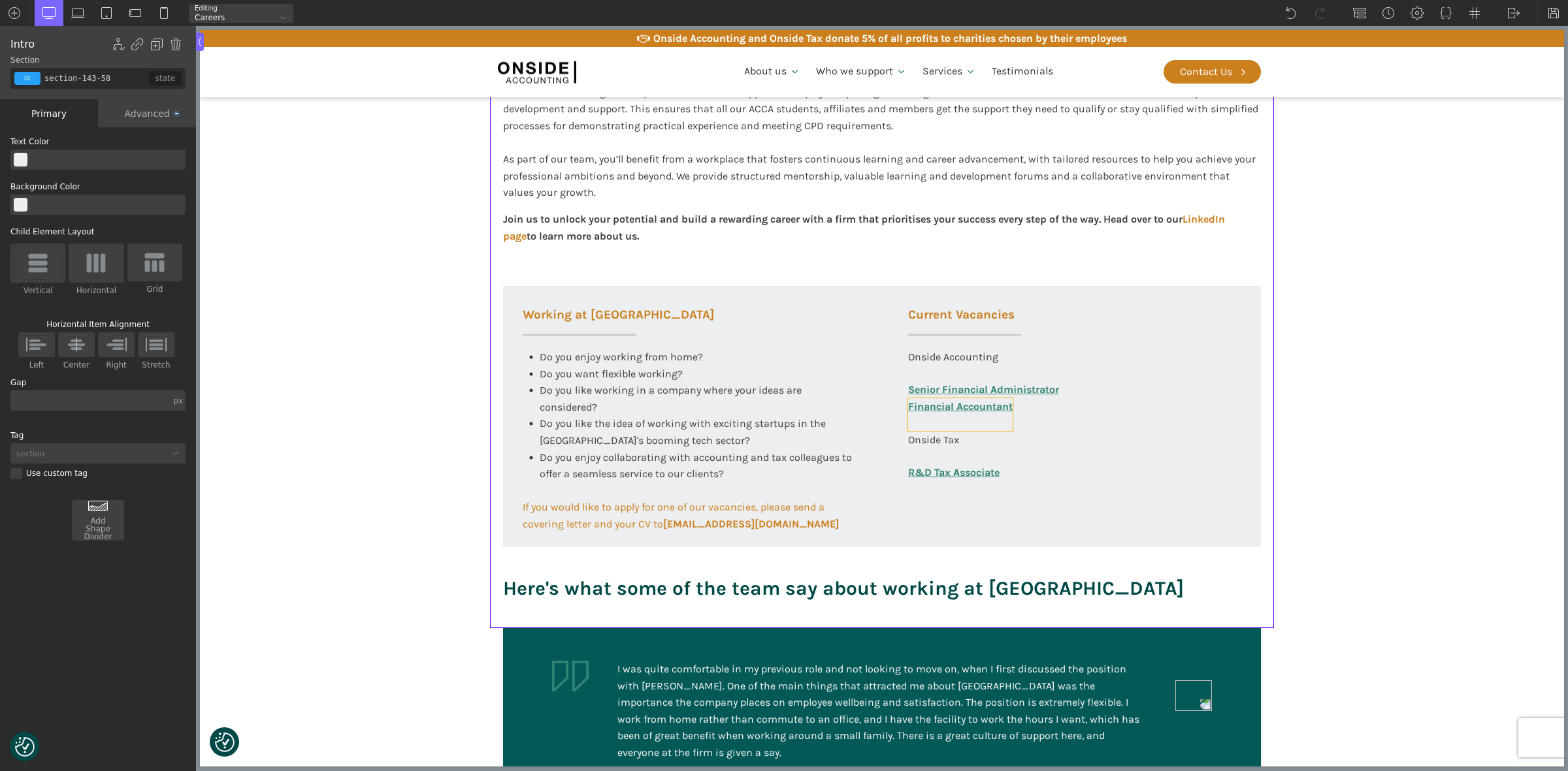
click at [949, 422] on link "Financial Accountant" at bounding box center [960, 415] width 105 height 33
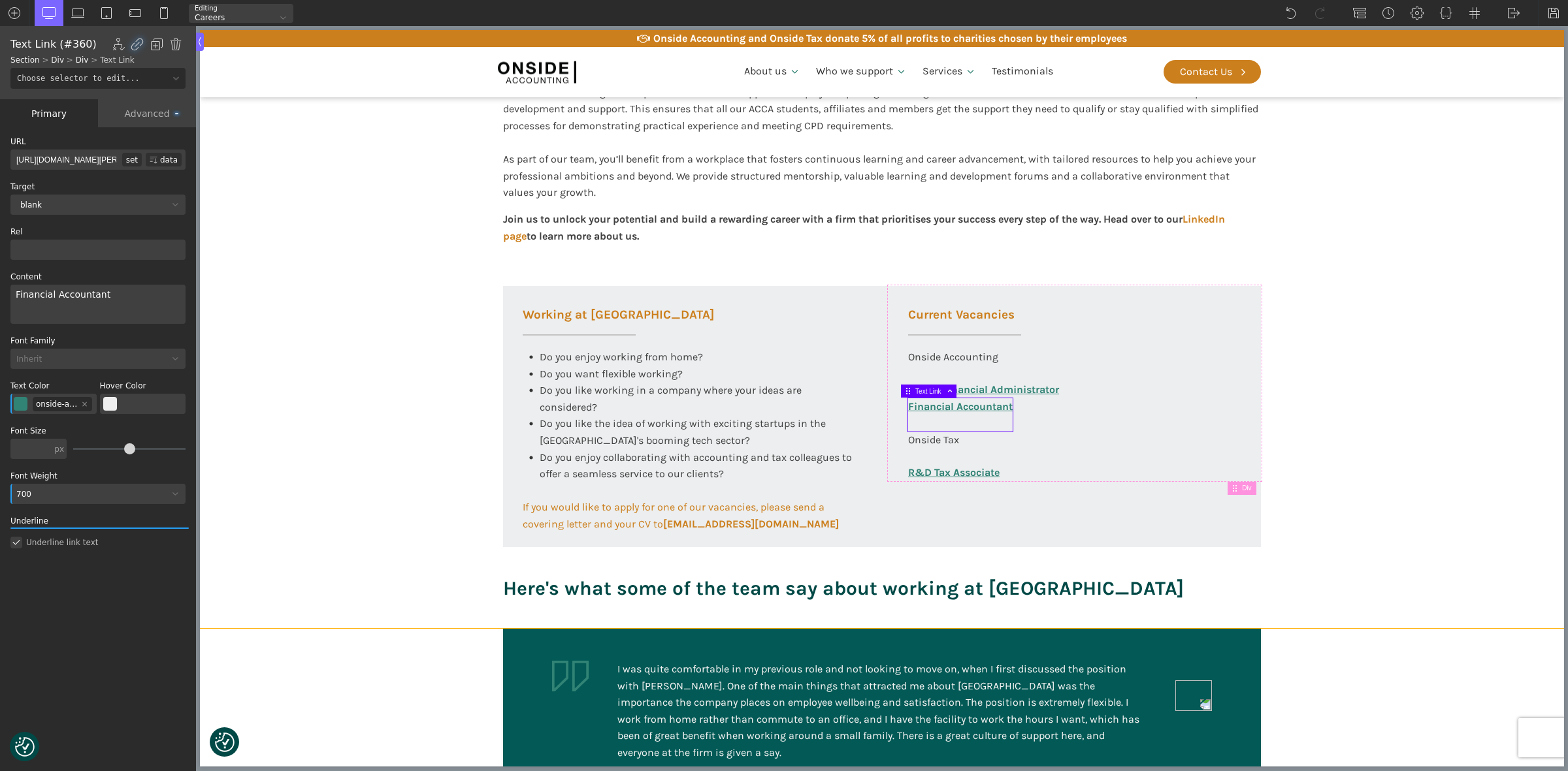
click at [1469, 415] on section "Working at [GEOGRAPHIC_DATA] At Onside Accounting, we are proud to be an ACCA A…" at bounding box center [881, 298] width 1364 height 661
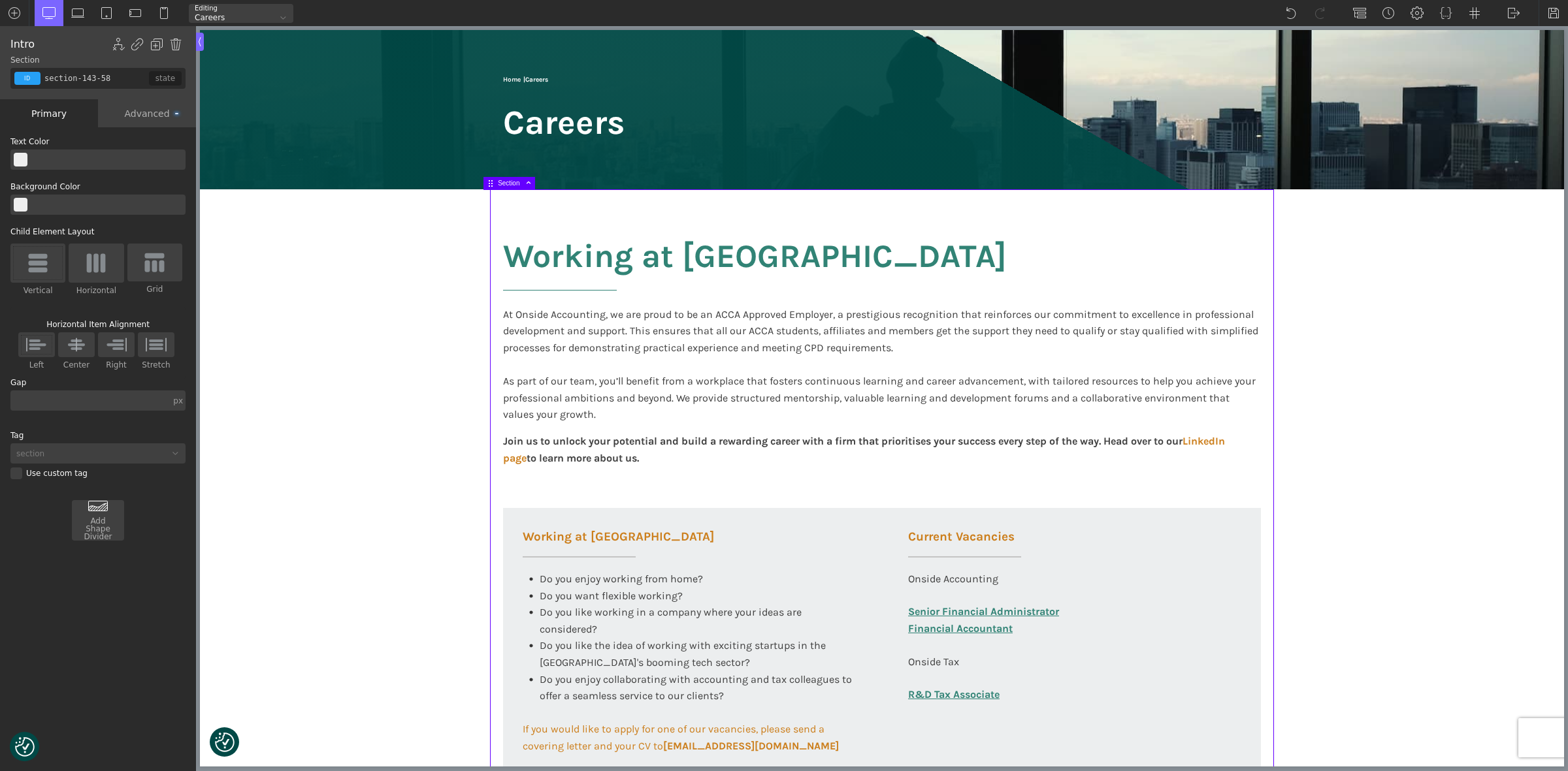
scroll to position [0, 0]
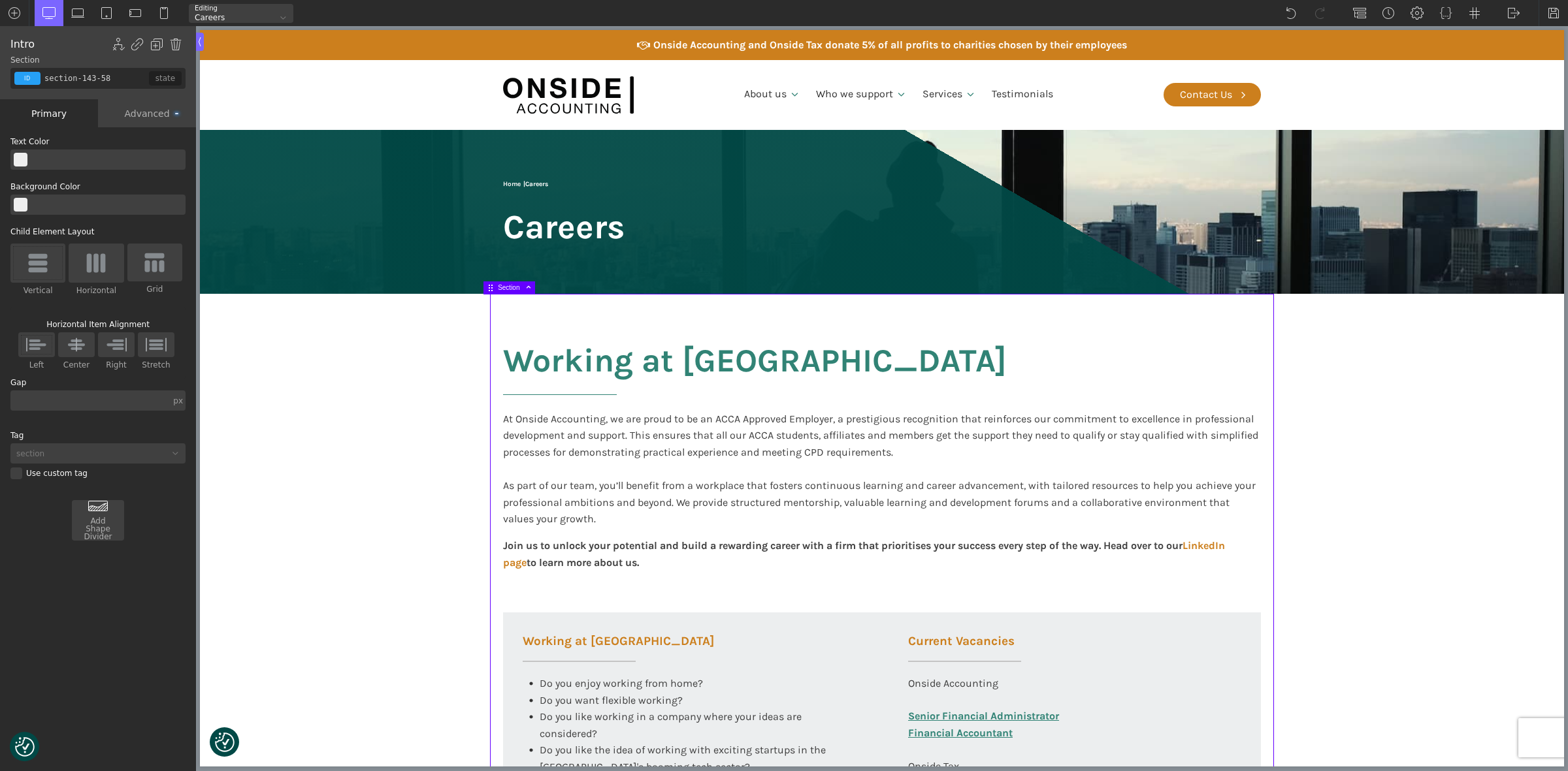
click at [386, 403] on section "Working at [GEOGRAPHIC_DATA] At Onside Accounting, we are proud to be an ACCA A…" at bounding box center [881, 624] width 1364 height 661
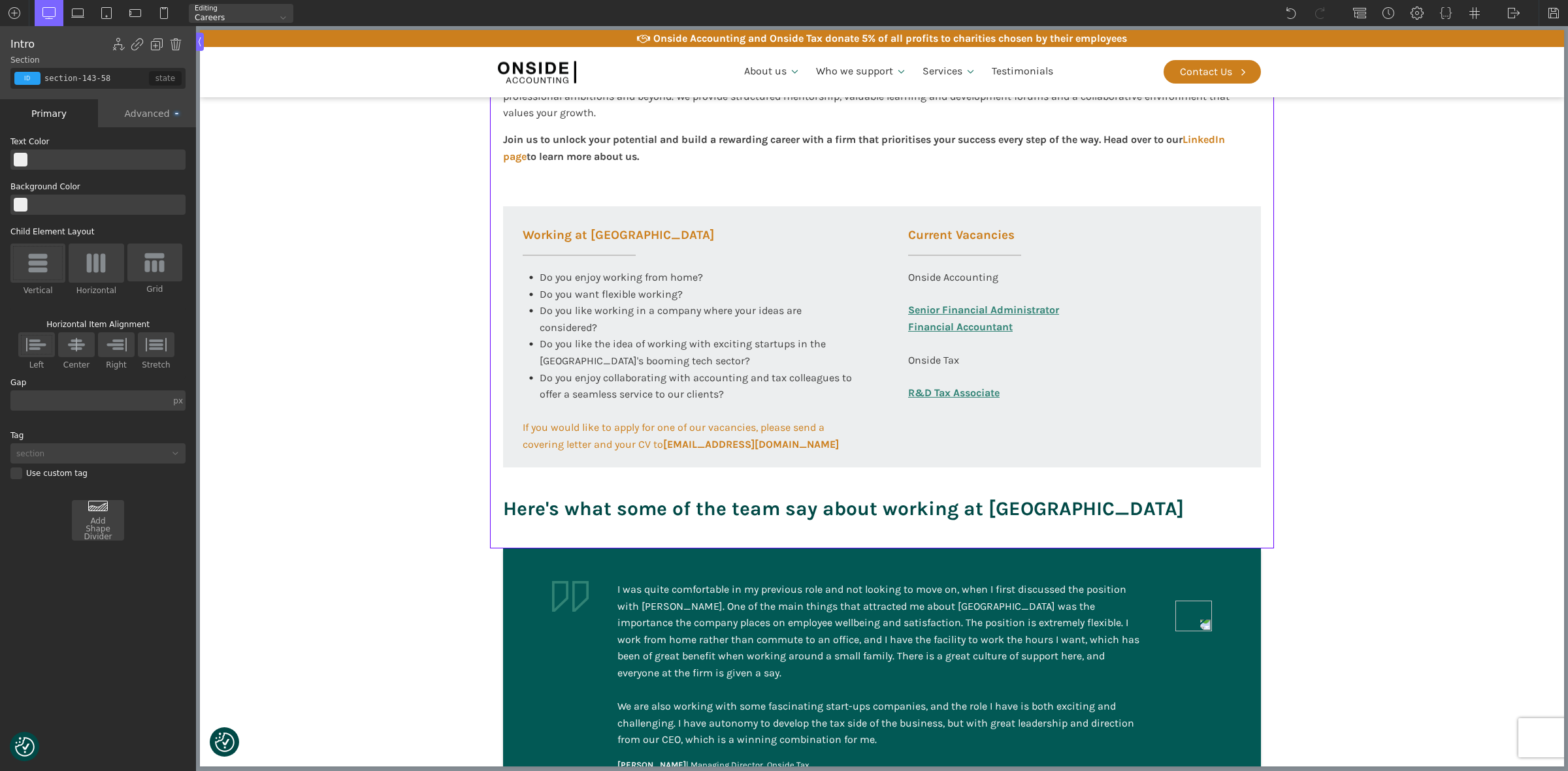
scroll to position [409, 0]
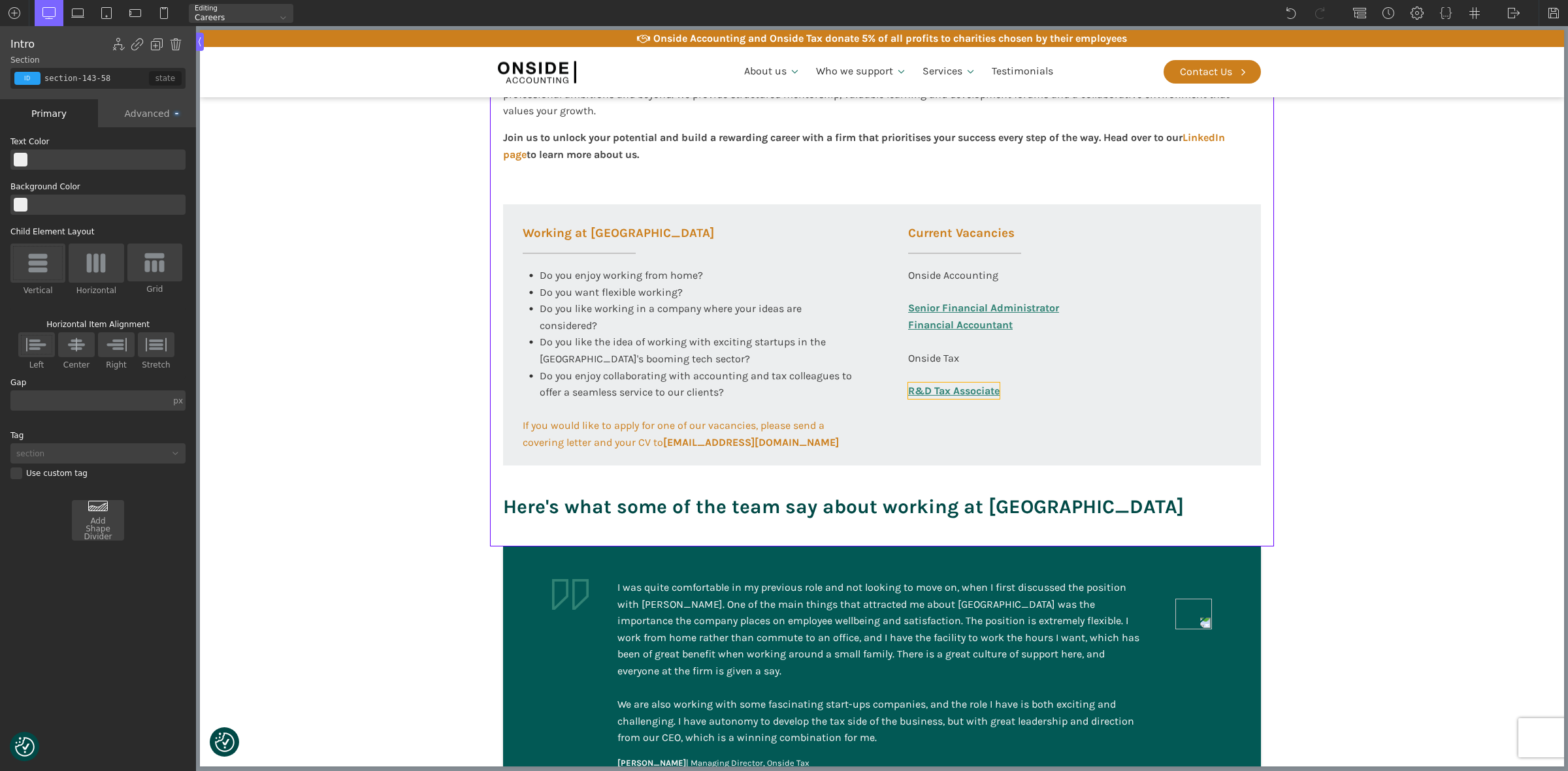
click at [983, 396] on link "R&D Tax Associate" at bounding box center [954, 390] width 92 height 17
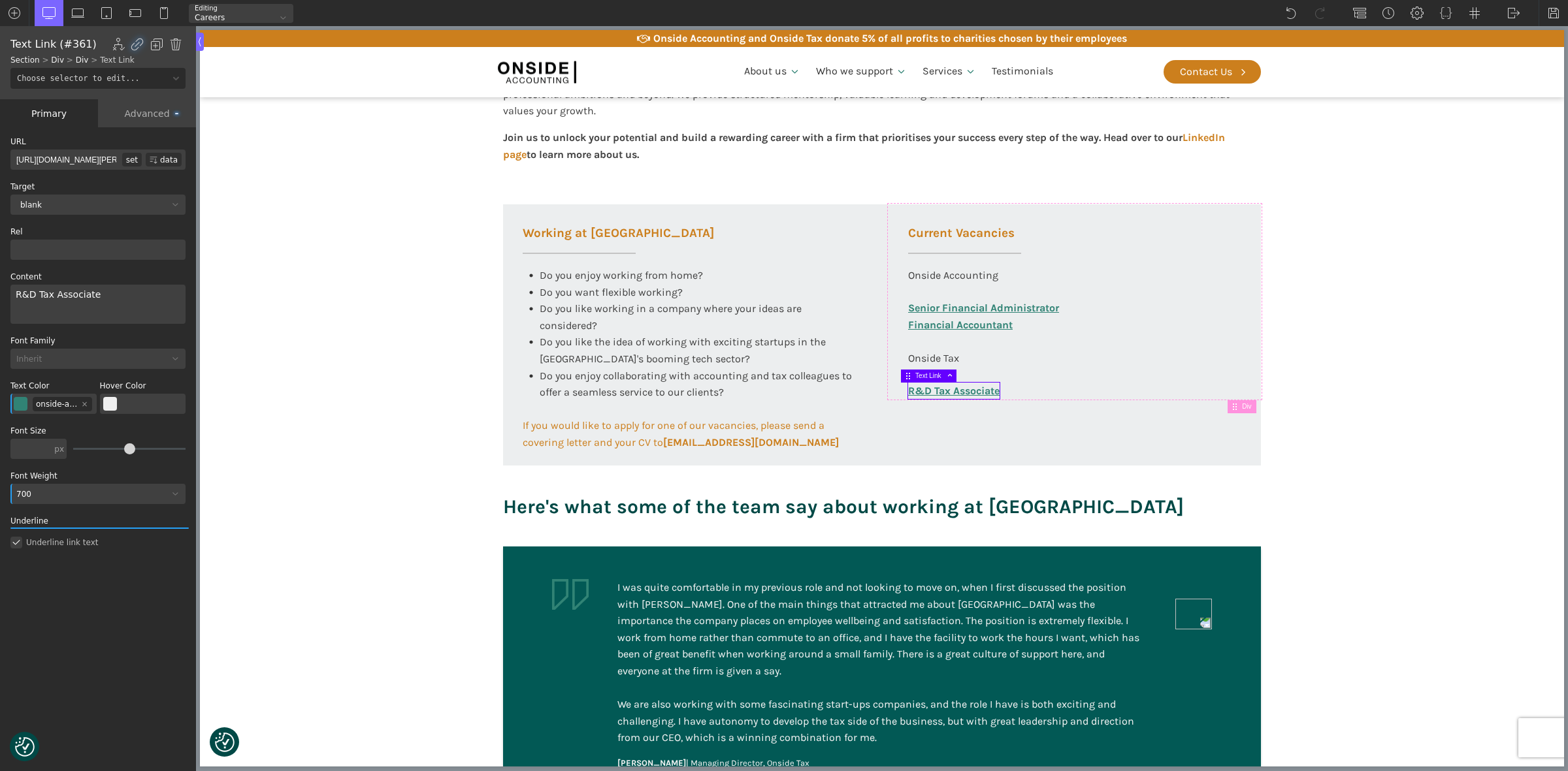
drag, startPoint x: 79, startPoint y: 159, endPoint x: 140, endPoint y: 157, distance: 61.0
click at [140, 157] on div "[URL][DOMAIN_NAME][PERSON_NAME] set data" at bounding box center [98, 159] width 175 height 20
click at [273, 216] on section "Working at [GEOGRAPHIC_DATA] At Onside Accounting, we are proud to be an ACCA A…" at bounding box center [881, 216] width 1364 height 661
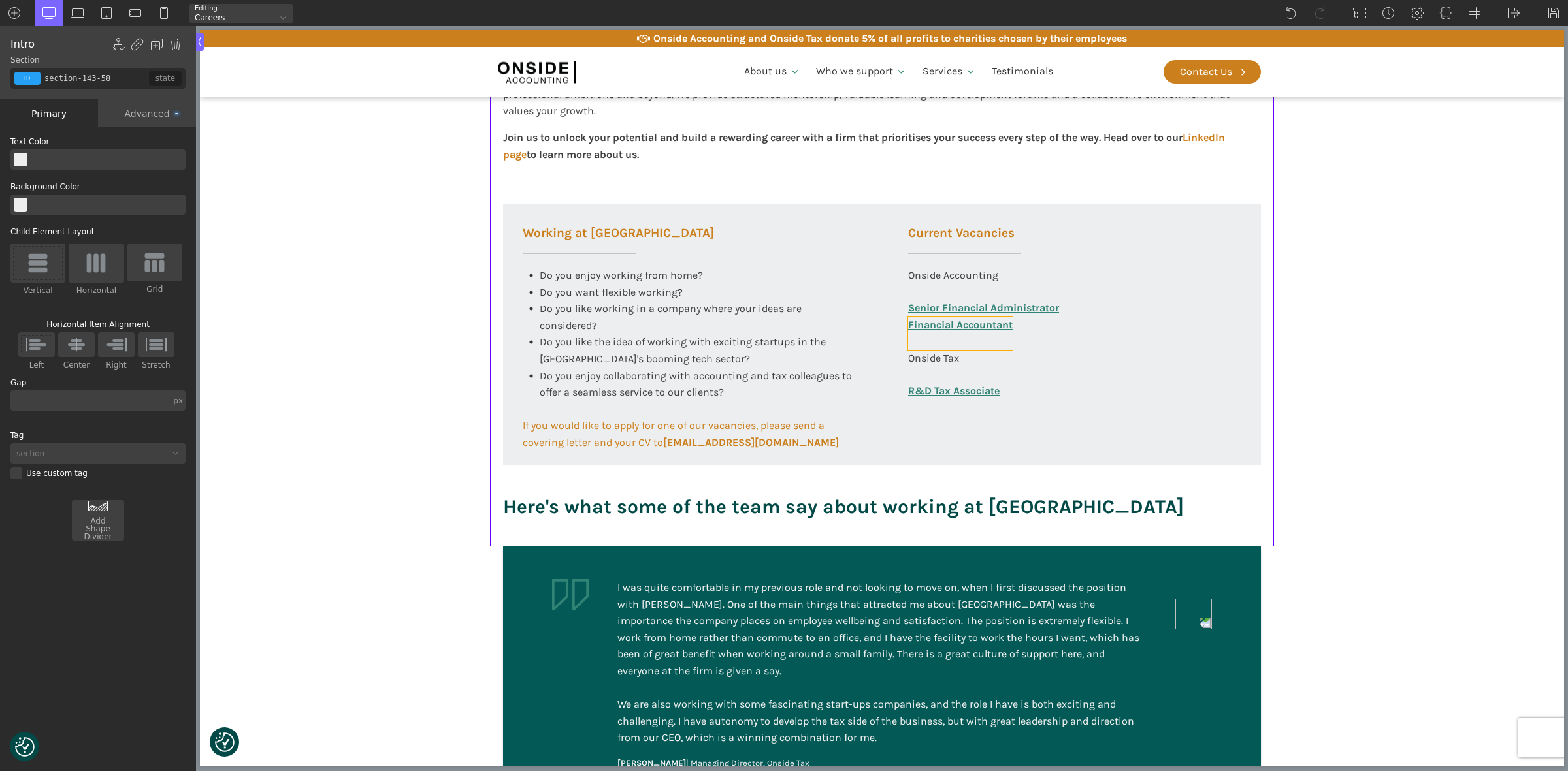
click at [988, 325] on link "Financial Accountant" at bounding box center [960, 334] width 105 height 33
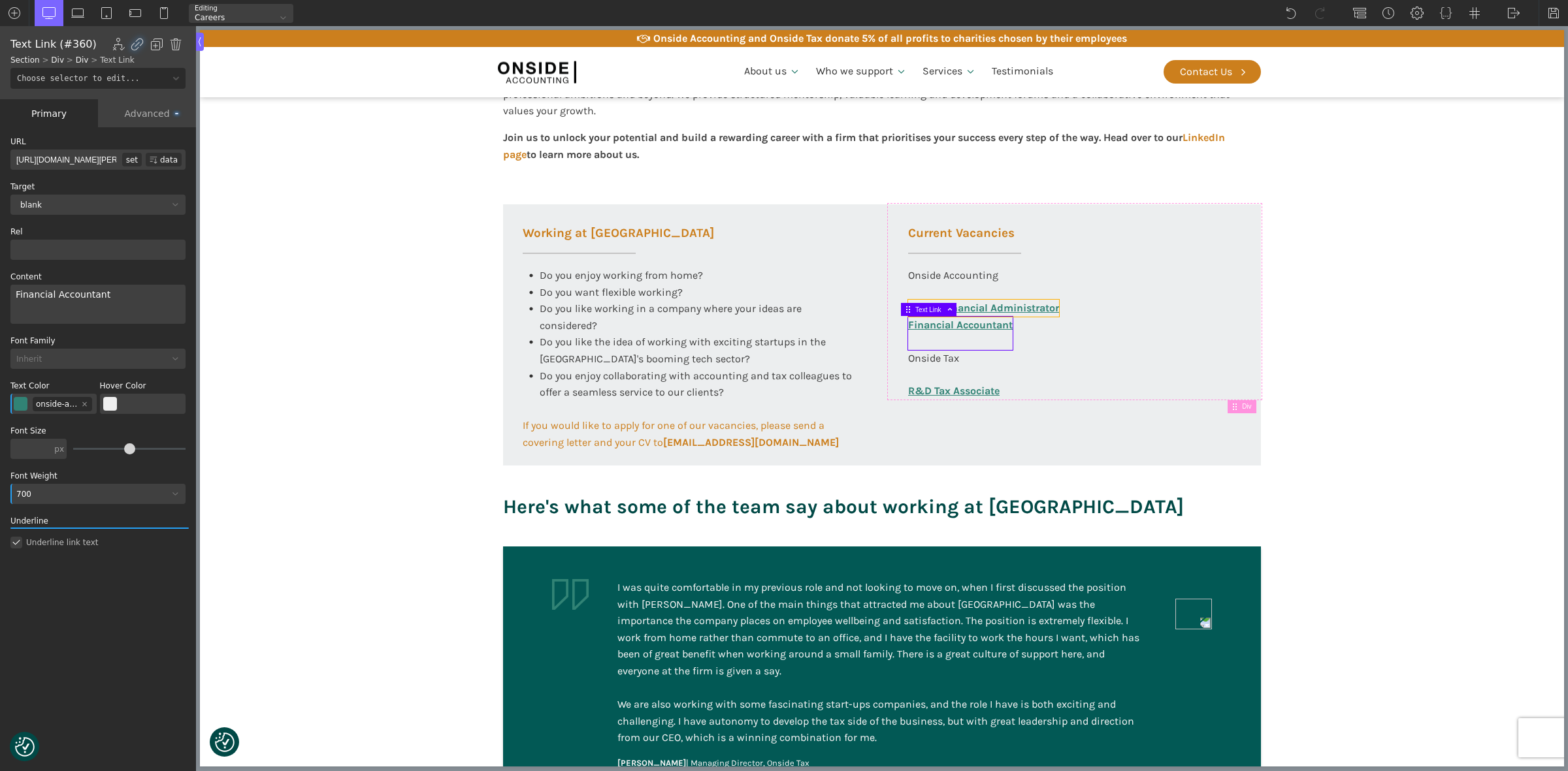
click at [1030, 304] on link "Senior Financial Administrator" at bounding box center [983, 308] width 151 height 17
click at [1344, 298] on section "Working at [GEOGRAPHIC_DATA] At Onside Accounting, we are proud to be an ACCA A…" at bounding box center [881, 216] width 1364 height 661
type input "section-143-58"
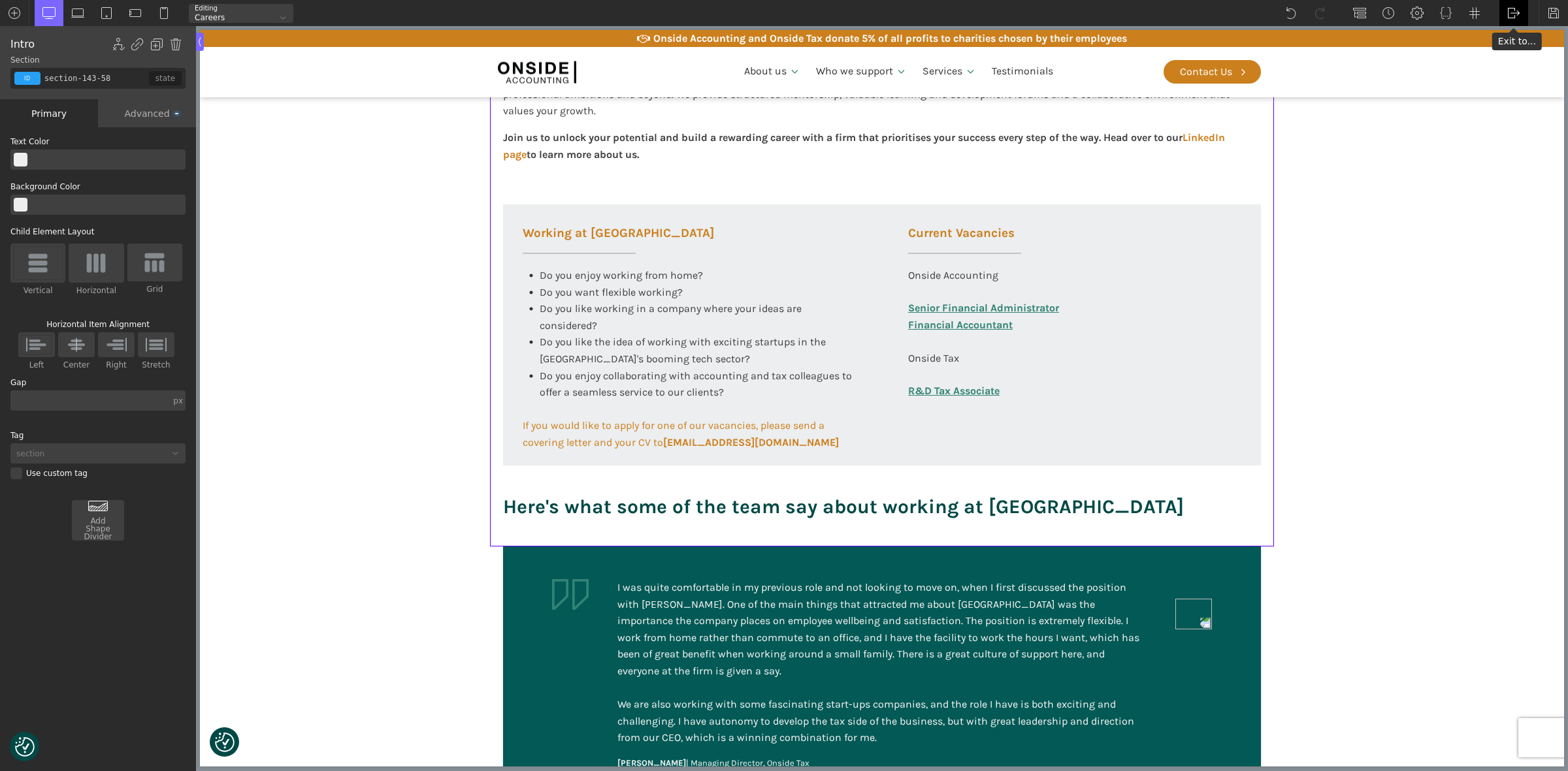
click at [1507, 15] on img at bounding box center [1513, 12] width 13 height 13
click at [1514, 52] on link "Frontend" at bounding box center [1527, 55] width 56 height 21
click at [1549, 14] on img at bounding box center [1553, 12] width 13 height 13
click at [1508, 11] on img at bounding box center [1513, 12] width 13 height 13
click at [1523, 57] on link "Frontend" at bounding box center [1527, 55] width 56 height 21
